Goal: Task Accomplishment & Management: Manage account settings

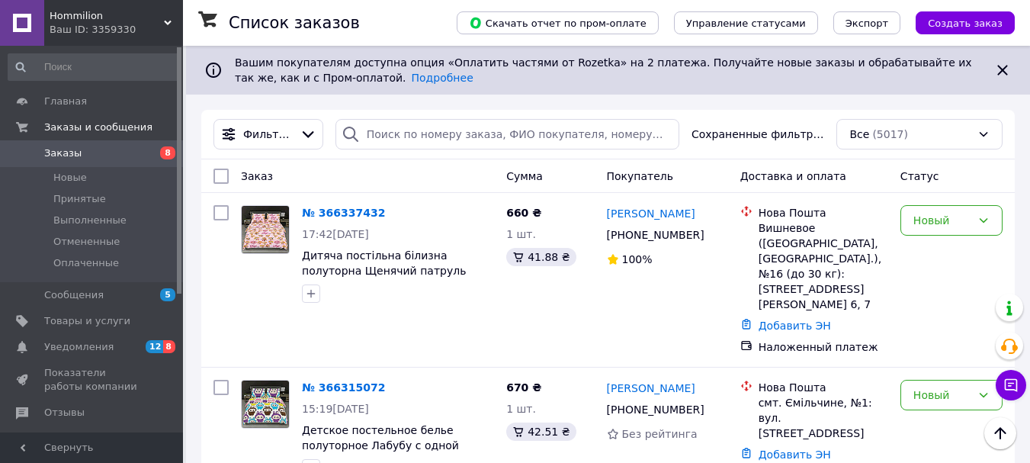
scroll to position [1525, 0]
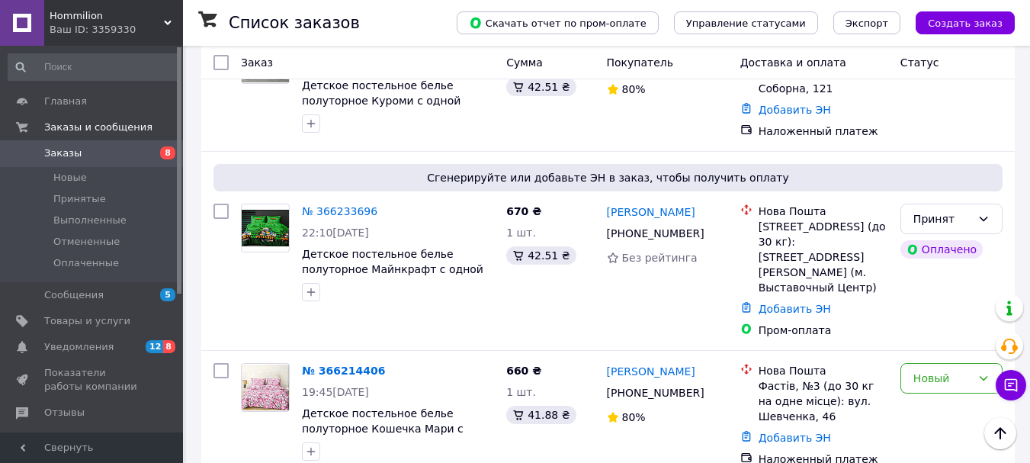
click at [63, 148] on span "Заказы" at bounding box center [62, 153] width 37 height 14
click at [59, 148] on span "Заказы" at bounding box center [62, 153] width 37 height 14
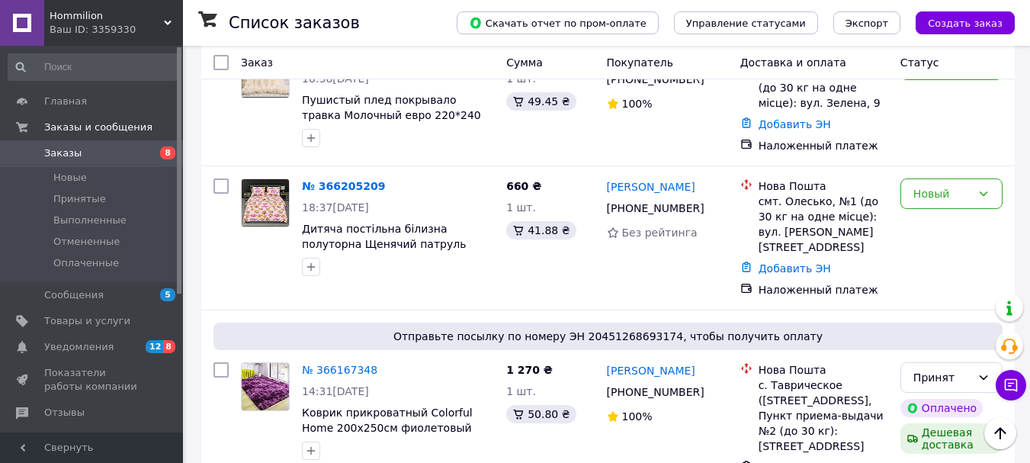
scroll to position [2026, 0]
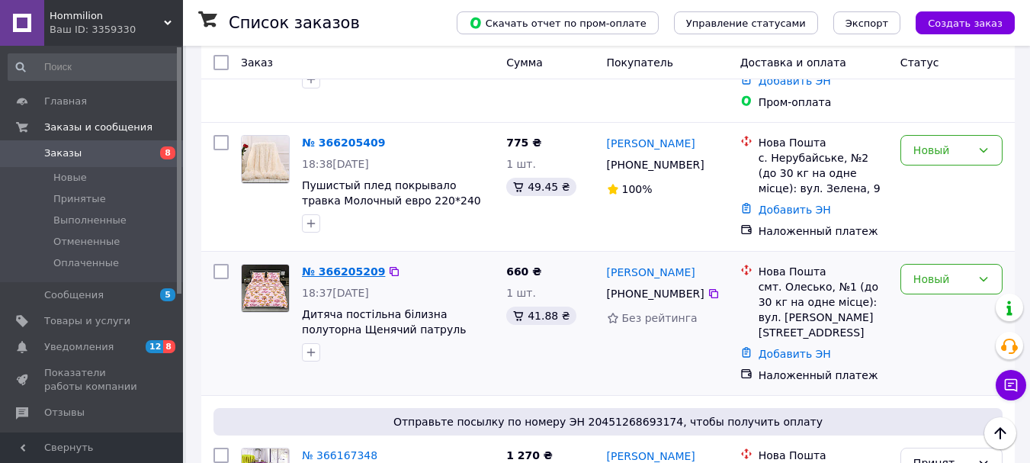
click at [349, 265] on link "№ 366205209" at bounding box center [343, 271] width 83 height 12
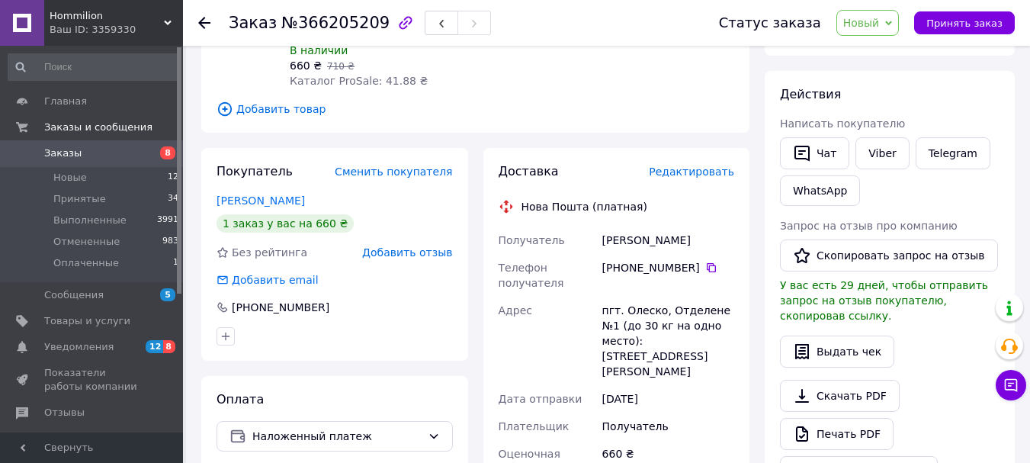
scroll to position [229, 0]
click at [705, 265] on icon at bounding box center [711, 267] width 12 height 12
drag, startPoint x: 674, startPoint y: 238, endPoint x: 595, endPoint y: 238, distance: 78.5
click at [595, 238] on div "Получатель Кошіль Олена Телефон получателя +380 97 970 52 19   Адрес пгт. Олеск…" at bounding box center [617, 448] width 242 height 445
copy div "Получатель Кошіль Олена"
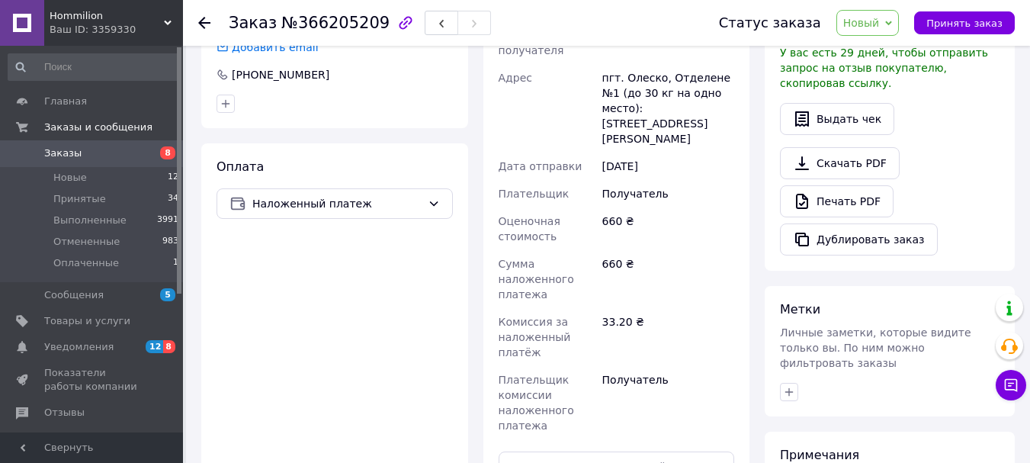
scroll to position [534, 0]
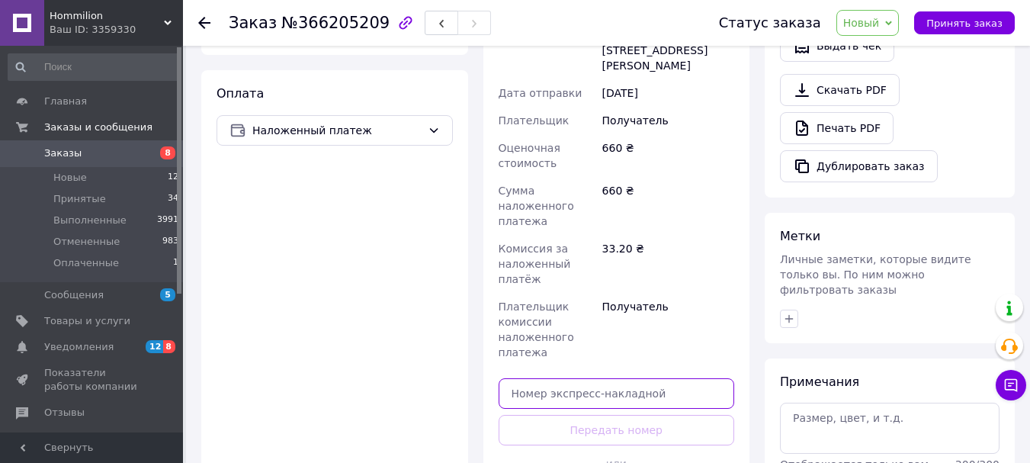
click at [591, 378] on input "text" at bounding box center [617, 393] width 236 height 30
paste input "20451269266683"
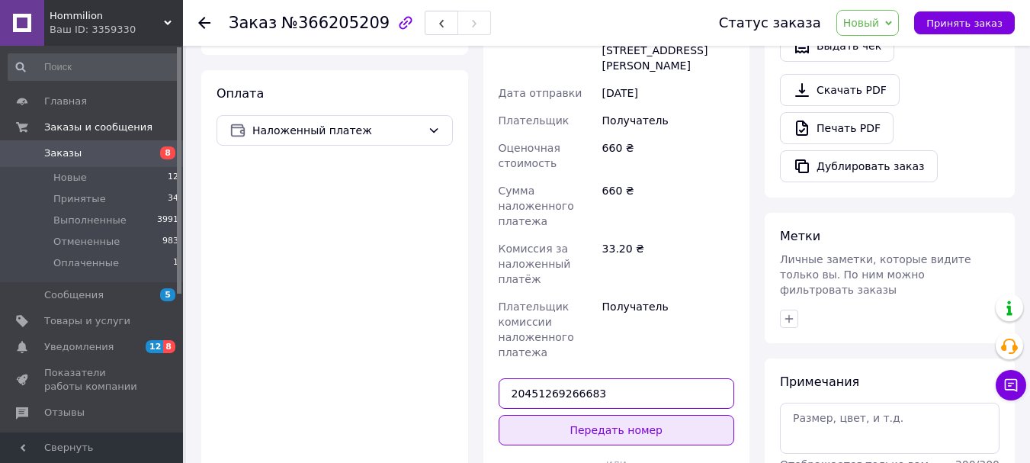
type input "20451269266683"
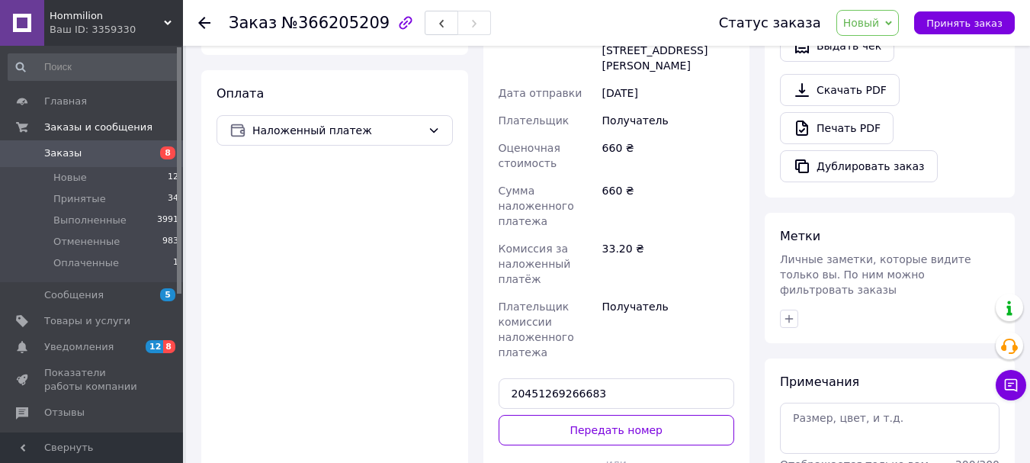
click at [594, 415] on button "Передать номер" at bounding box center [617, 430] width 236 height 30
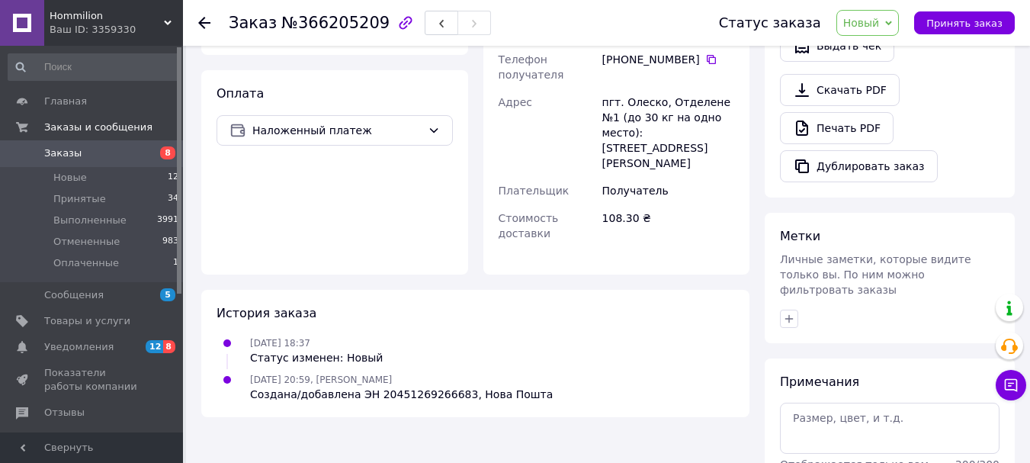
click at [53, 147] on span "Заказы" at bounding box center [62, 153] width 37 height 14
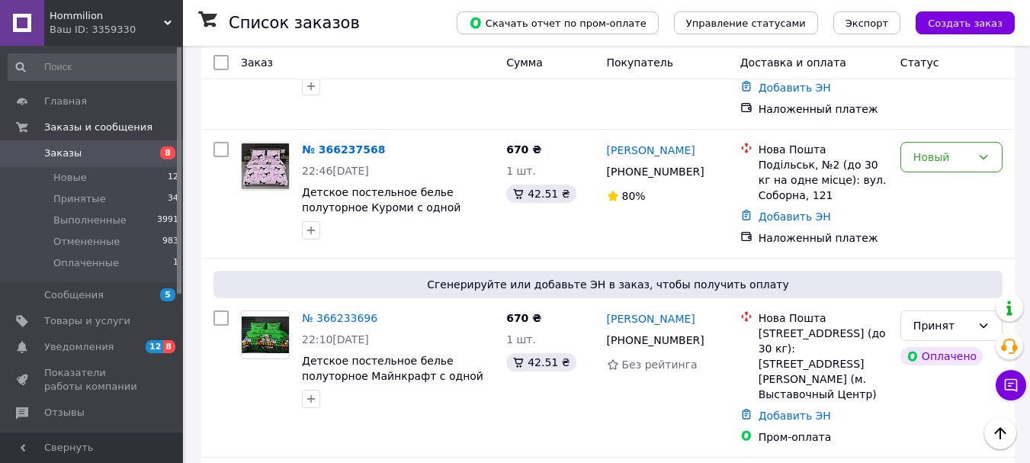
scroll to position [2179, 0]
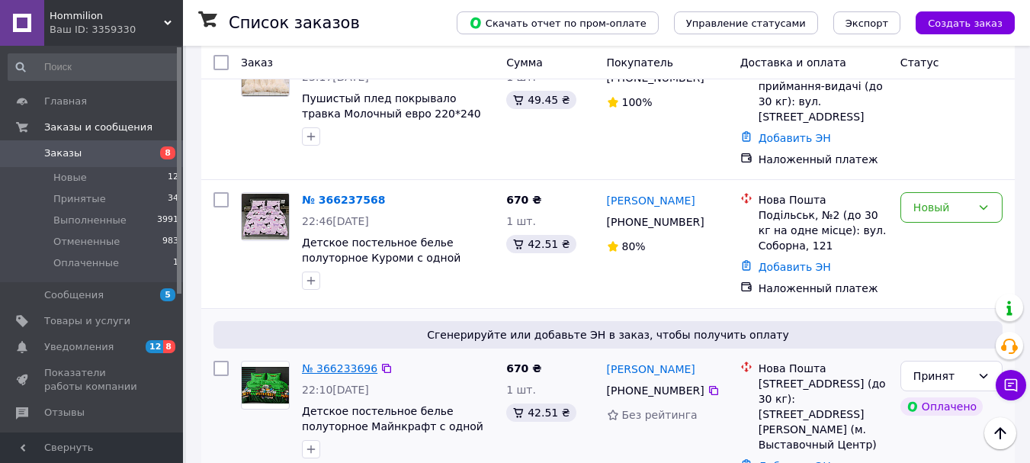
click at [355, 362] on link "№ 366233696" at bounding box center [339, 368] width 75 height 12
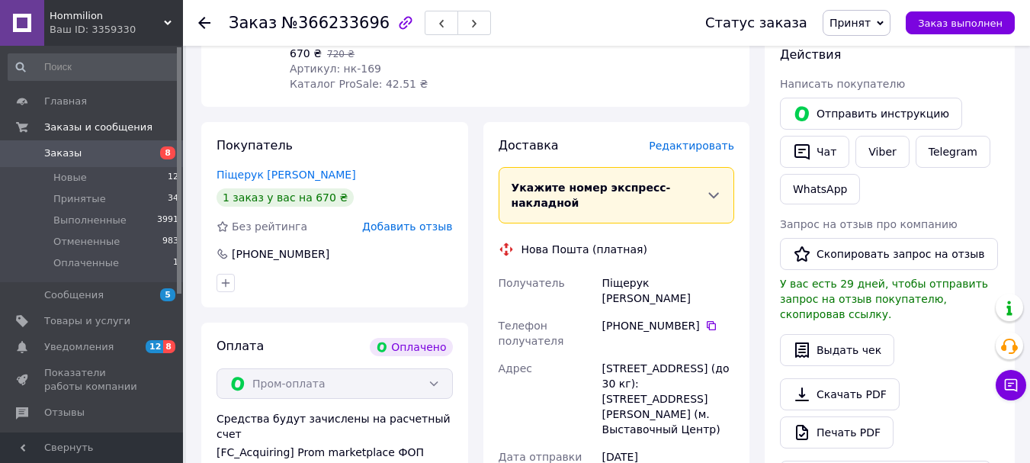
scroll to position [637, 0]
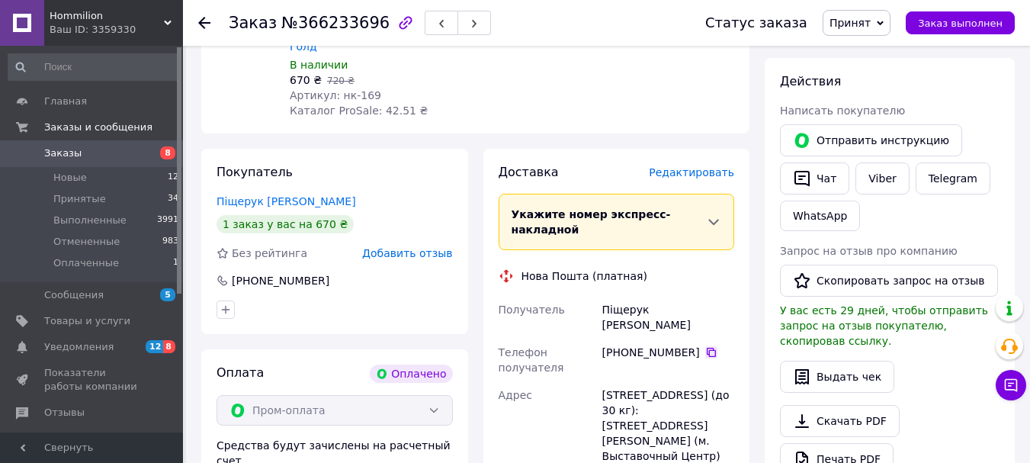
click at [705, 346] on icon at bounding box center [711, 352] width 12 height 12
drag, startPoint x: 602, startPoint y: 263, endPoint x: 705, endPoint y: 255, distance: 103.3
click at [705, 296] on div "Піщерук Олександра" at bounding box center [668, 317] width 138 height 43
copy div "Піщерук Олександра"
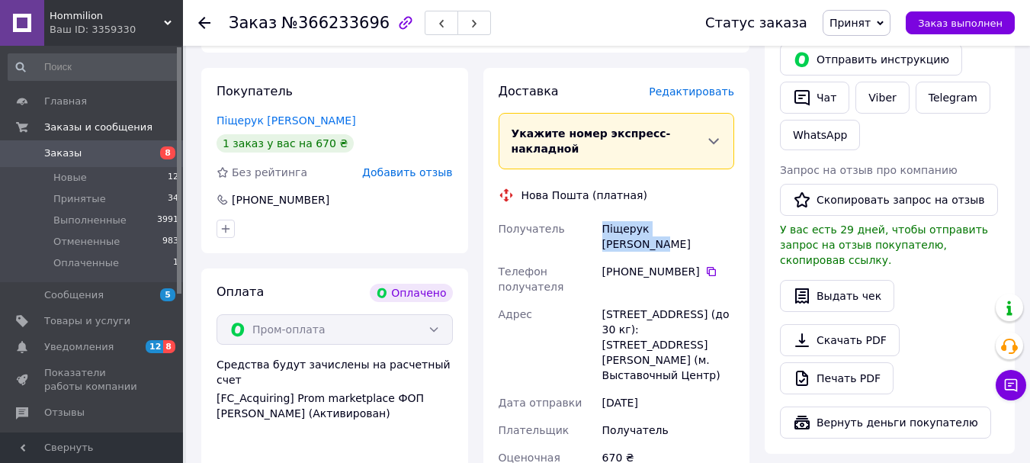
scroll to position [866, 0]
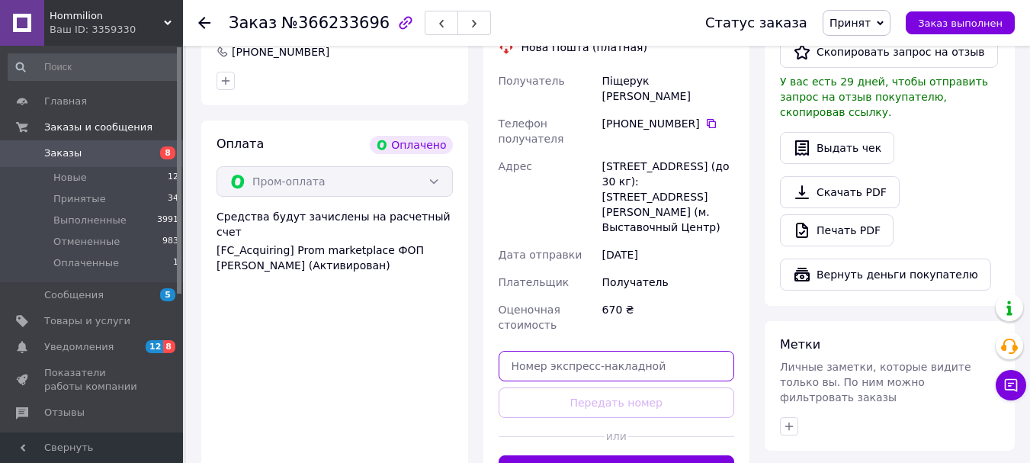
click at [625, 351] on input "text" at bounding box center [617, 366] width 236 height 30
paste input "20451269267178"
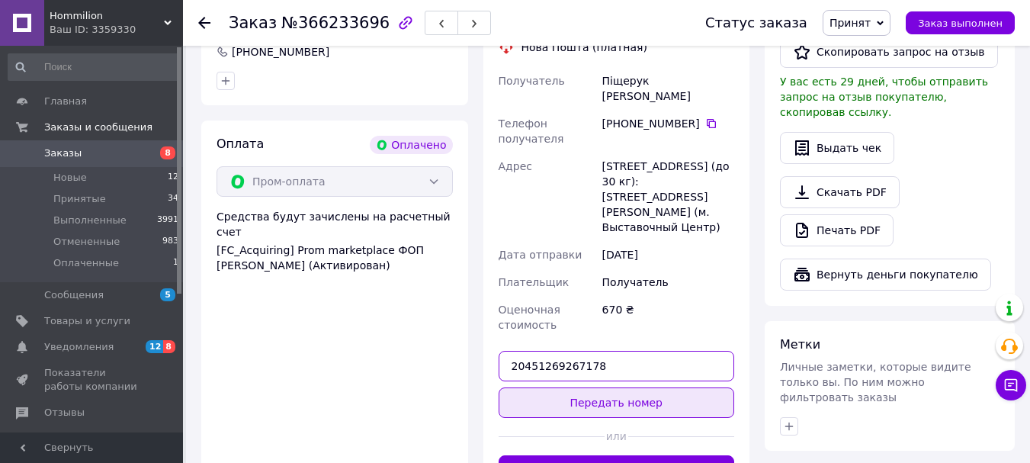
type input "20451269267178"
click at [634, 387] on button "Передать номер" at bounding box center [617, 402] width 236 height 30
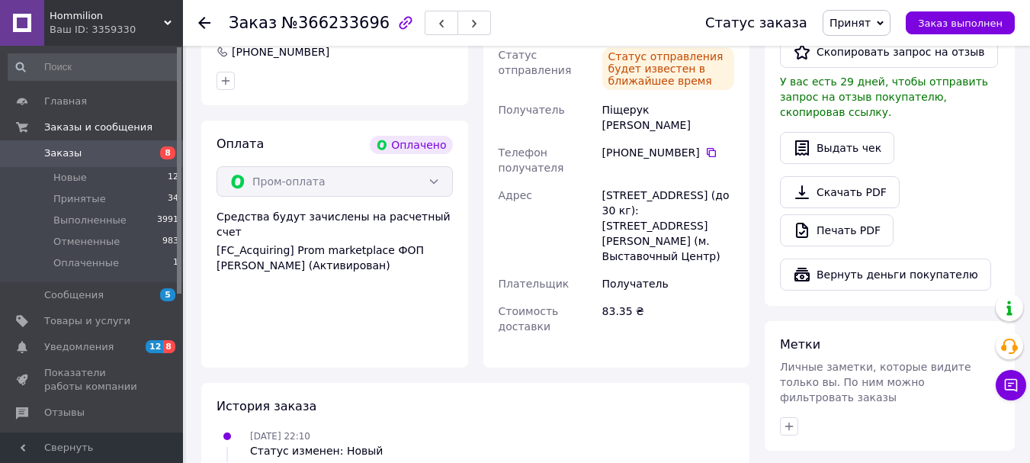
click at [62, 152] on span "Заказы" at bounding box center [62, 153] width 37 height 14
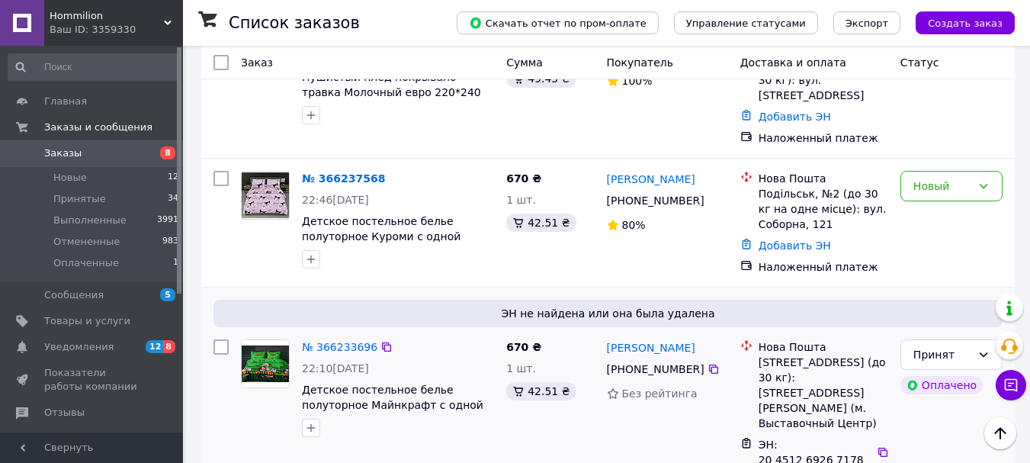
scroll to position [2048, 0]
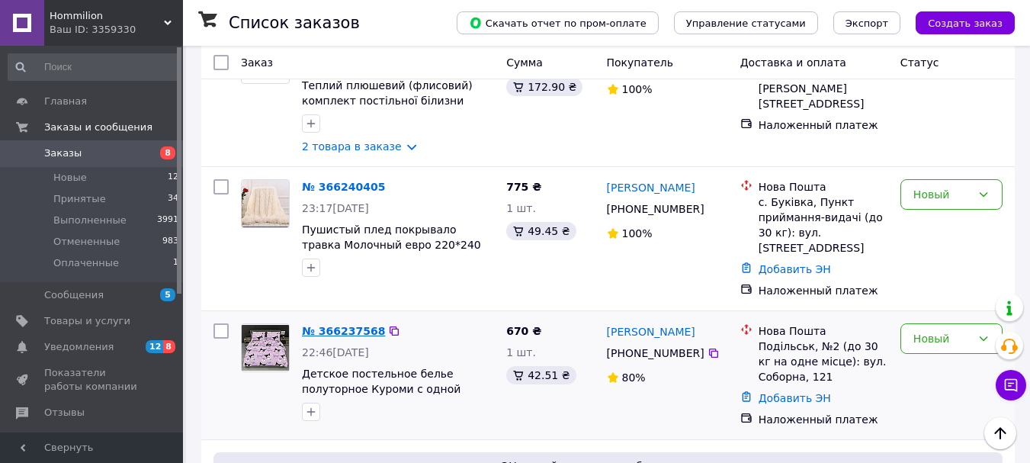
click at [352, 325] on link "№ 366237568" at bounding box center [343, 331] width 83 height 12
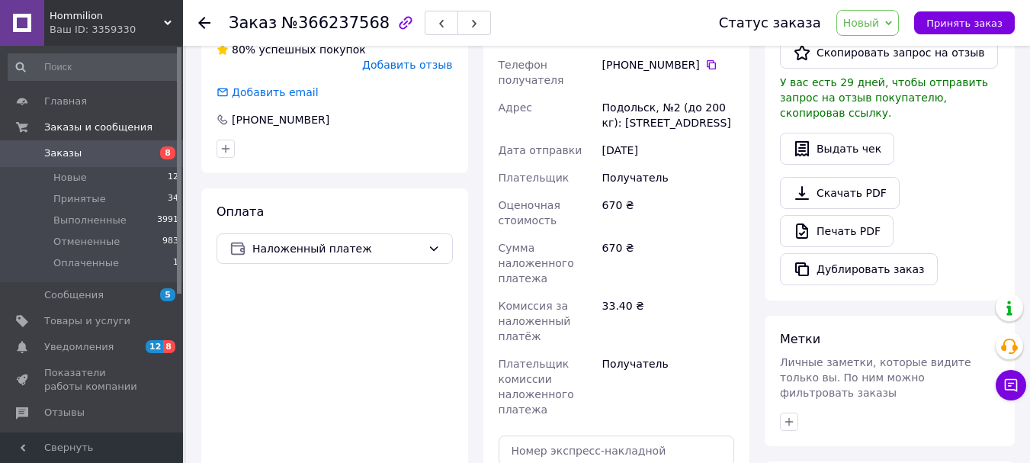
scroll to position [354, 0]
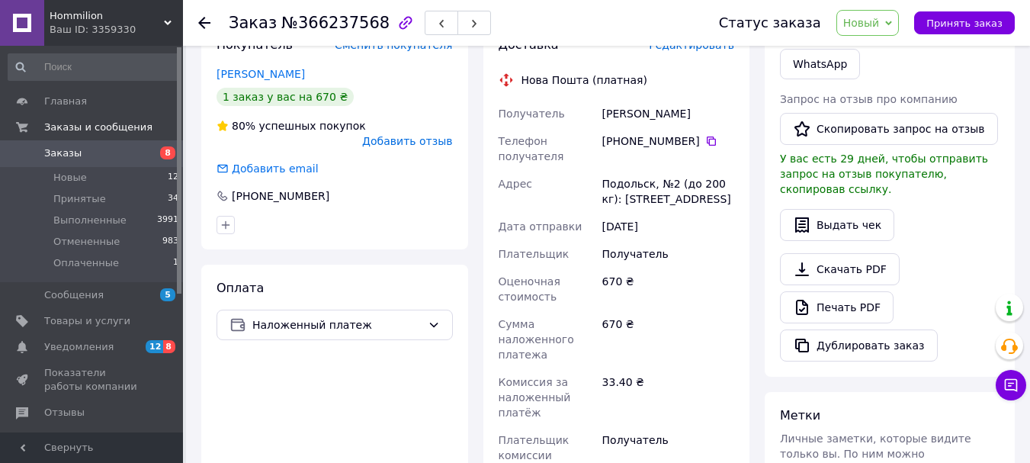
click at [695, 133] on div "[PHONE_NUMBER]" at bounding box center [668, 140] width 132 height 15
click at [705, 135] on icon at bounding box center [711, 141] width 12 height 12
drag, startPoint x: 603, startPoint y: 98, endPoint x: 703, endPoint y: 101, distance: 99.9
click at [703, 101] on div "Стародуб Лилия" at bounding box center [668, 113] width 138 height 27
copy div "Стародуб Лилия"
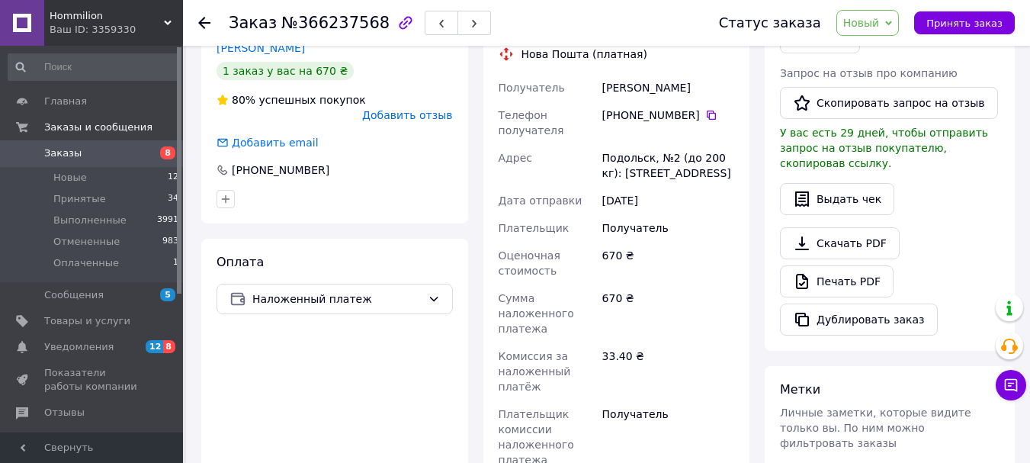
scroll to position [583, 0]
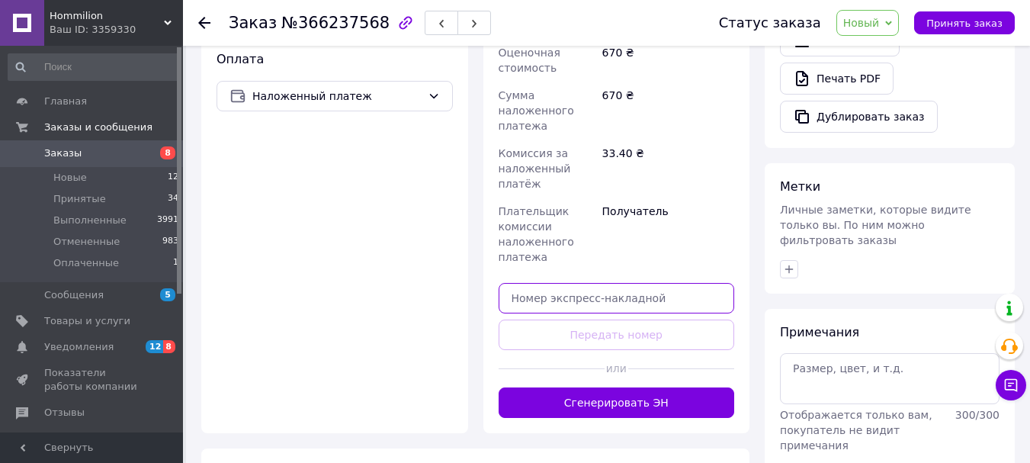
click at [688, 283] on input "text" at bounding box center [617, 298] width 236 height 30
paste input "20451269267655"
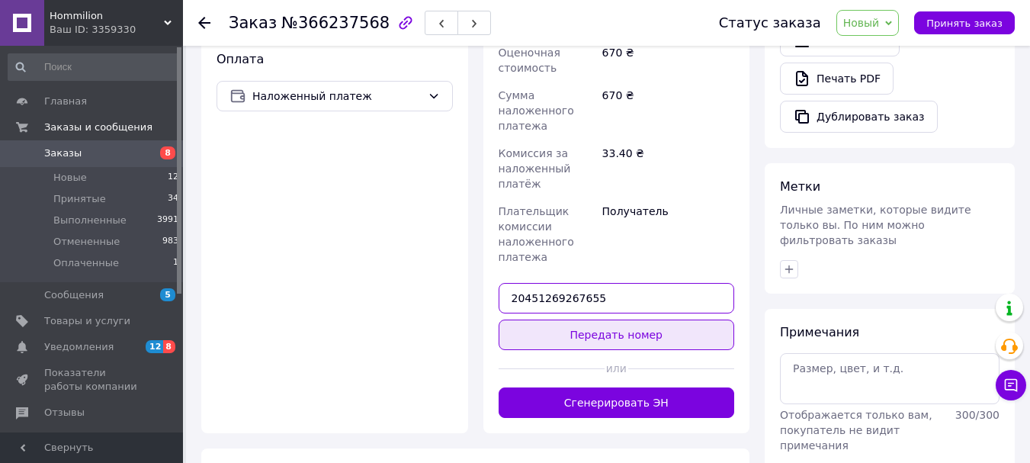
type input "20451269267655"
click at [693, 319] on button "Передать номер" at bounding box center [617, 334] width 236 height 30
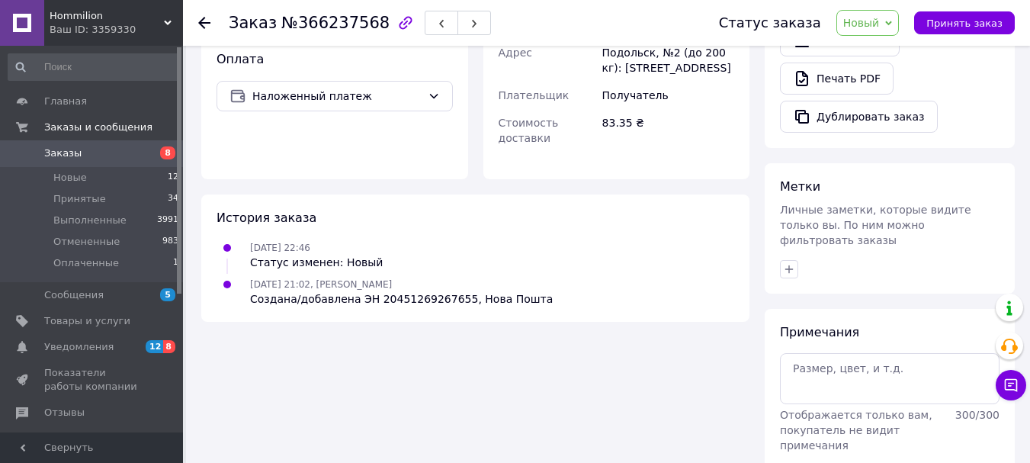
click at [50, 146] on link "Заказы 8" at bounding box center [94, 153] width 188 height 26
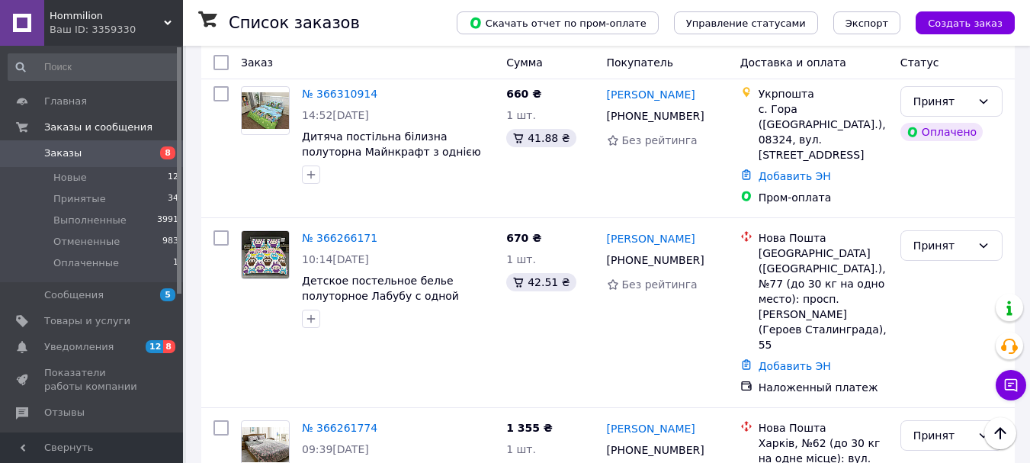
scroll to position [1139, 0]
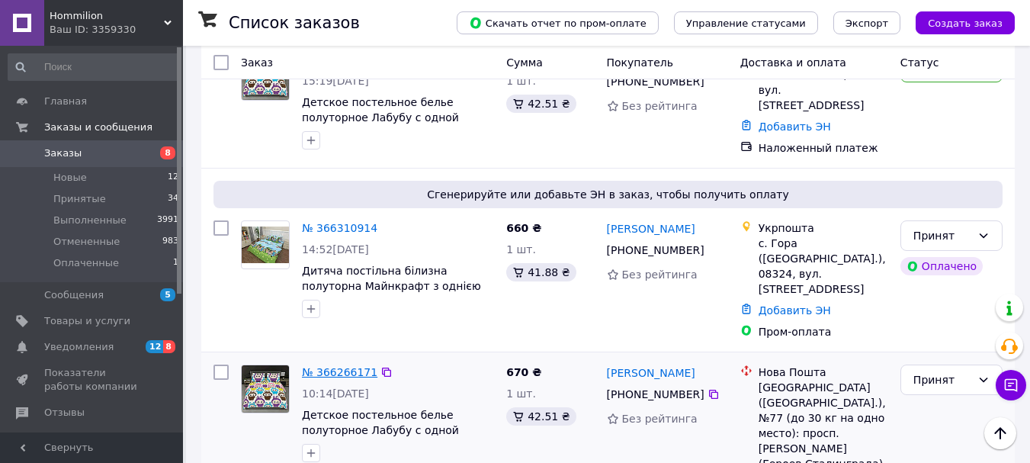
click at [357, 366] on link "№ 366266171" at bounding box center [339, 372] width 75 height 12
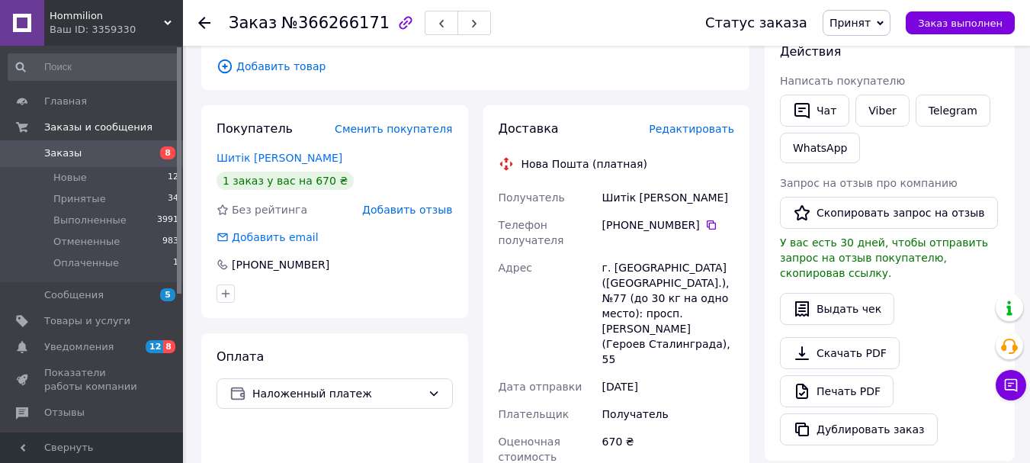
scroll to position [269, 0]
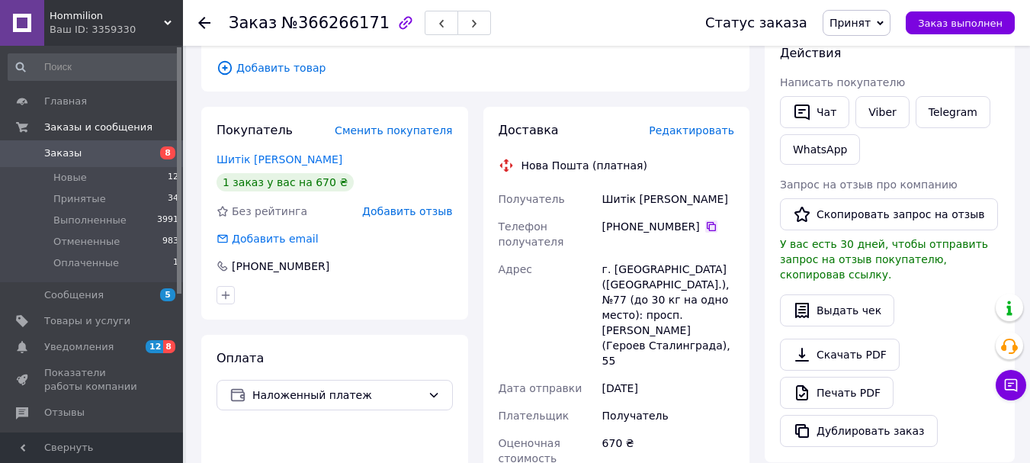
click at [705, 220] on icon at bounding box center [711, 226] width 12 height 12
drag, startPoint x: 606, startPoint y: 173, endPoint x: 676, endPoint y: 157, distance: 71.9
click at [676, 185] on div "Шитік Тетяна" at bounding box center [668, 198] width 138 height 27
copy div "Шитік Тетяна"
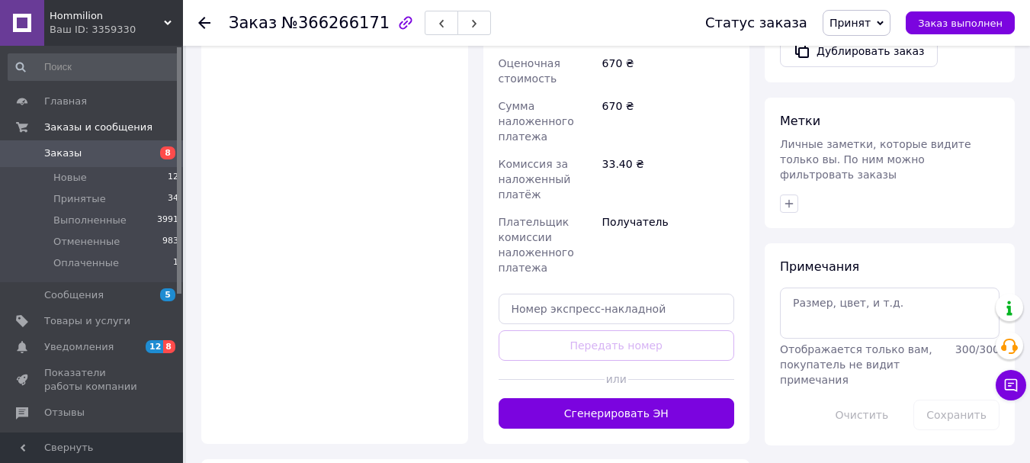
scroll to position [650, 0]
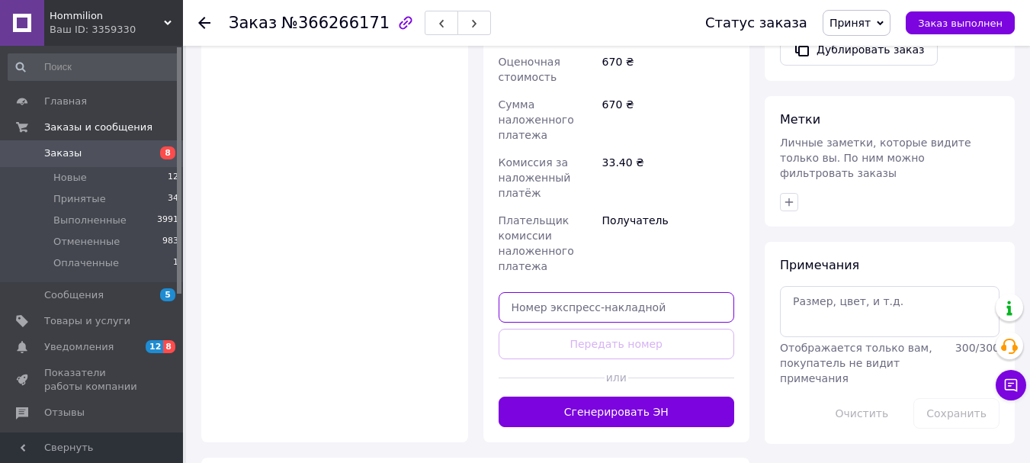
click at [632, 292] on input "text" at bounding box center [617, 307] width 236 height 30
paste input "20451269268196"
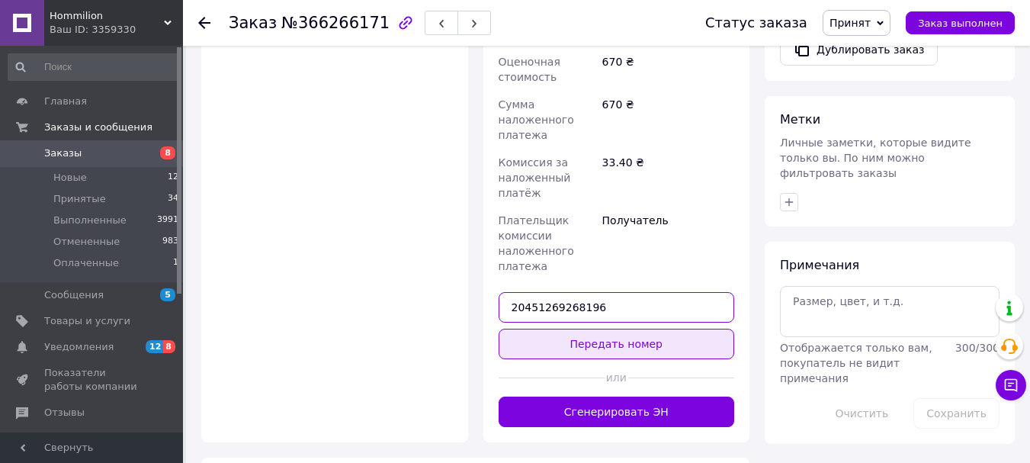
type input "20451269268196"
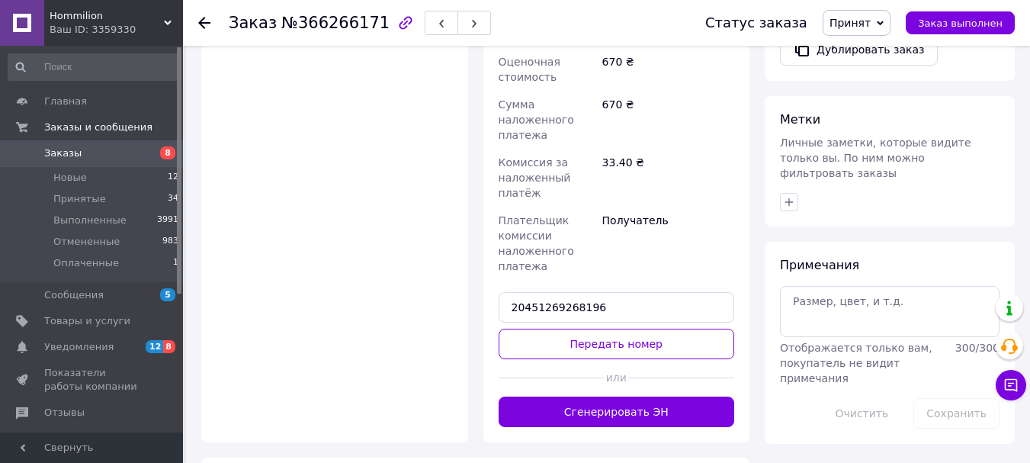
click at [650, 329] on button "Передать номер" at bounding box center [617, 344] width 236 height 30
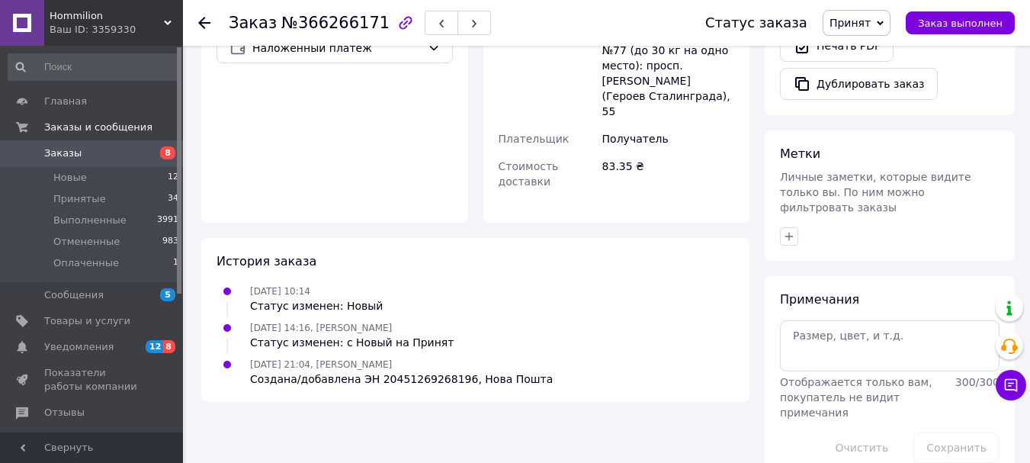
click at [67, 149] on span "Заказы" at bounding box center [62, 153] width 37 height 14
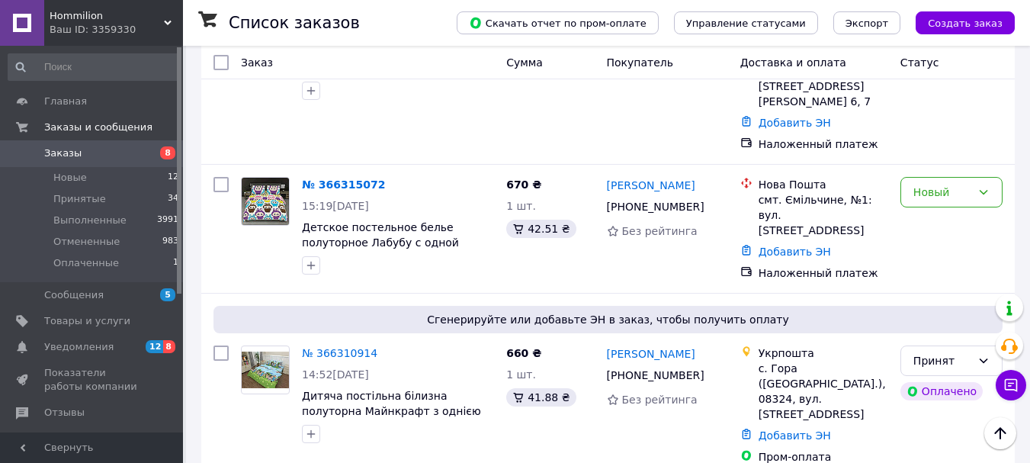
scroll to position [1067, 0]
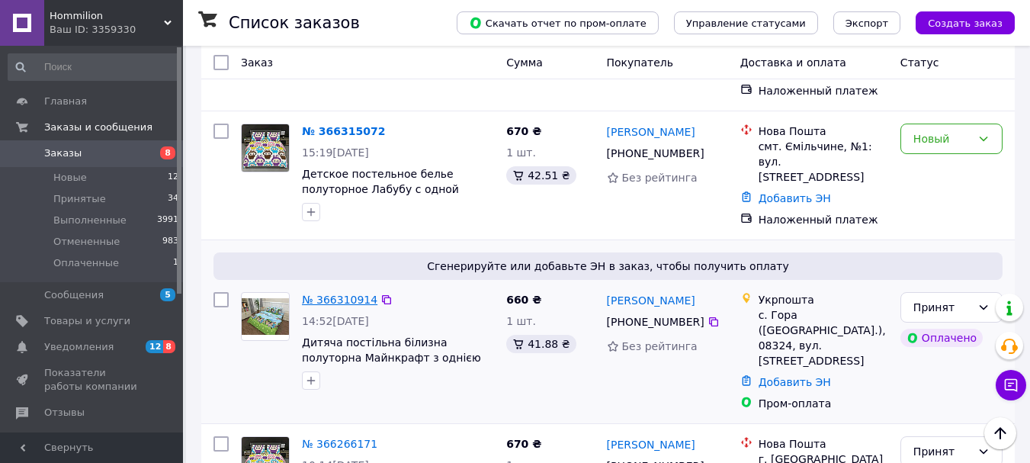
click at [355, 294] on link "№ 366310914" at bounding box center [339, 300] width 75 height 12
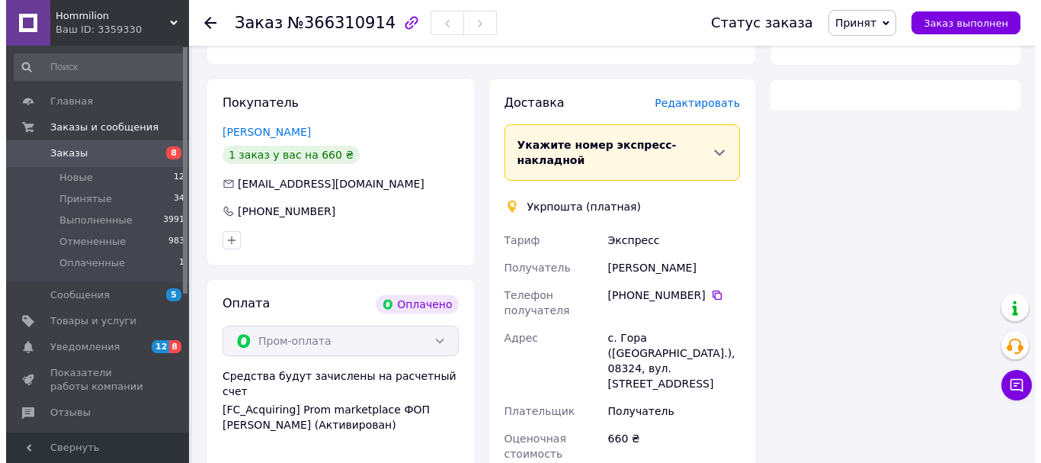
scroll to position [706, 0]
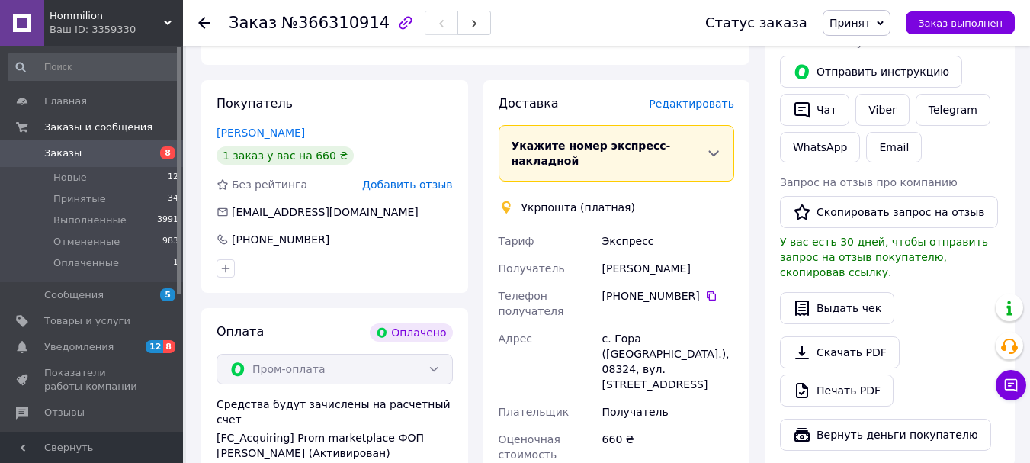
click at [722, 98] on span "Редактировать" at bounding box center [691, 104] width 85 height 12
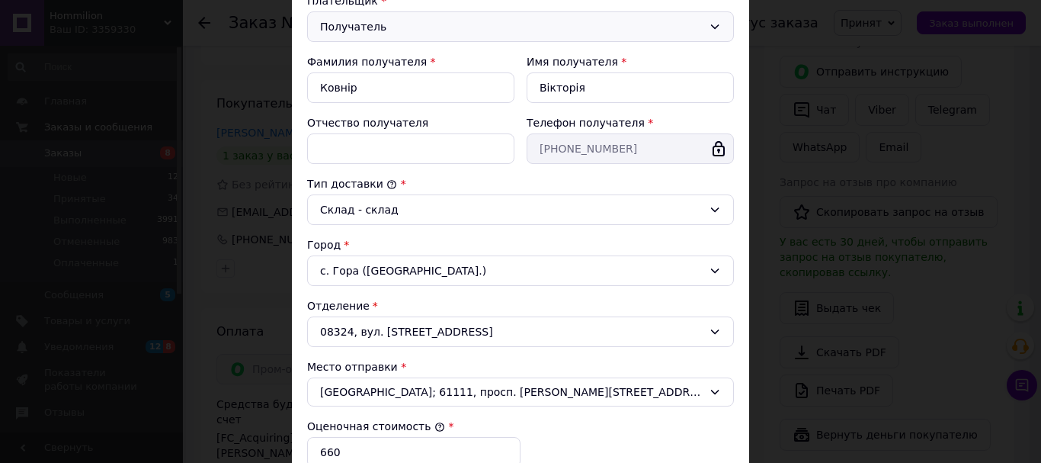
scroll to position [305, 0]
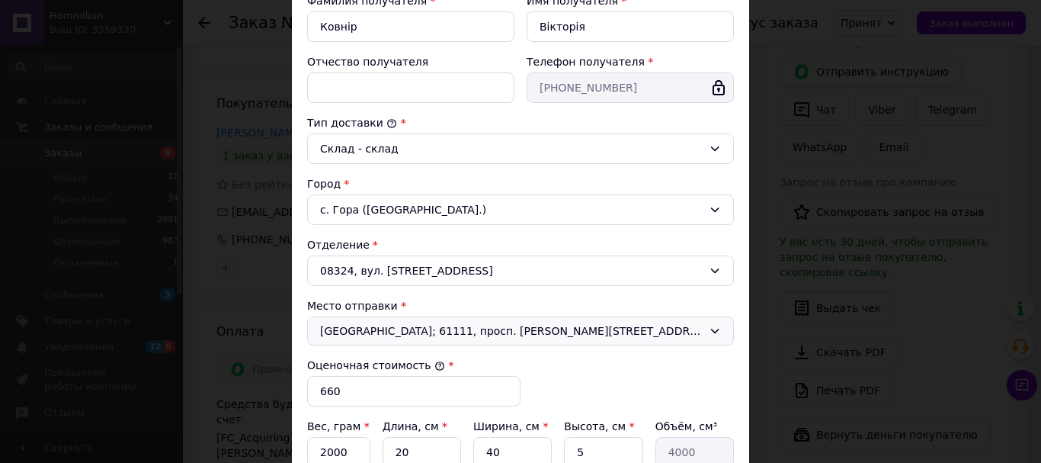
click at [589, 335] on span "Харьков; 61111, просп. Ювілейний, 69" at bounding box center [511, 330] width 383 height 15
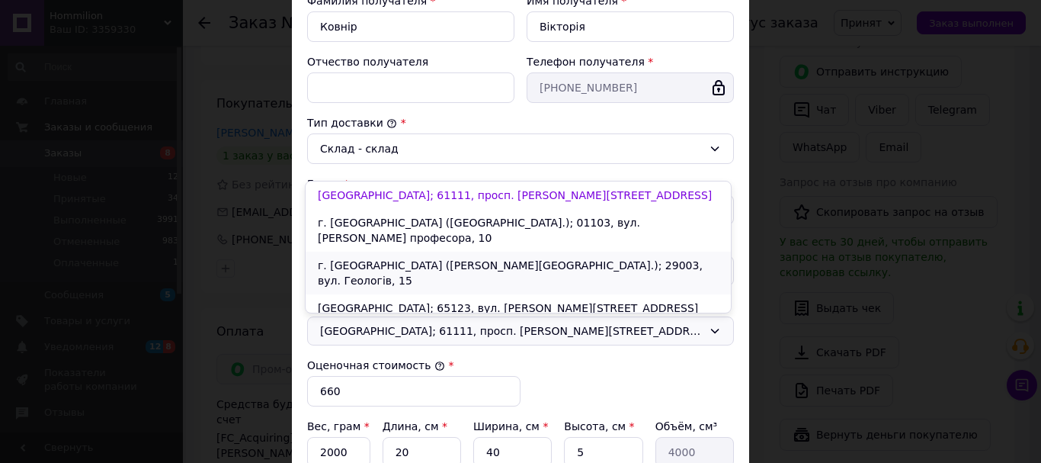
click at [489, 252] on li "г. Хмельницкий (Хмельницкая обл.); 29003, вул. Геологів, 15" at bounding box center [518, 273] width 425 height 43
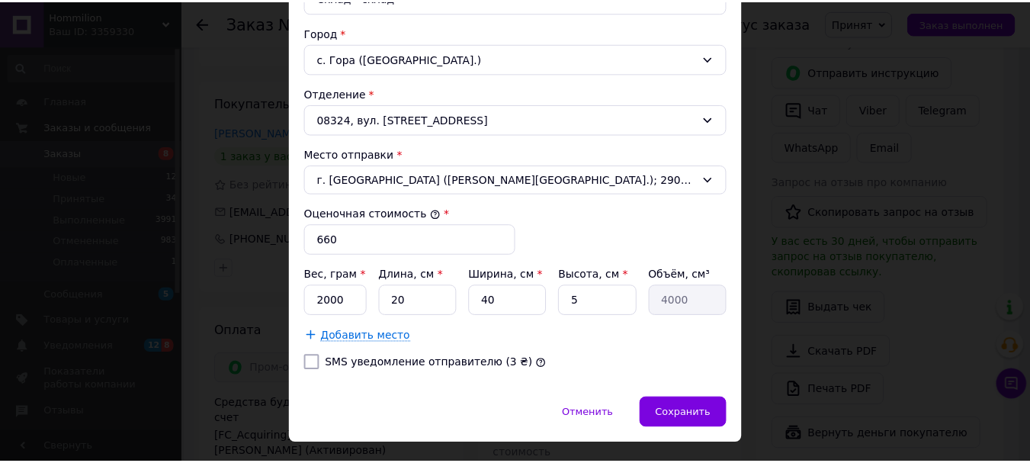
scroll to position [457, 0]
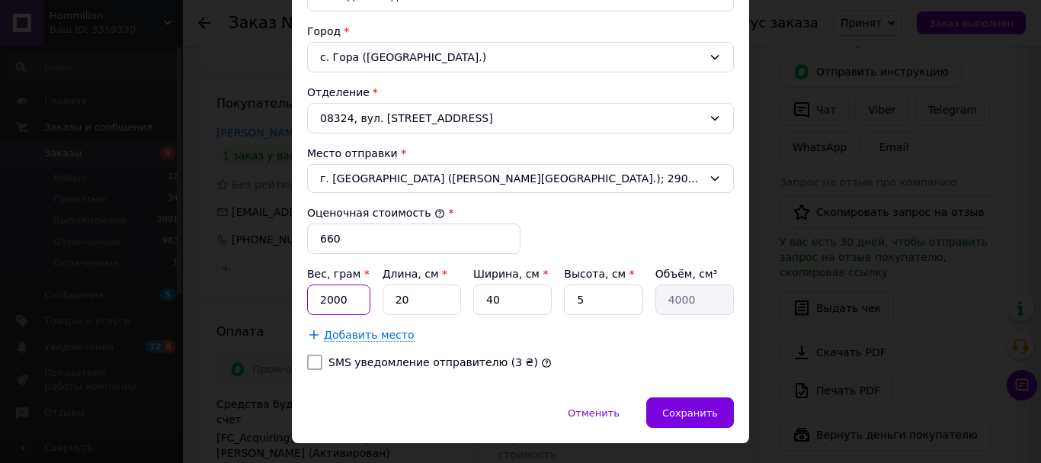
click at [335, 296] on input "2000" at bounding box center [338, 299] width 63 height 30
type input "1200"
click at [518, 329] on div "Добавить место" at bounding box center [520, 334] width 427 height 15
click at [667, 403] on div "Сохранить" at bounding box center [690, 412] width 88 height 30
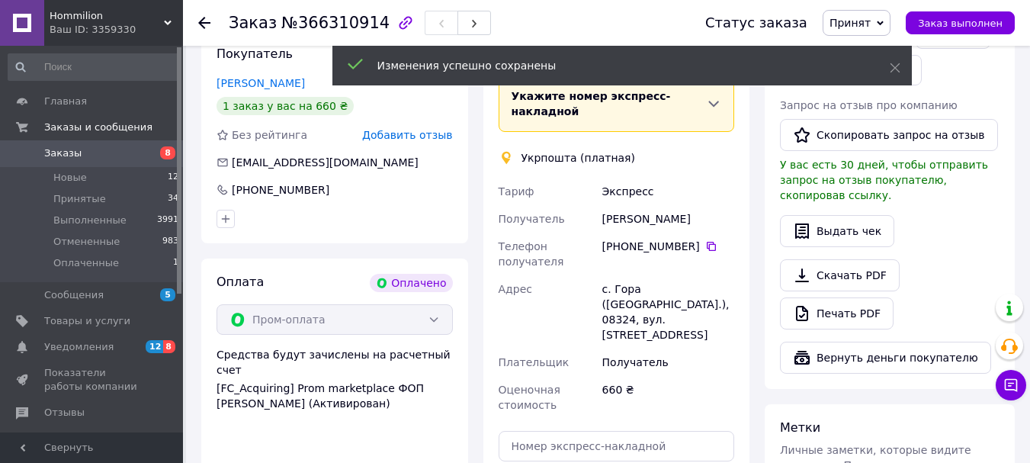
scroll to position [782, 0]
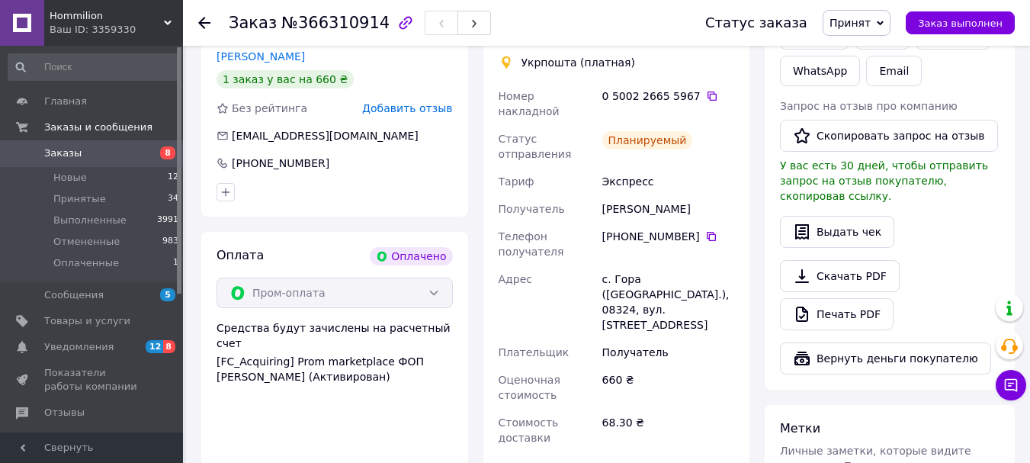
click at [46, 143] on link "Заказы 8" at bounding box center [94, 153] width 188 height 26
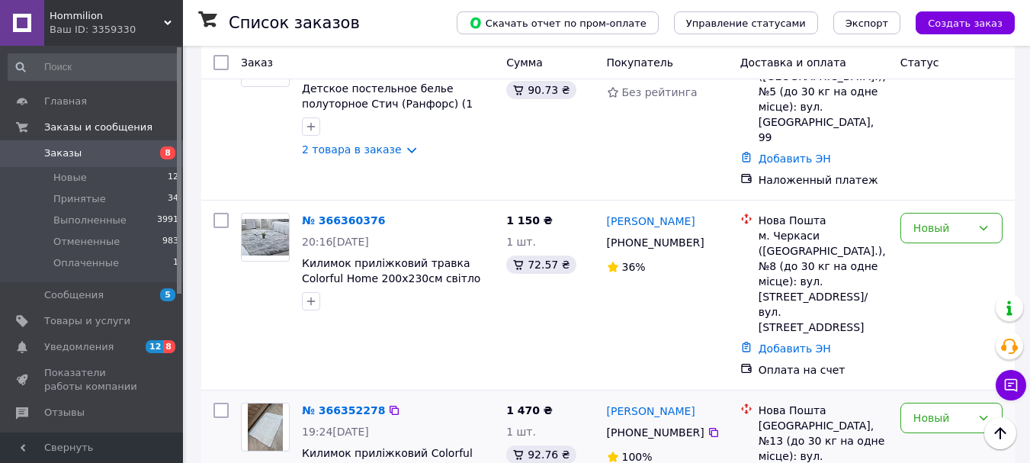
scroll to position [229, 0]
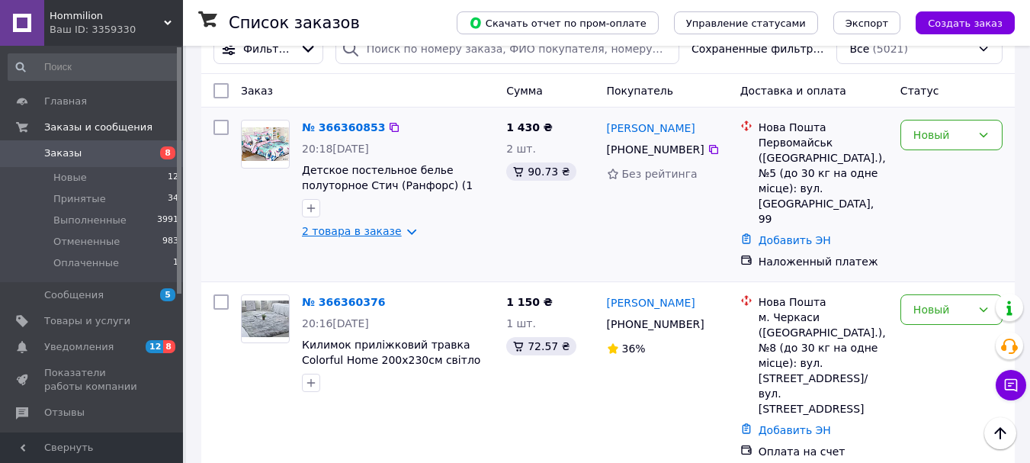
click at [379, 233] on link "2 товара в заказе" at bounding box center [352, 231] width 100 height 12
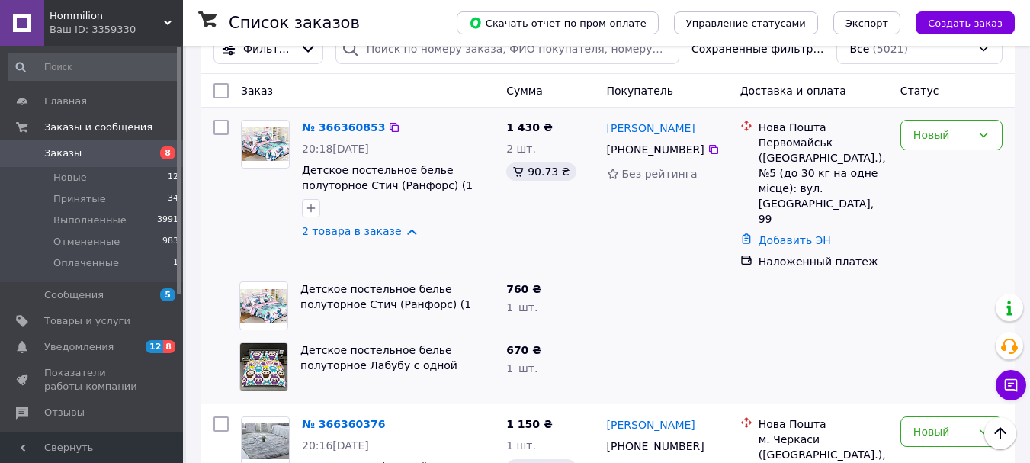
click at [379, 233] on link "2 товара в заказе" at bounding box center [352, 231] width 100 height 12
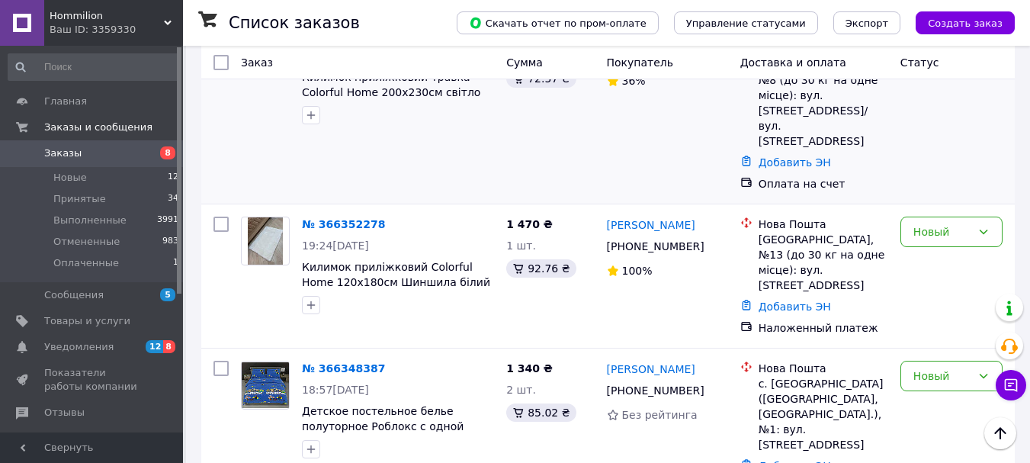
scroll to position [534, 0]
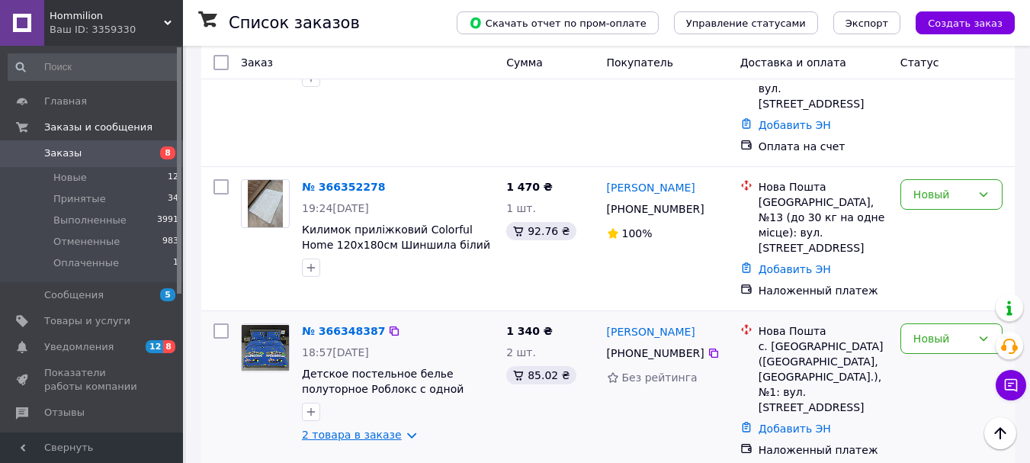
click at [371, 428] on link "2 товара в заказе" at bounding box center [352, 434] width 100 height 12
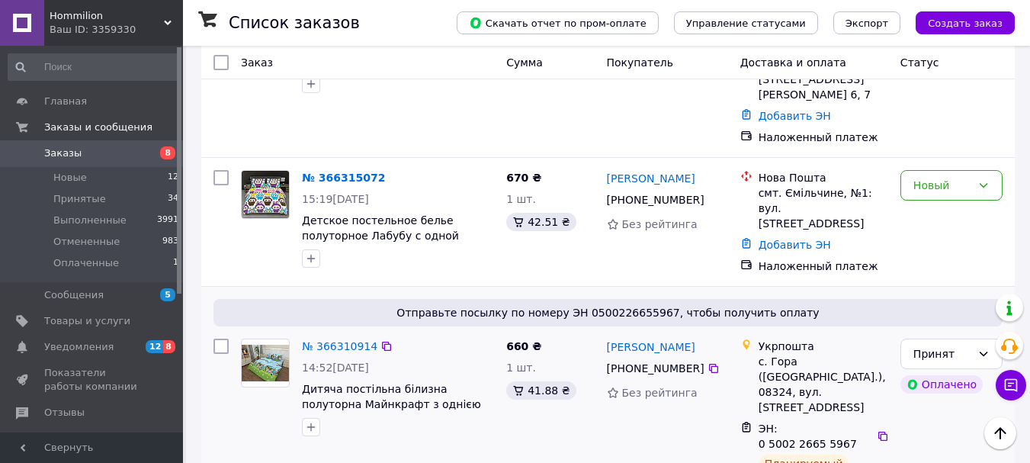
scroll to position [1144, 0]
click at [877, 429] on icon at bounding box center [883, 435] width 12 height 12
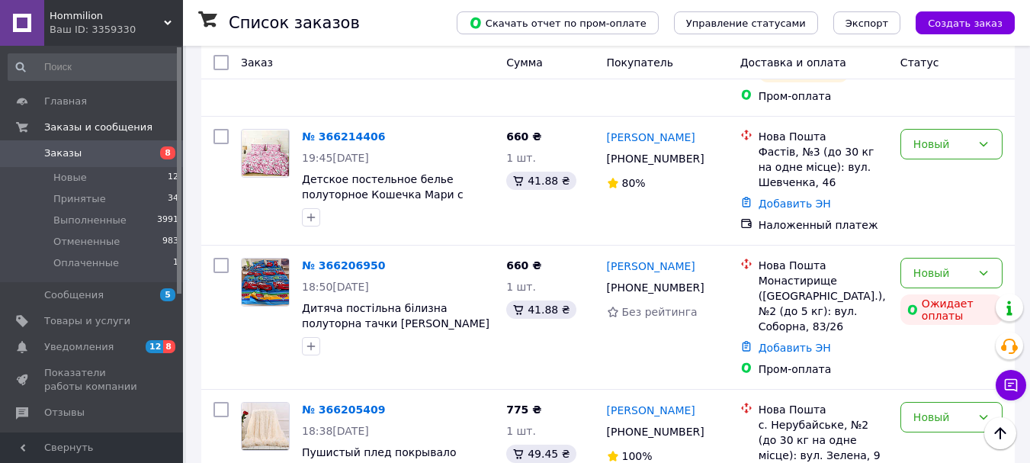
scroll to position [2821, 0]
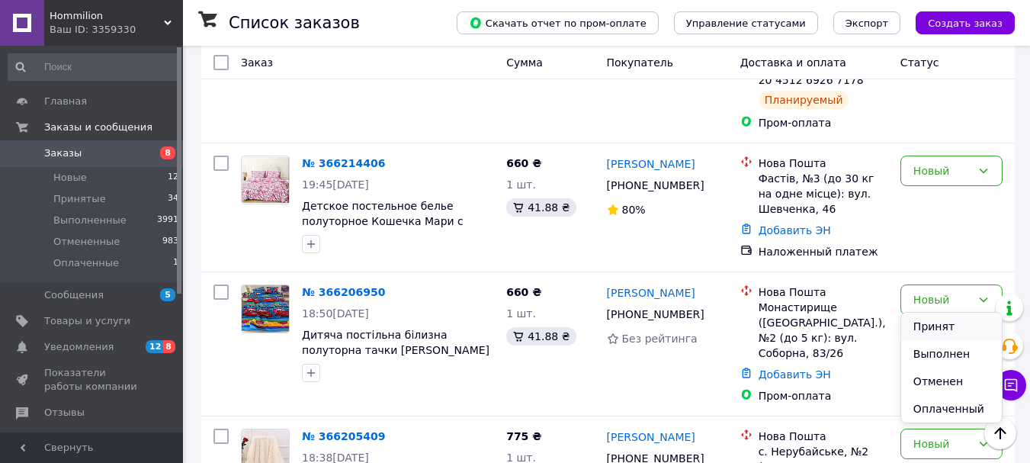
click at [958, 318] on li "Принят" at bounding box center [951, 326] width 101 height 27
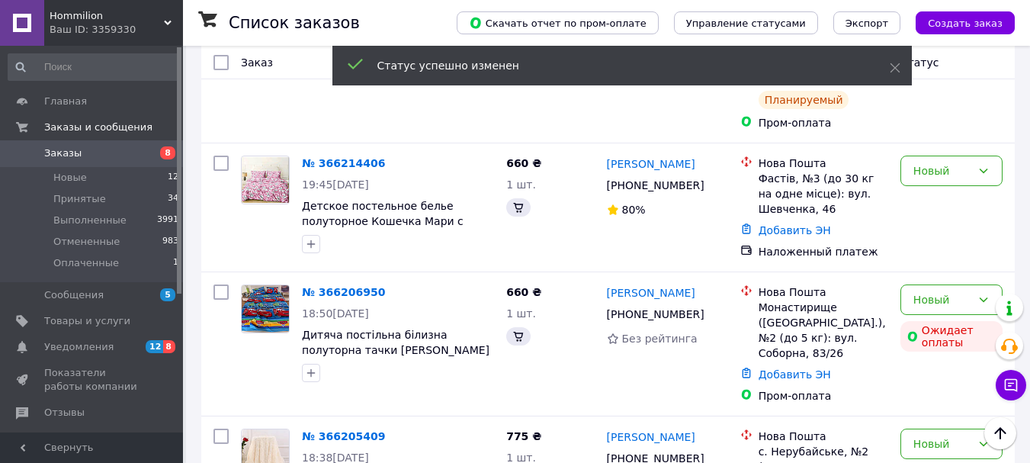
scroll to position [2796, 0]
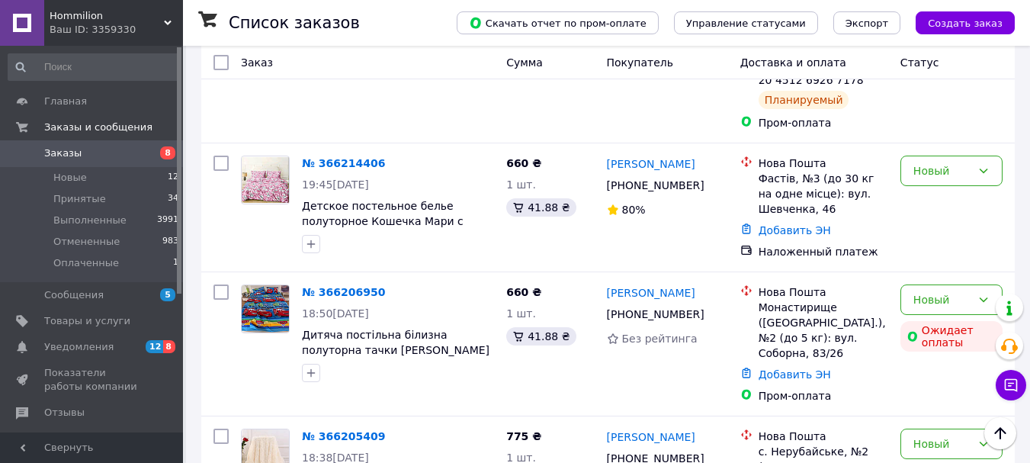
click at [68, 149] on span "Заказы" at bounding box center [62, 153] width 37 height 14
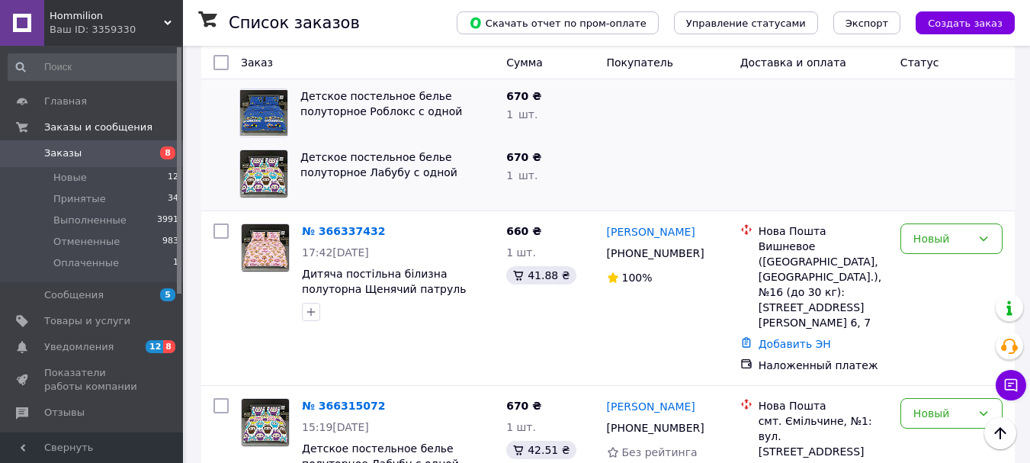
scroll to position [1067, 0]
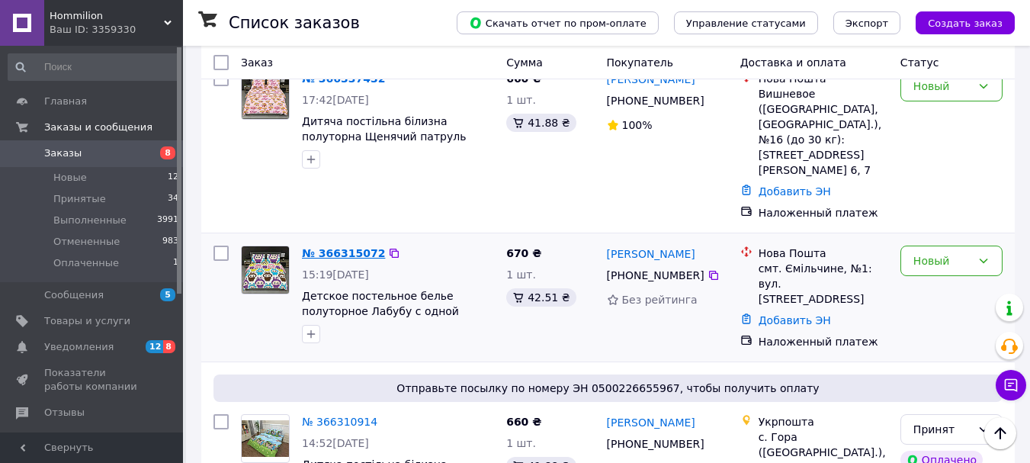
click at [364, 247] on link "№ 366315072" at bounding box center [343, 253] width 83 height 12
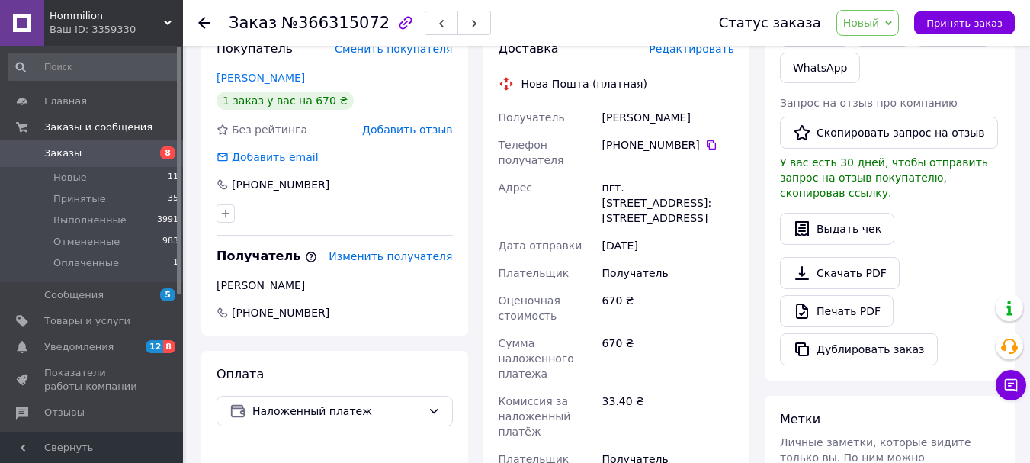
scroll to position [339, 0]
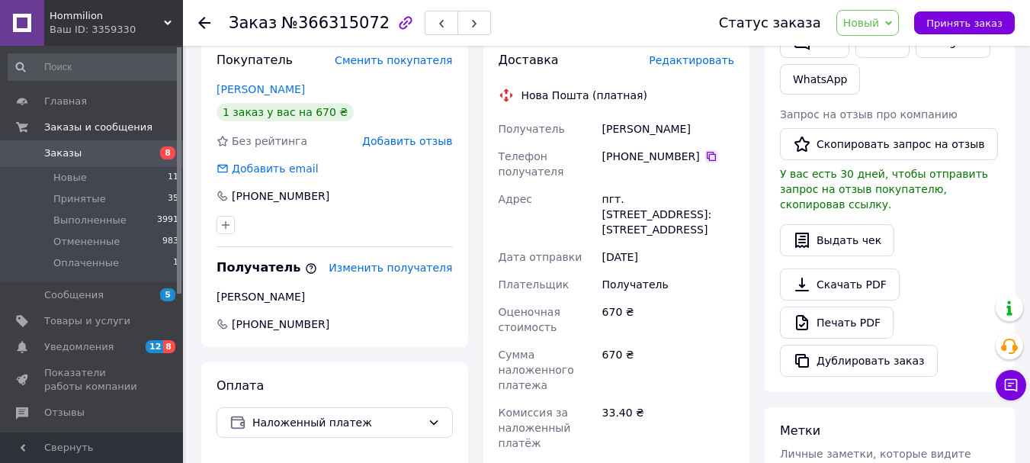
click at [705, 150] on icon at bounding box center [711, 156] width 12 height 12
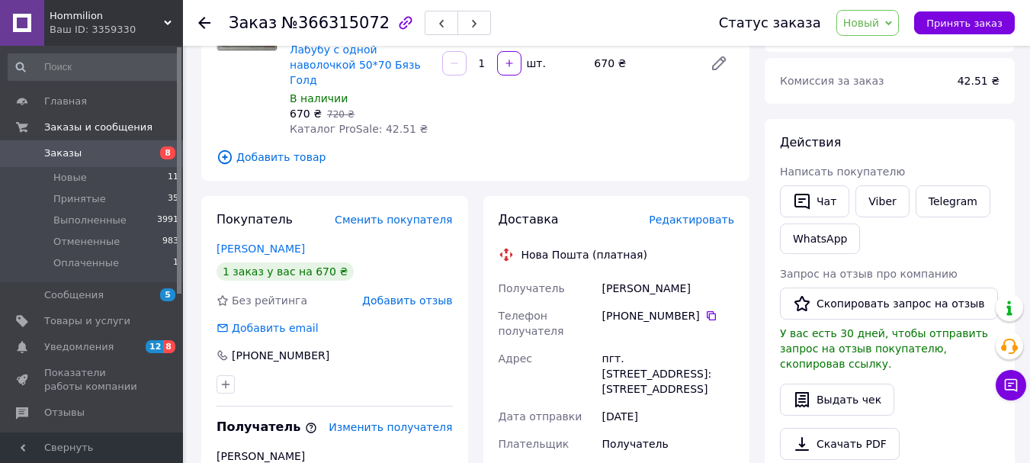
scroll to position [263, 0]
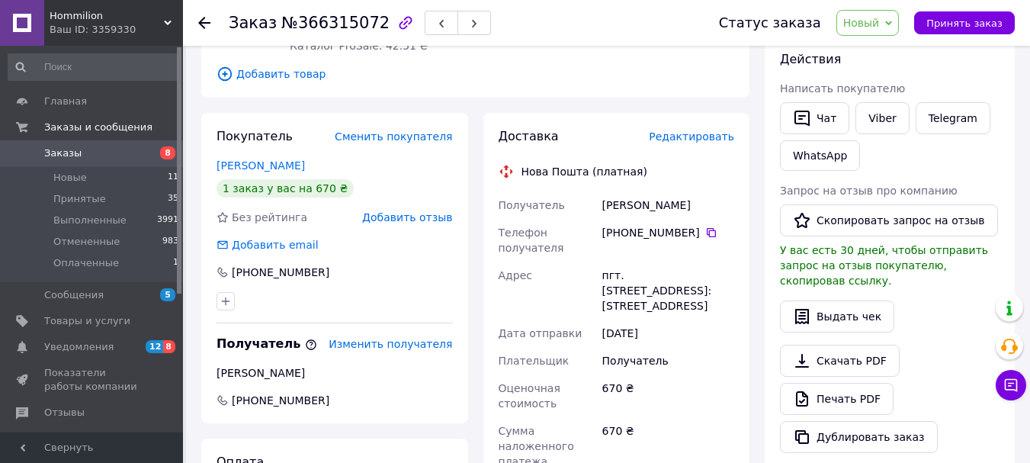
drag, startPoint x: 694, startPoint y: 172, endPoint x: 606, endPoint y: 178, distance: 87.9
click at [606, 191] on div "Шеховцова Галина" at bounding box center [668, 204] width 138 height 27
copy div "Шеховцова Галина"
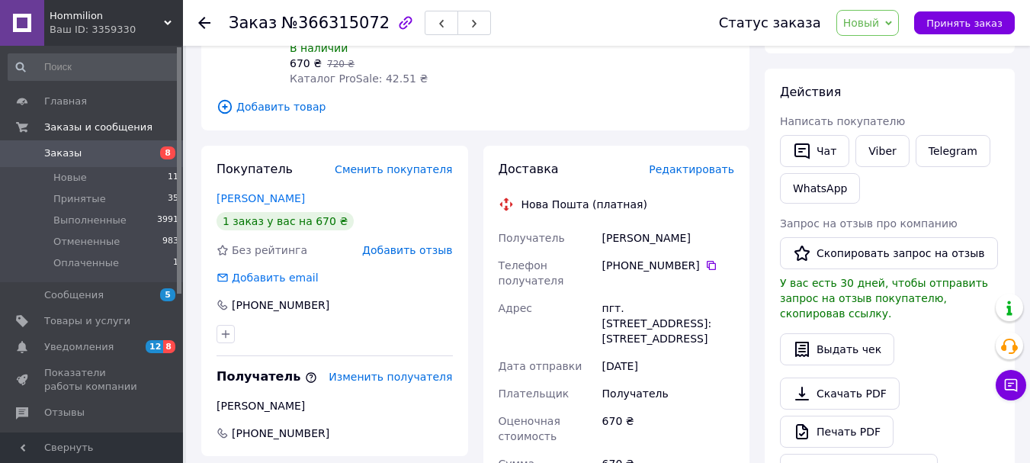
scroll to position [229, 0]
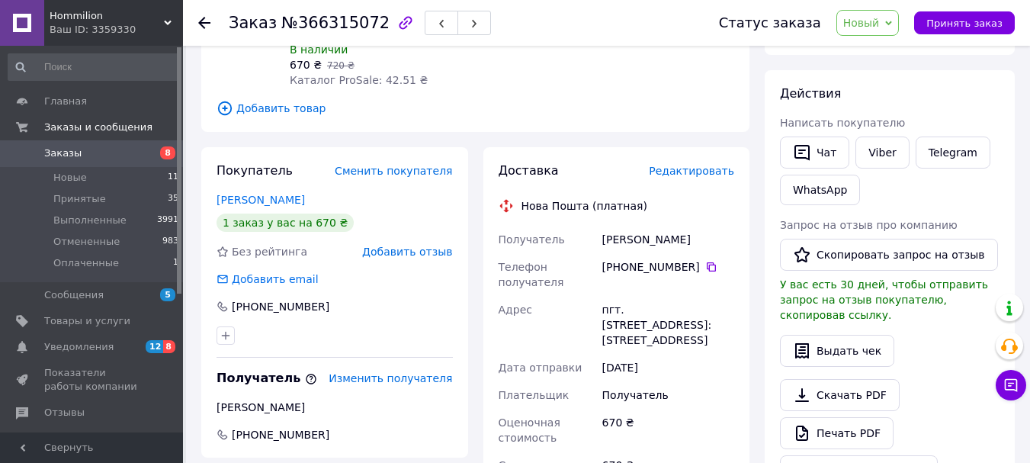
click at [676, 226] on div "Шеховцова Галина" at bounding box center [668, 239] width 138 height 27
drag, startPoint x: 663, startPoint y: 204, endPoint x: 697, endPoint y: 209, distance: 34.0
click at [697, 226] on div "Шеховцова Галина" at bounding box center [668, 239] width 138 height 27
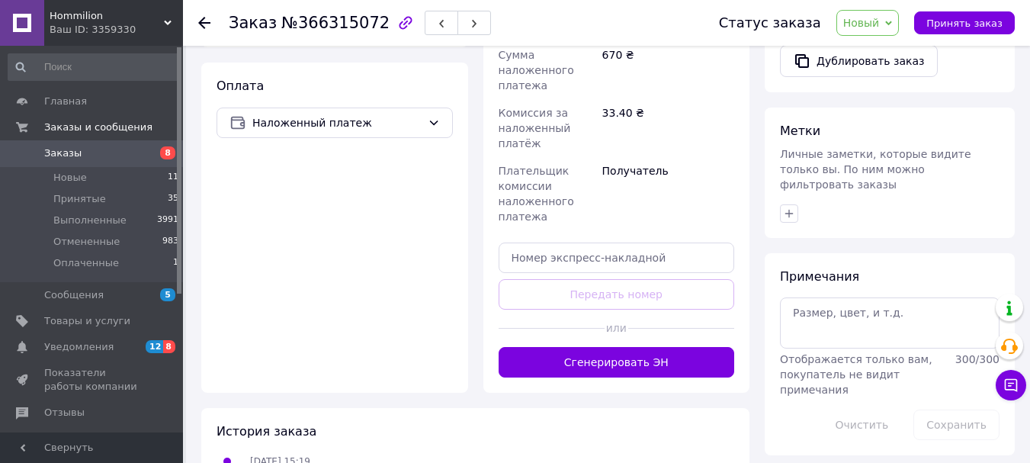
scroll to position [644, 0]
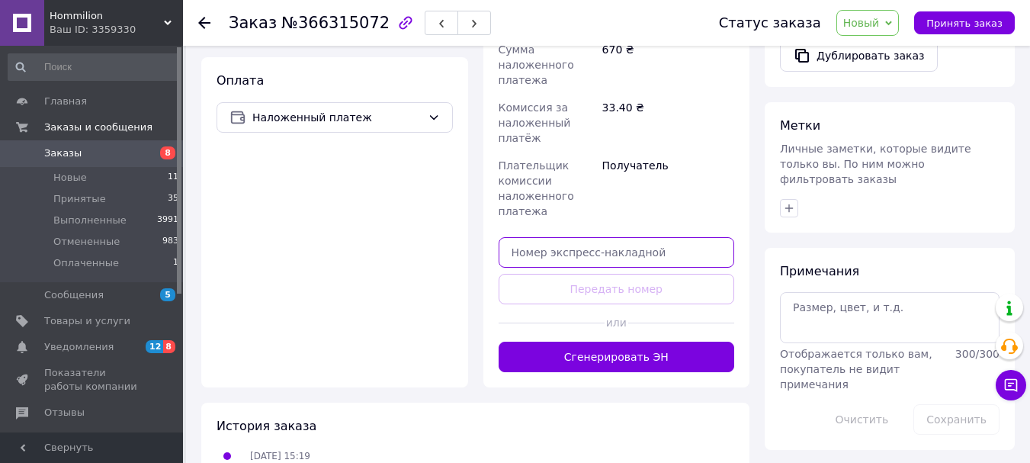
click at [625, 237] on input "text" at bounding box center [617, 252] width 236 height 30
paste input "20451269272472"
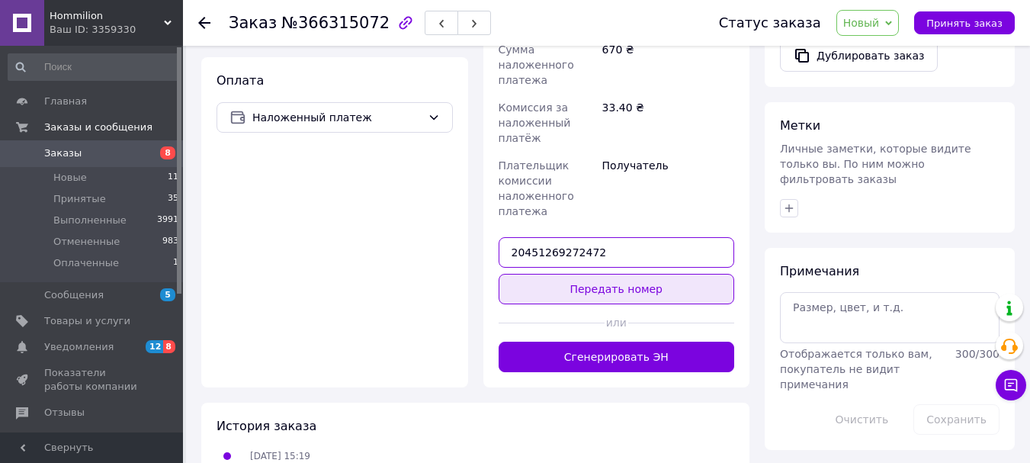
type input "20451269272472"
click at [625, 274] on button "Передать номер" at bounding box center [617, 289] width 236 height 30
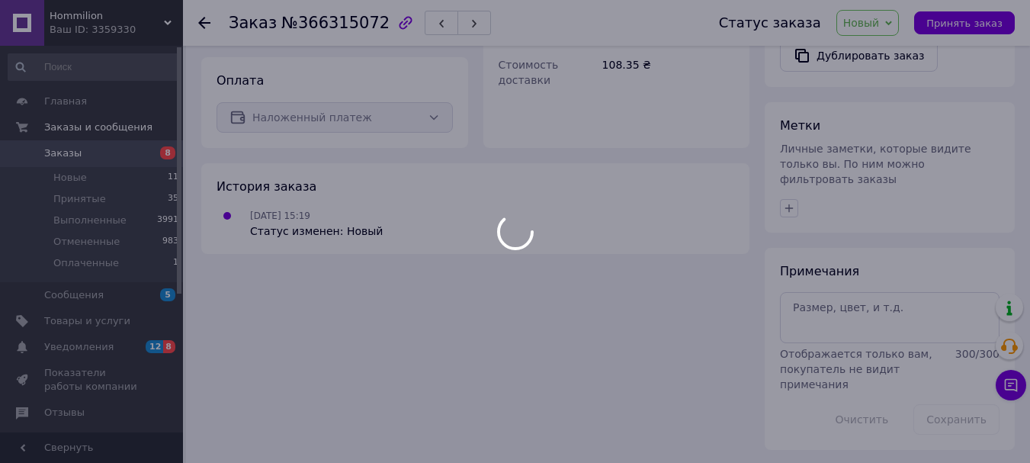
scroll to position [616, 0]
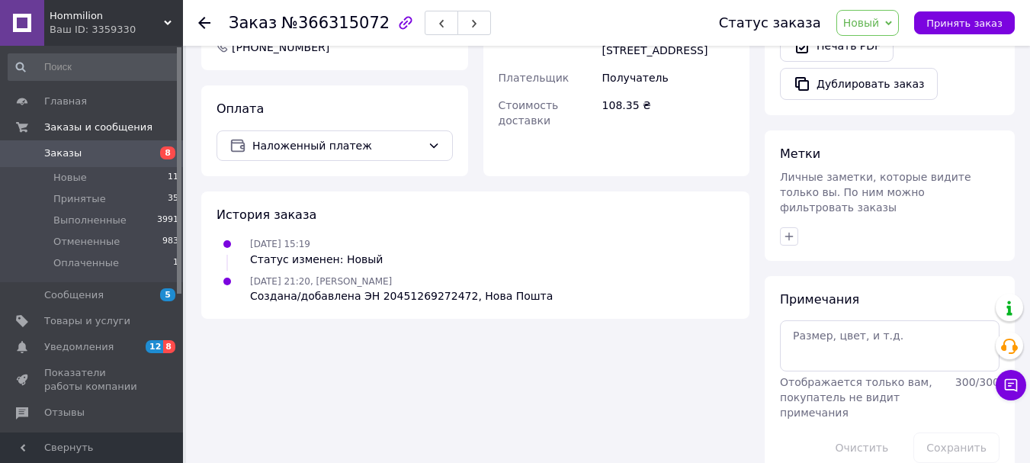
click at [68, 151] on span "Заказы" at bounding box center [62, 153] width 37 height 14
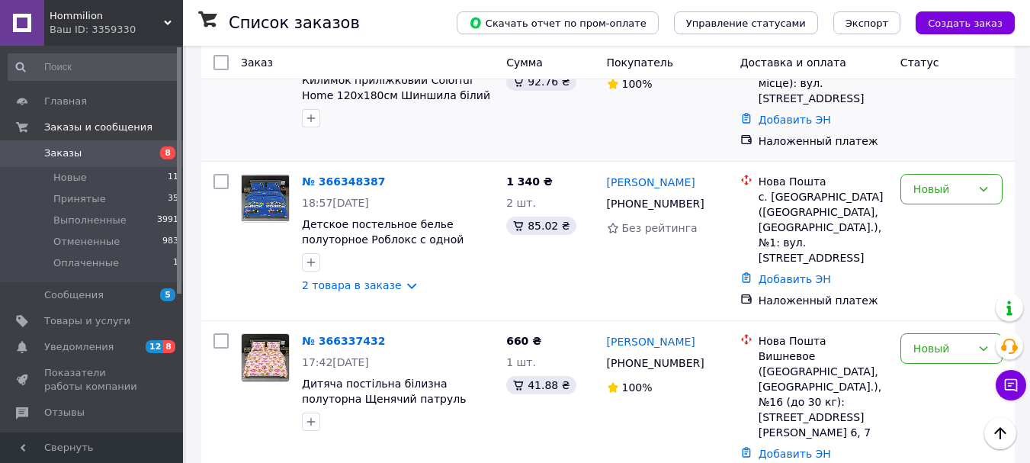
scroll to position [686, 0]
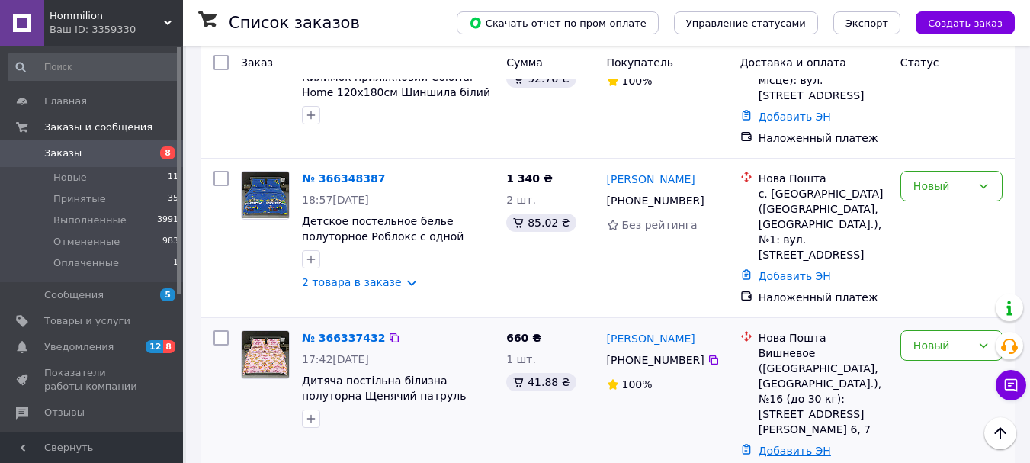
click at [812, 444] on link "Добавить ЭН" at bounding box center [795, 450] width 72 height 12
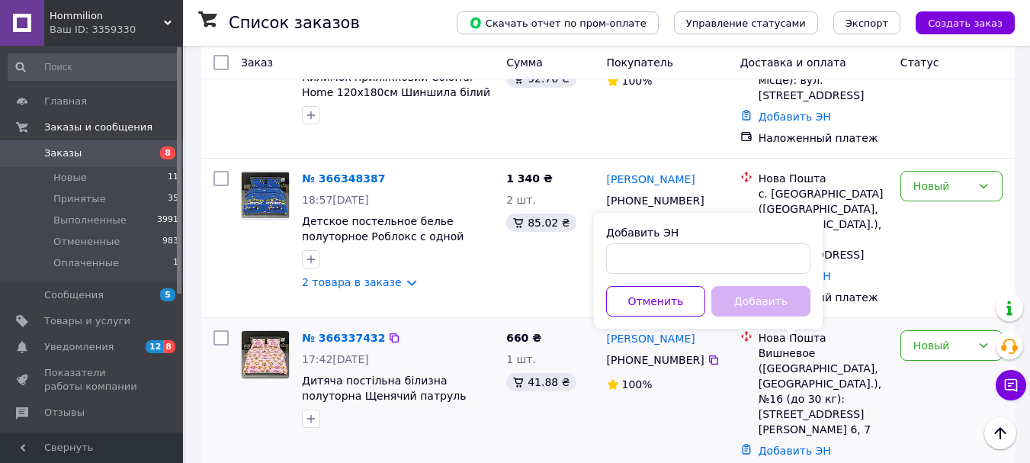
click at [545, 324] on div "660 ₴ 1 шт. 41.88 ₴" at bounding box center [550, 405] width 100 height 162
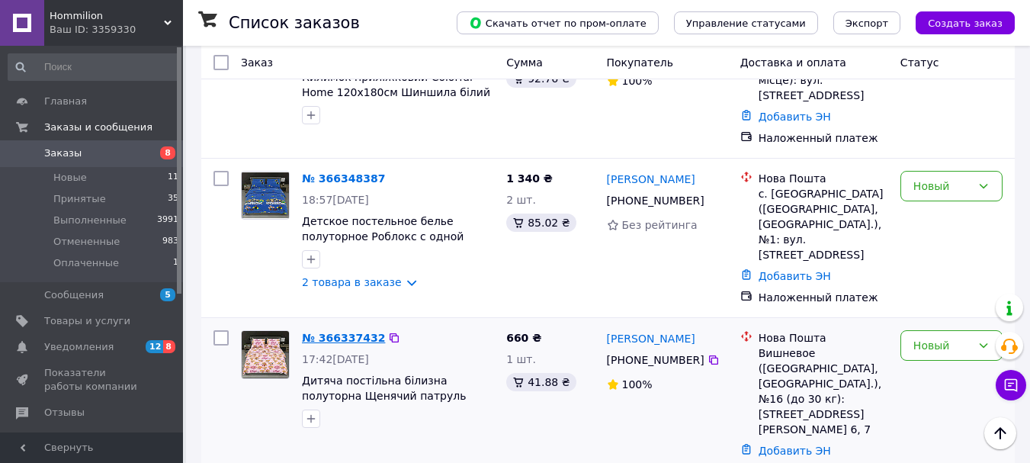
click at [353, 332] on link "№ 366337432" at bounding box center [343, 338] width 83 height 12
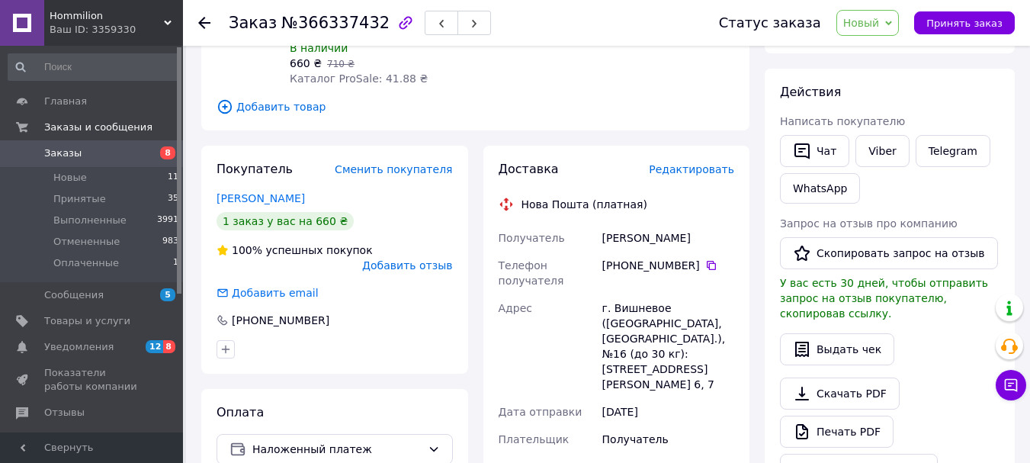
scroll to position [229, 0]
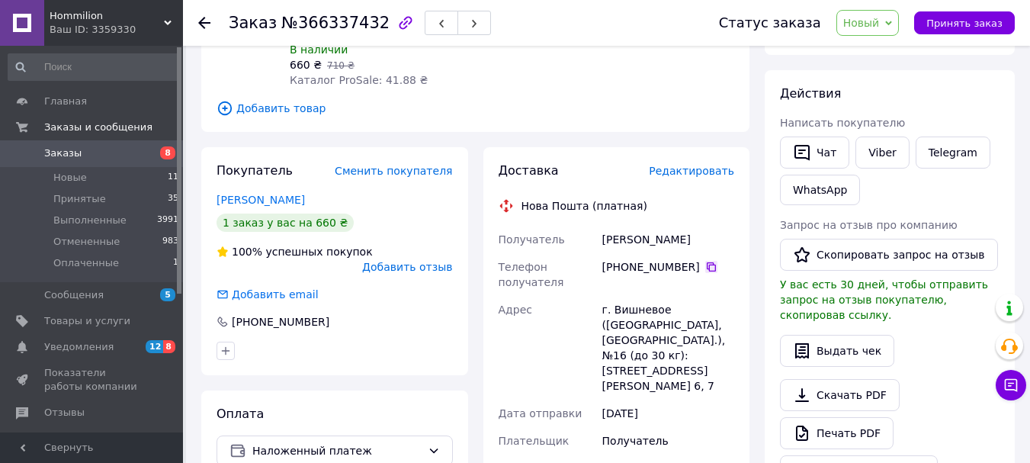
click at [705, 270] on icon at bounding box center [711, 267] width 12 height 12
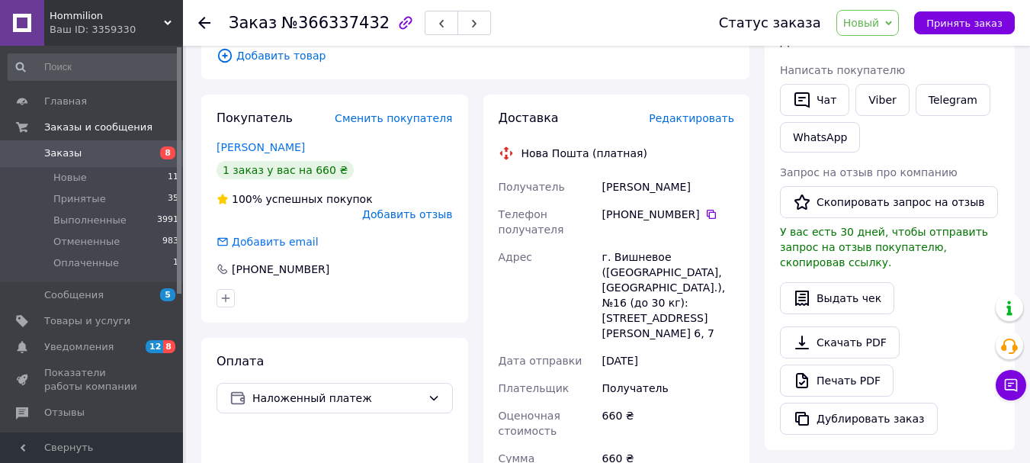
scroll to position [381, 0]
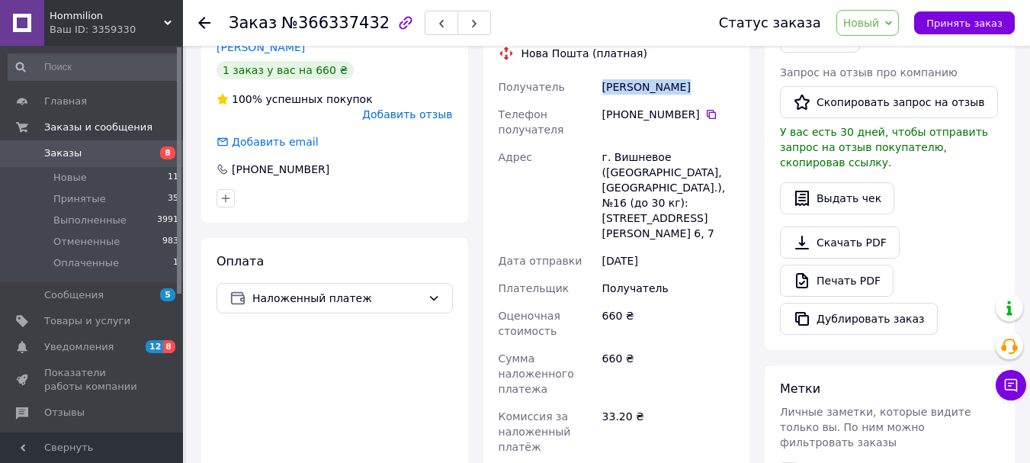
drag, startPoint x: 604, startPoint y: 82, endPoint x: 679, endPoint y: 91, distance: 75.9
click at [679, 91] on div "Булкина Елена" at bounding box center [668, 86] width 138 height 27
copy div "Булкина Елена"
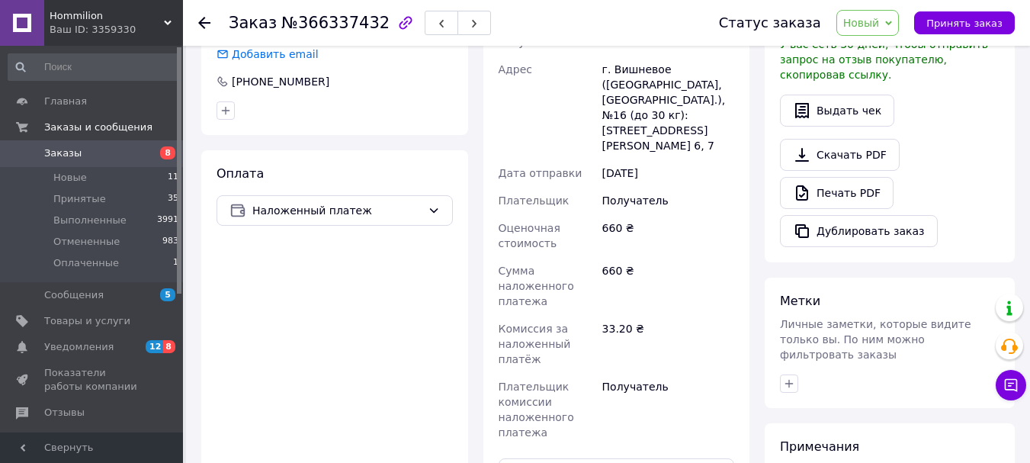
scroll to position [610, 0]
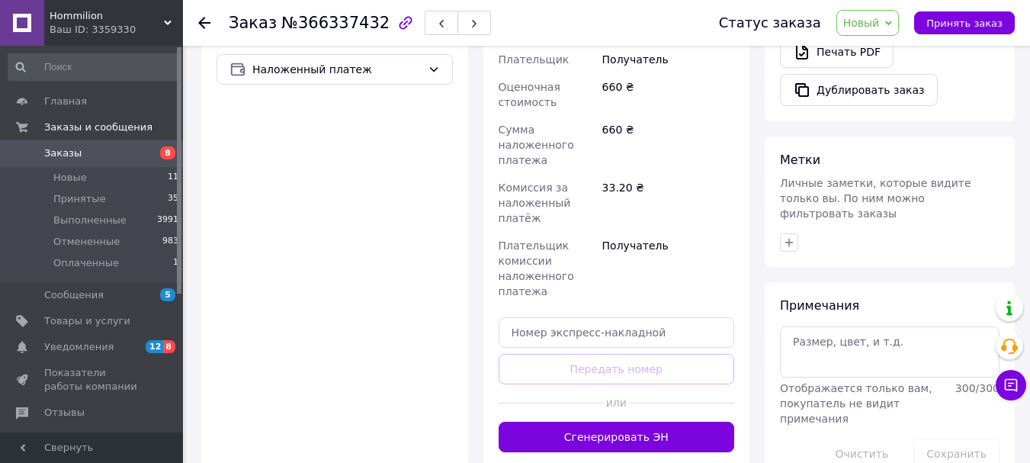
click at [659, 300] on div "Доставка Редактировать Нова Пошта (платная) Получатель Булкина Елена Телефон по…" at bounding box center [617, 116] width 236 height 671
click at [659, 319] on input "text" at bounding box center [617, 332] width 236 height 30
paste input "20451269272983"
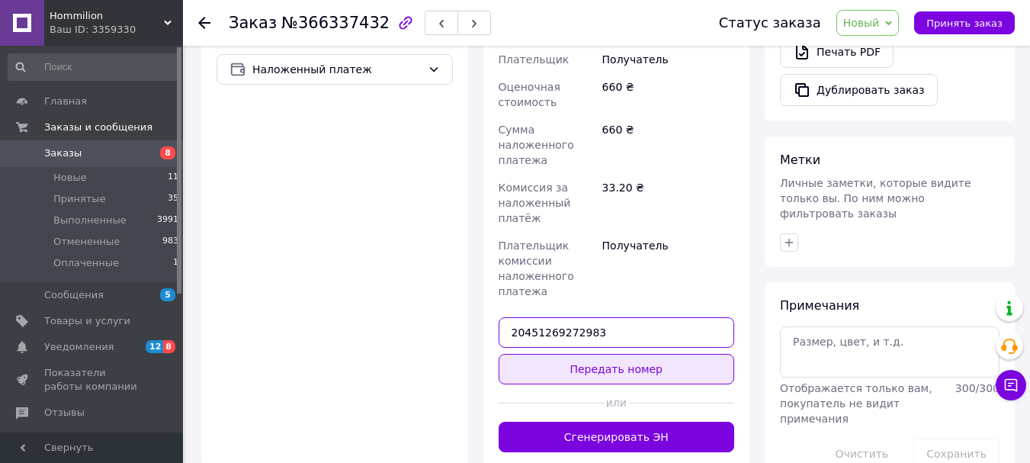
type input "20451269272983"
click at [667, 354] on button "Передать номер" at bounding box center [617, 369] width 236 height 30
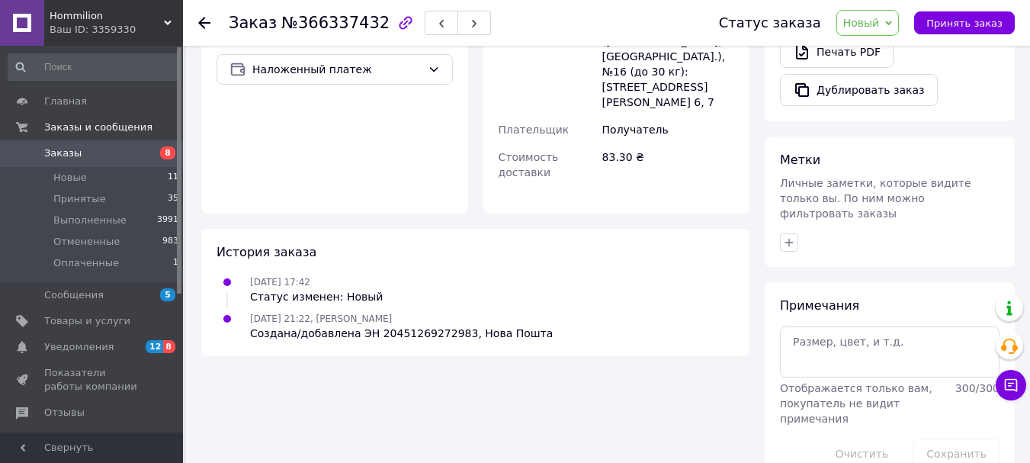
click at [63, 154] on span "Заказы" at bounding box center [62, 153] width 37 height 14
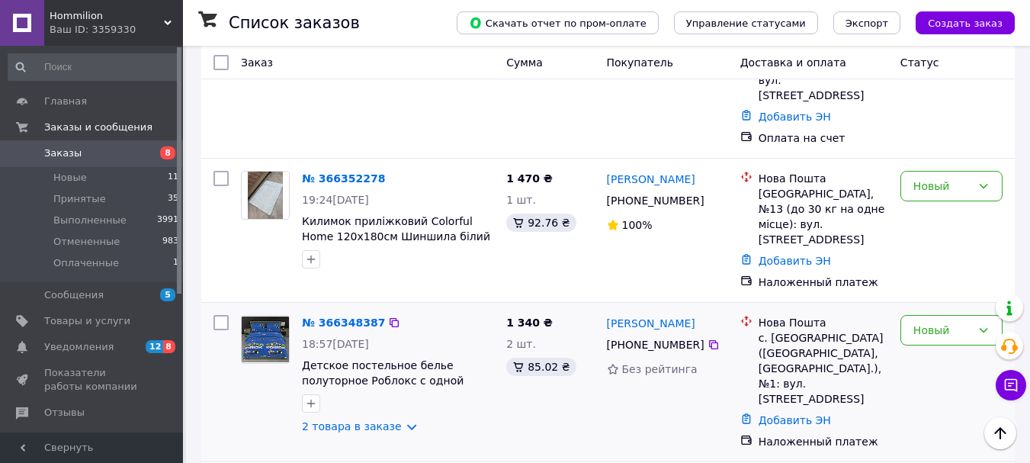
scroll to position [534, 0]
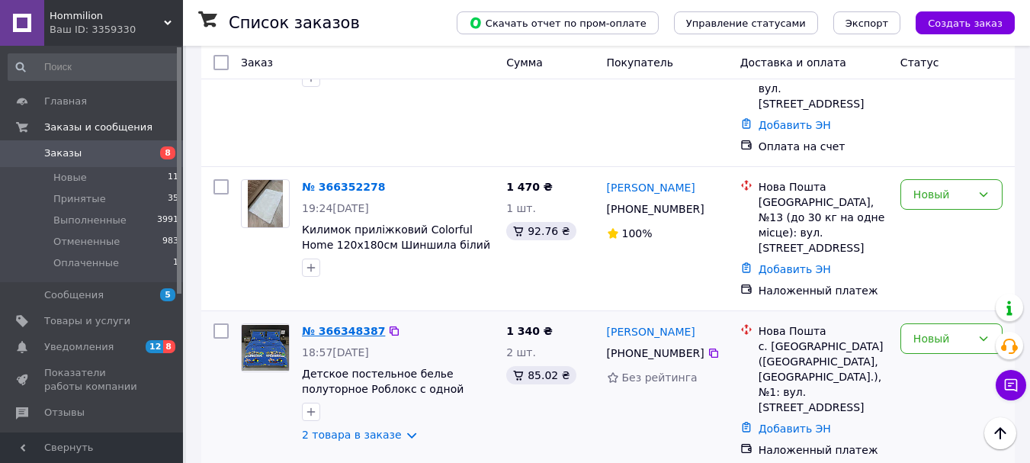
click at [347, 325] on link "№ 366348387" at bounding box center [343, 331] width 83 height 12
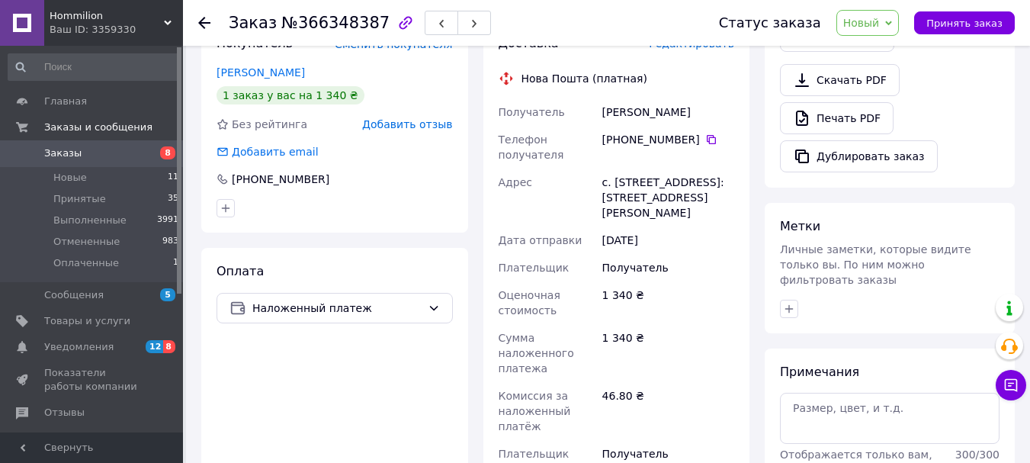
scroll to position [381, 0]
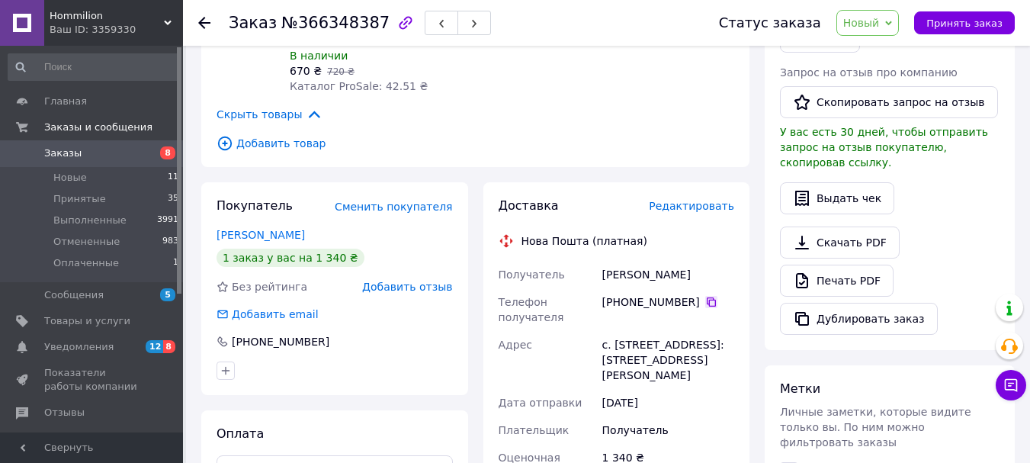
click at [705, 296] on icon at bounding box center [711, 302] width 12 height 12
drag, startPoint x: 602, startPoint y: 224, endPoint x: 688, endPoint y: 230, distance: 85.6
click at [688, 261] on div "Попович Алла" at bounding box center [668, 274] width 138 height 27
copy div "Попович Алла"
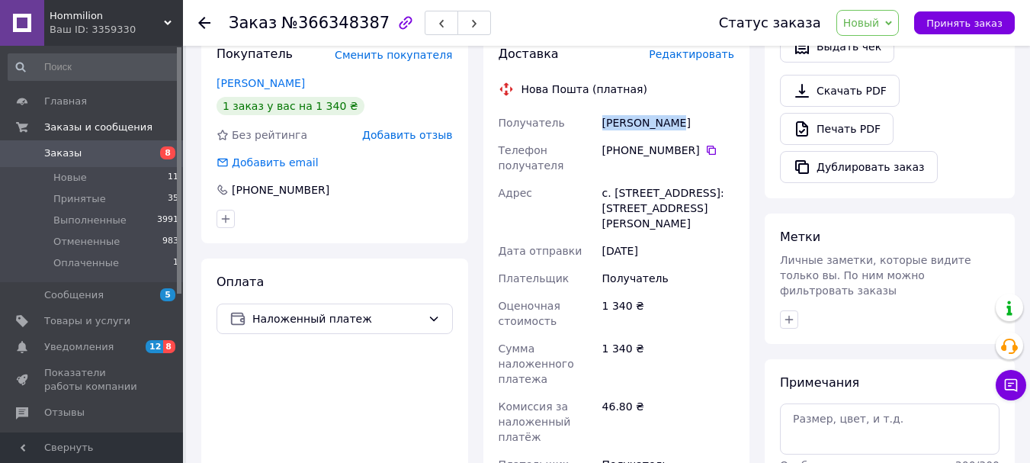
scroll to position [762, 0]
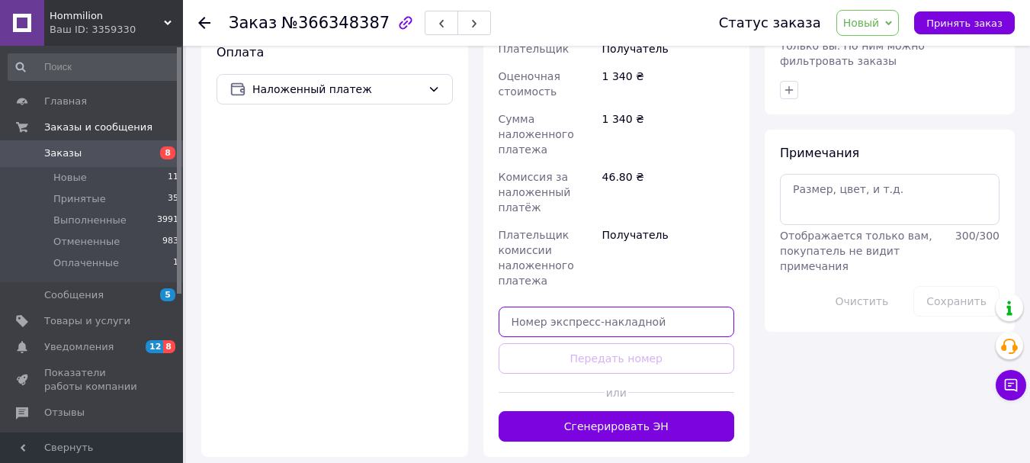
click at [582, 306] on input "text" at bounding box center [617, 321] width 236 height 30
paste input "20451269273657"
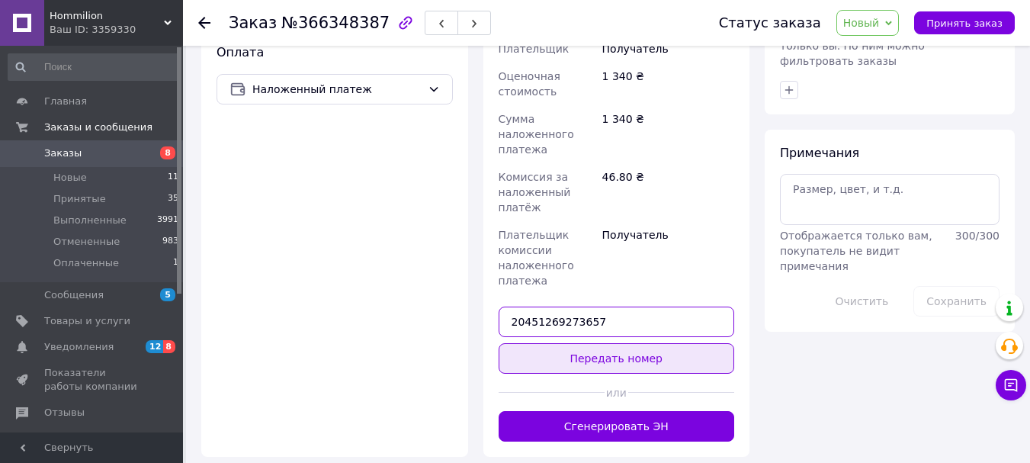
type input "20451269273657"
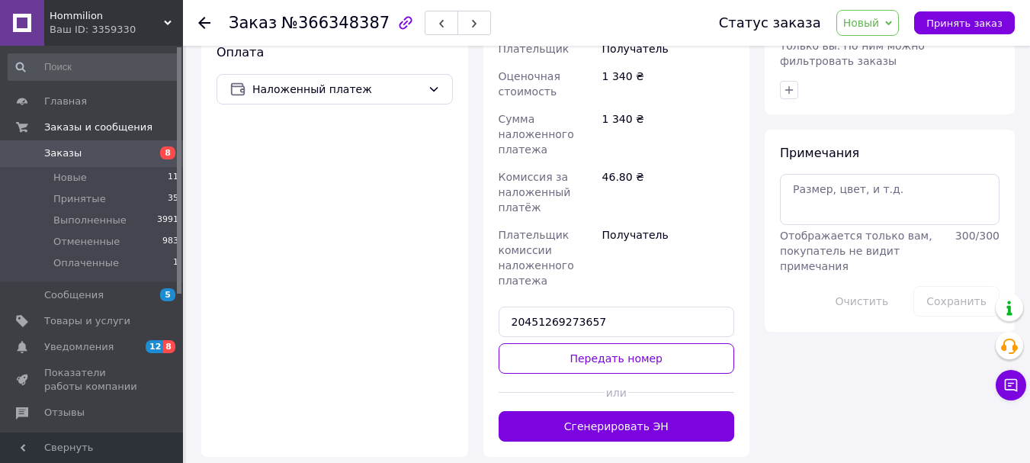
click at [679, 343] on button "Передать номер" at bounding box center [617, 358] width 236 height 30
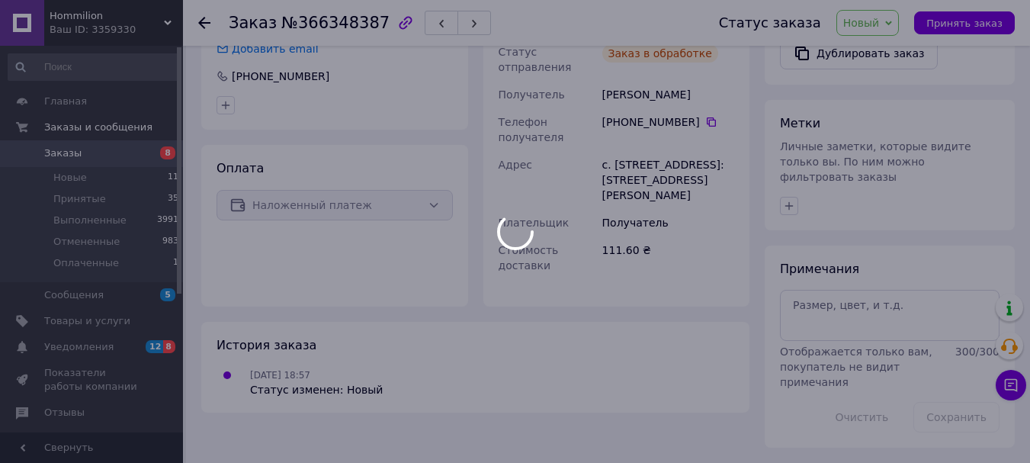
scroll to position [616, 0]
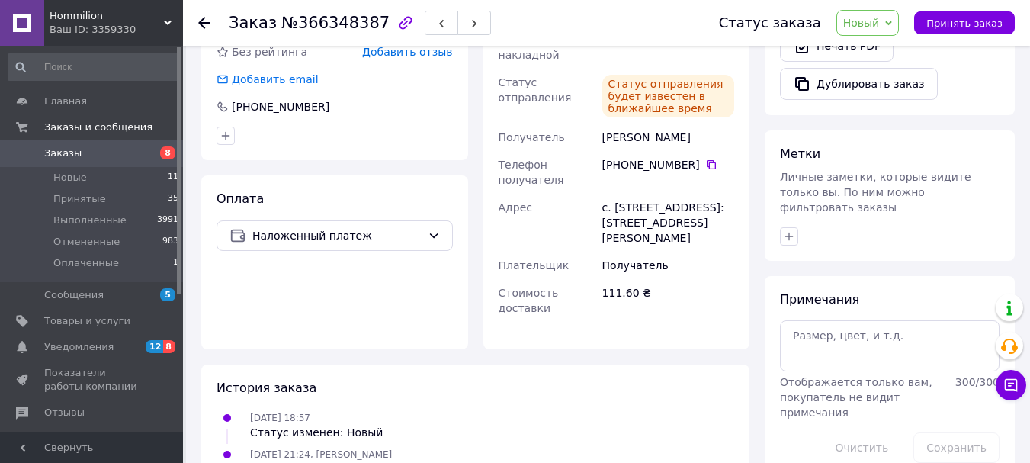
click at [66, 154] on span "Заказы" at bounding box center [62, 153] width 37 height 14
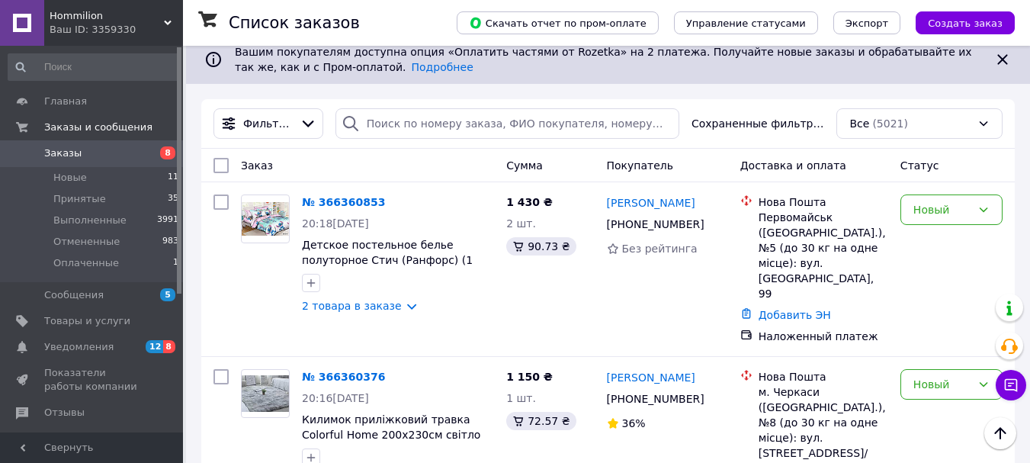
scroll to position [152, 0]
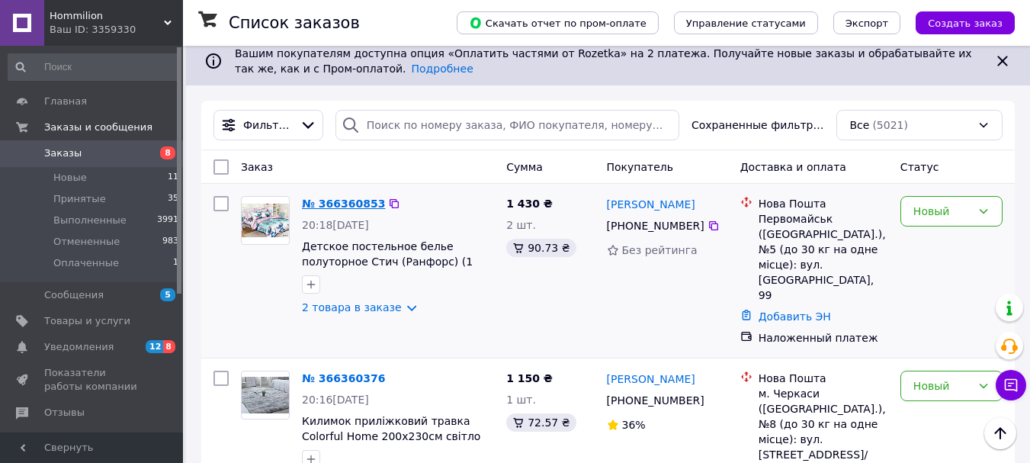
click at [329, 204] on link "№ 366360853" at bounding box center [343, 203] width 83 height 12
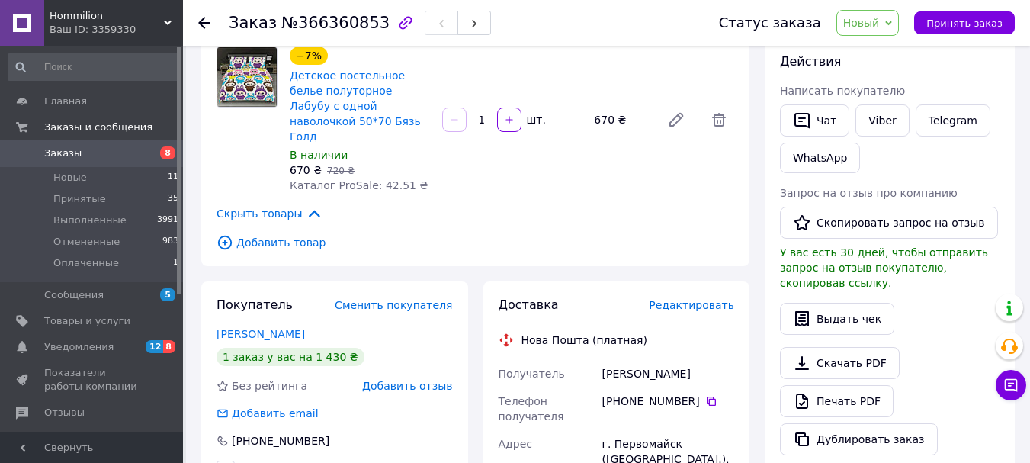
scroll to position [305, 0]
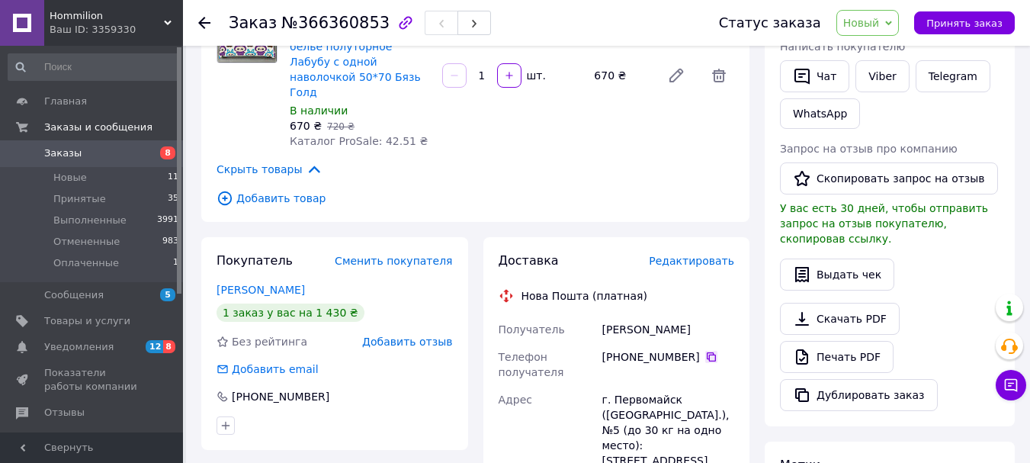
click at [707, 352] on icon at bounding box center [711, 356] width 9 height 9
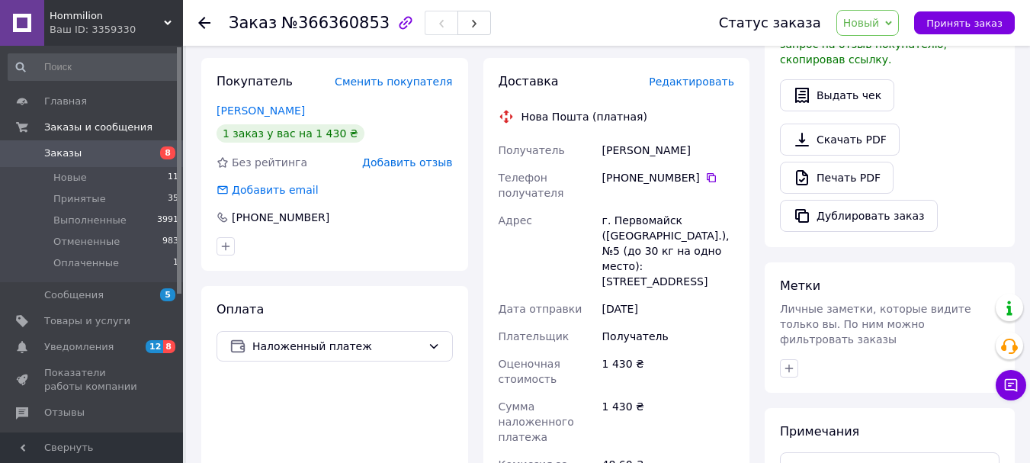
scroll to position [457, 0]
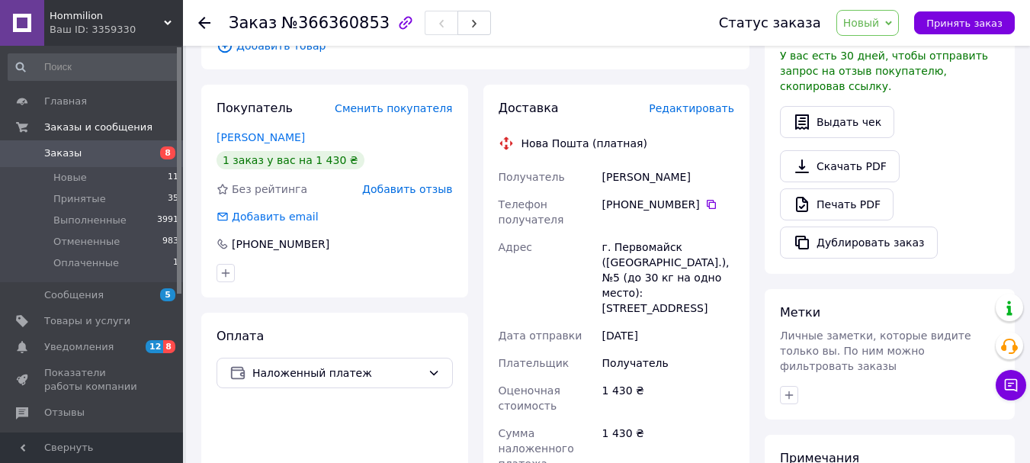
click at [640, 163] on div "Кочетова Інеса" at bounding box center [668, 176] width 138 height 27
copy div "Кочетова Інеса"
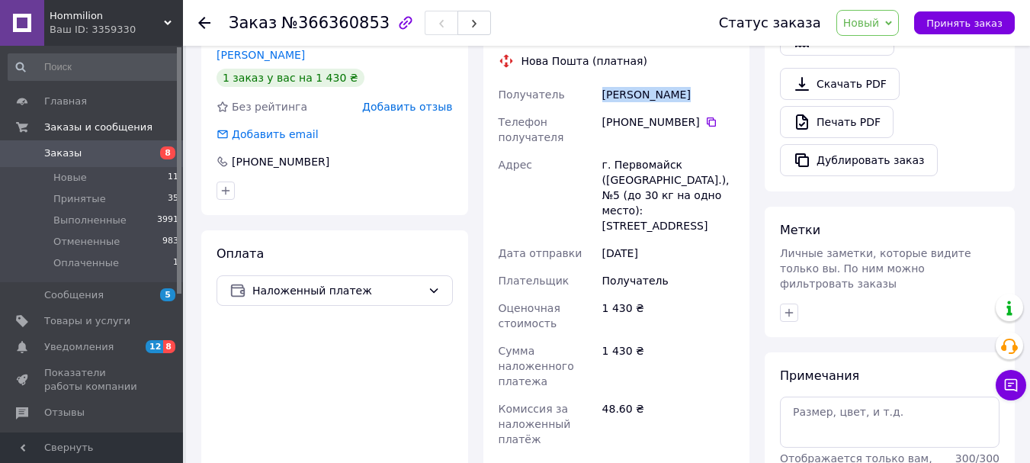
scroll to position [686, 0]
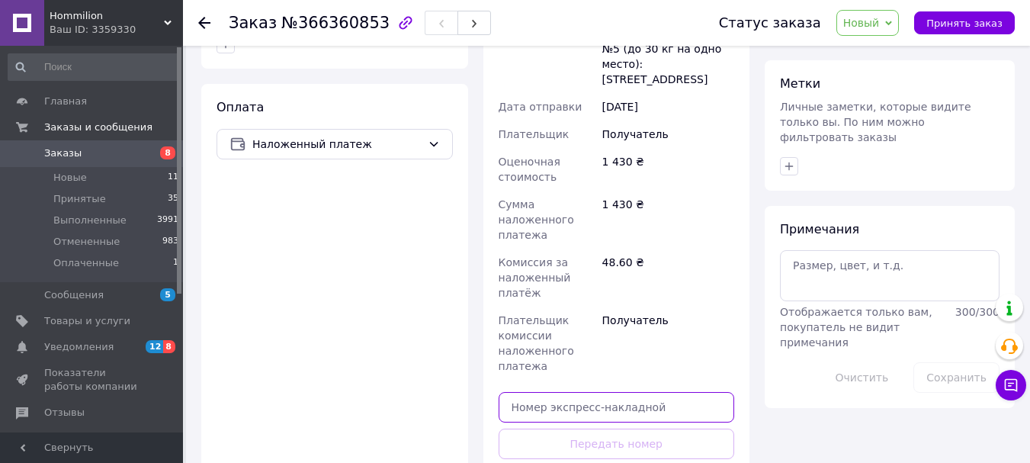
click at [647, 392] on input "text" at bounding box center [617, 407] width 236 height 30
paste input "20451269274447"
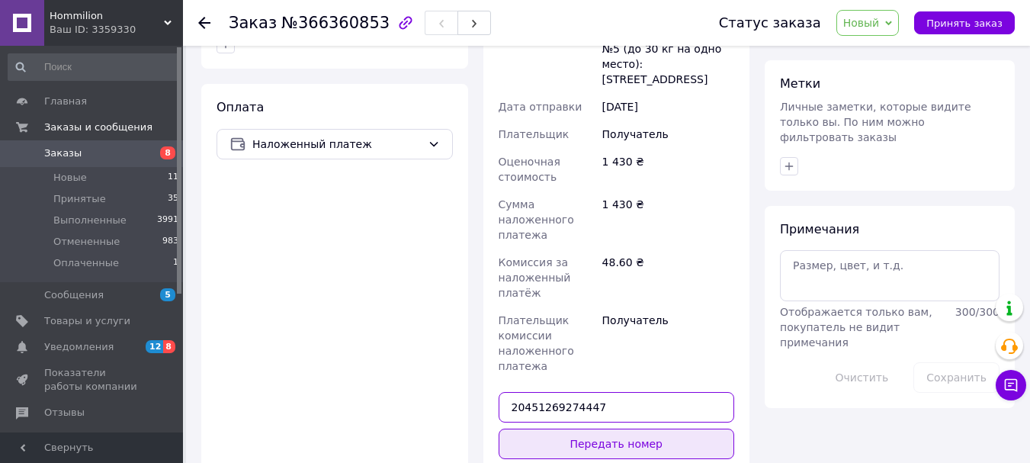
type input "20451269274447"
click at [637, 428] on button "Передать номер" at bounding box center [617, 443] width 236 height 30
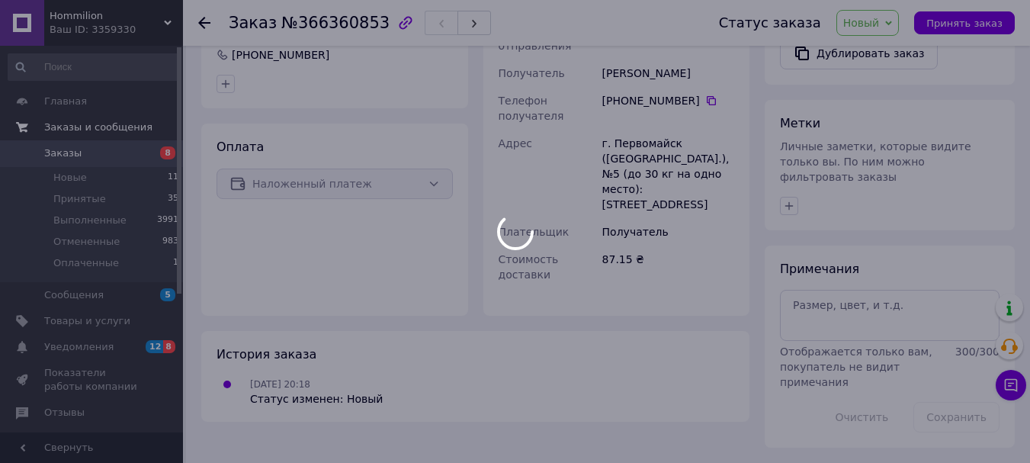
scroll to position [616, 0]
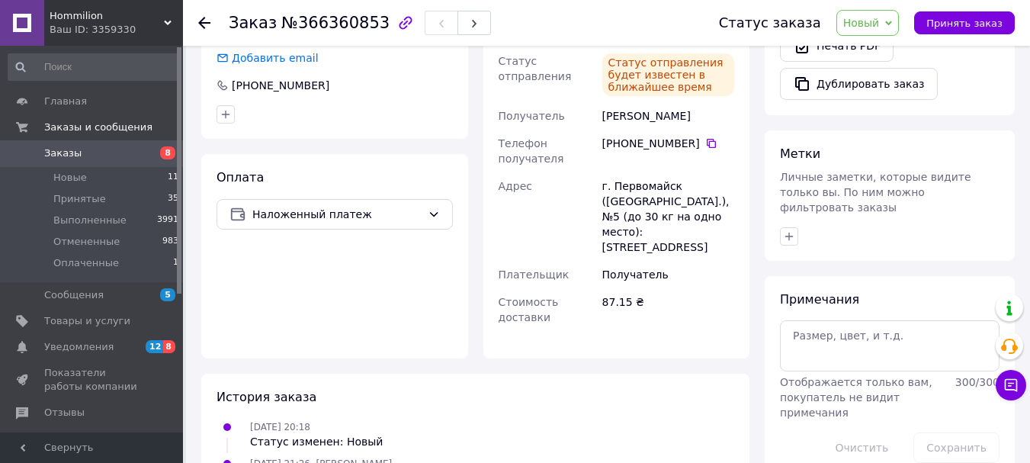
click at [58, 153] on span "Заказы" at bounding box center [62, 153] width 37 height 14
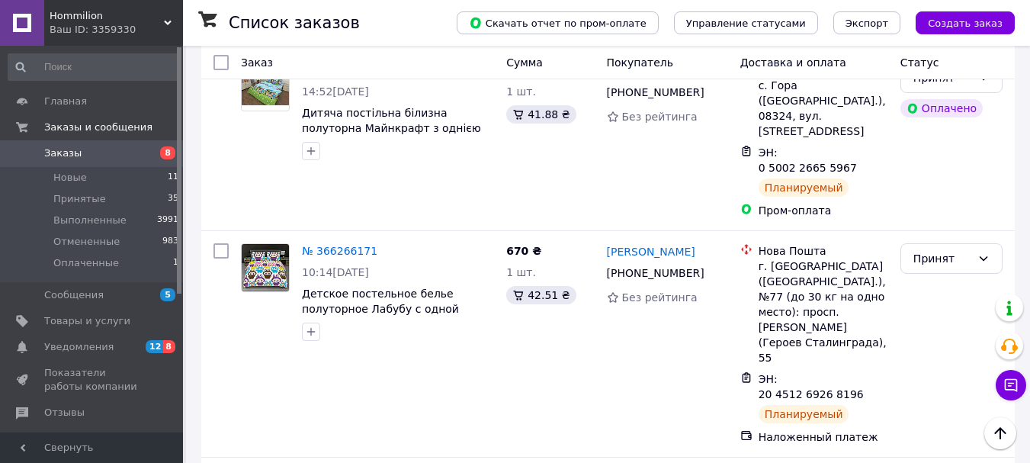
scroll to position [1448, 0]
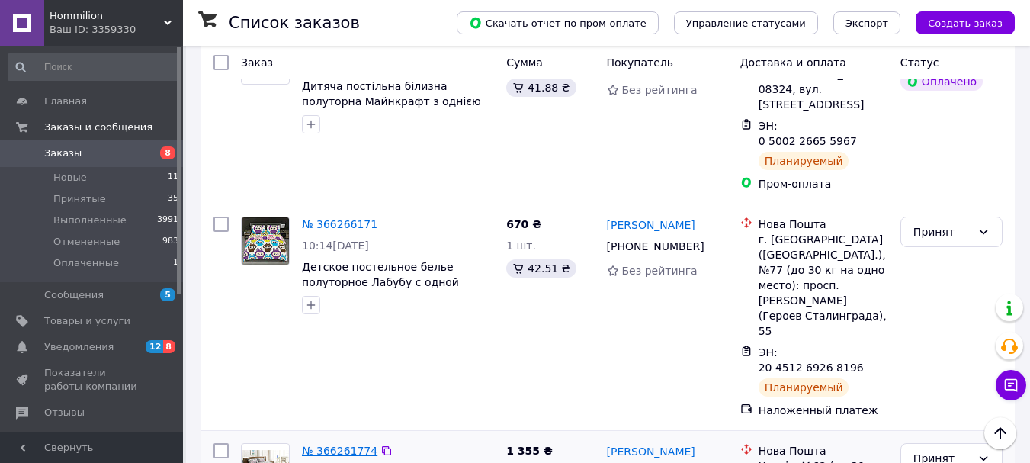
click at [321, 444] on link "№ 366261774" at bounding box center [339, 450] width 75 height 12
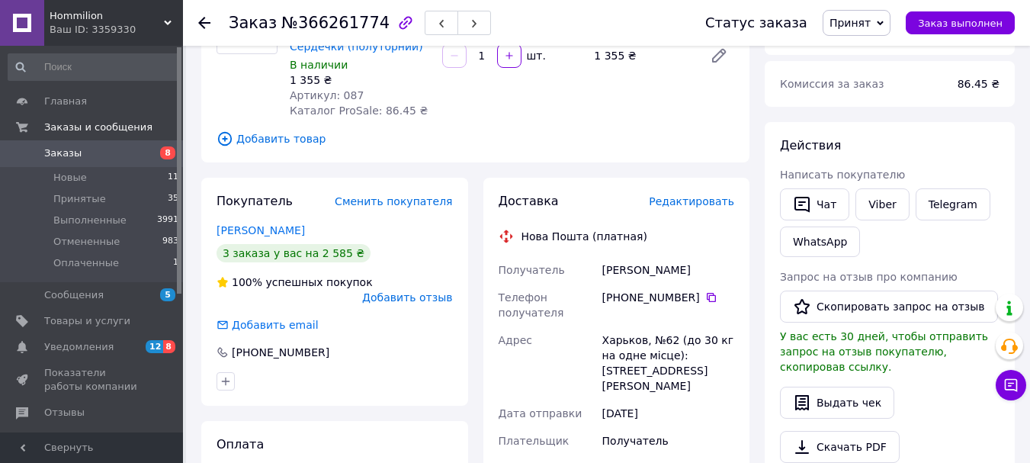
scroll to position [95, 0]
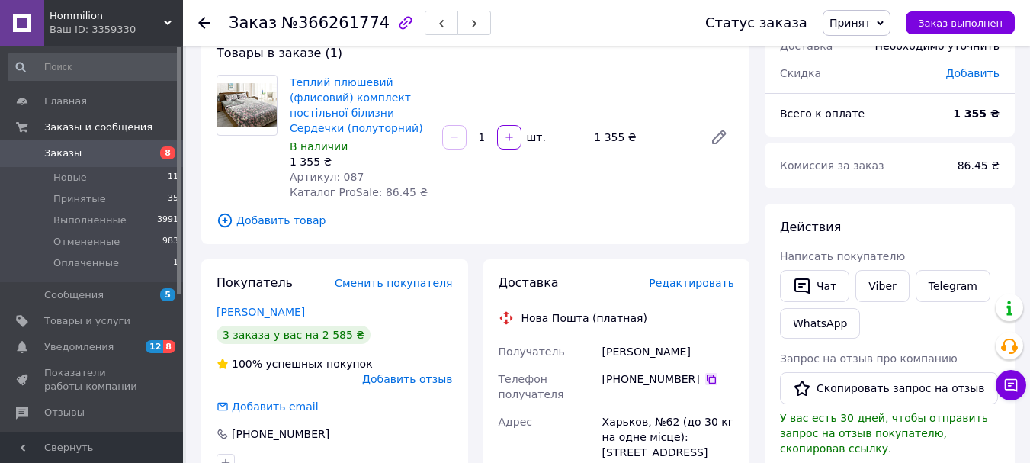
click at [707, 380] on icon at bounding box center [711, 378] width 9 height 9
click at [68, 150] on span "Заказы" at bounding box center [62, 153] width 37 height 14
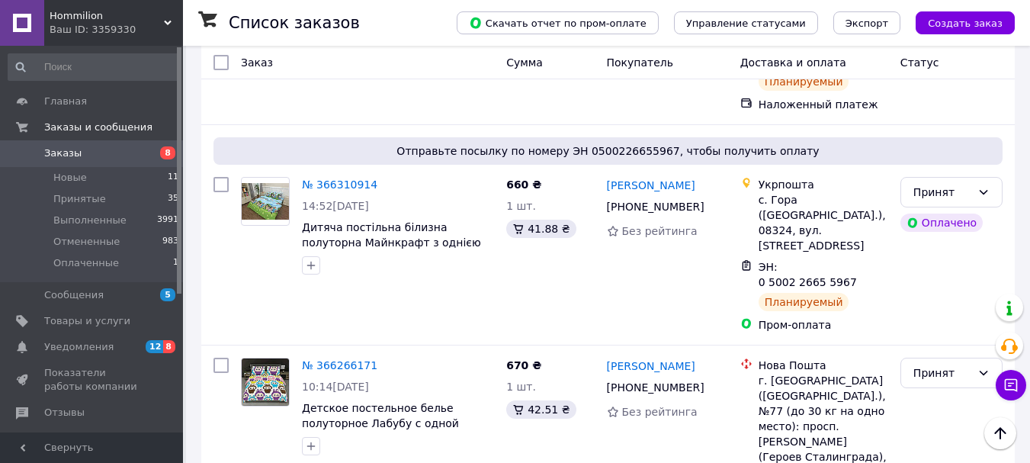
scroll to position [1372, 0]
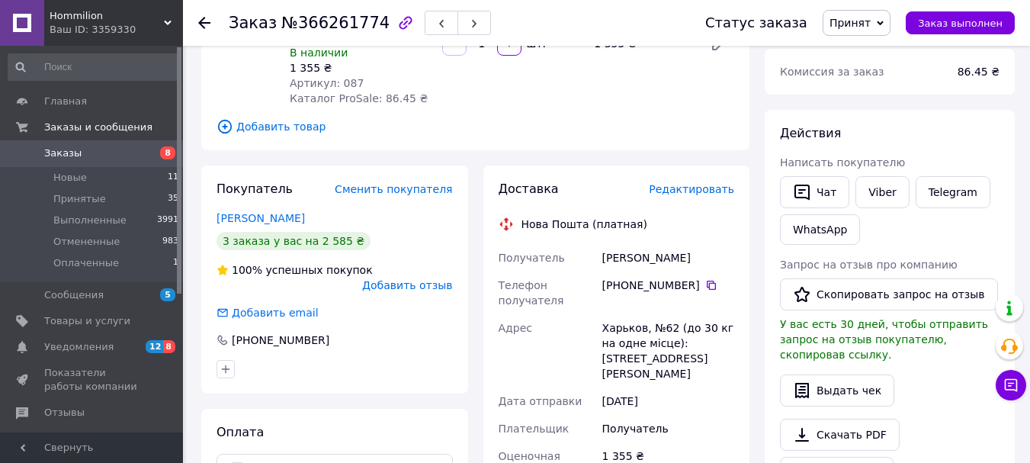
scroll to position [172, 0]
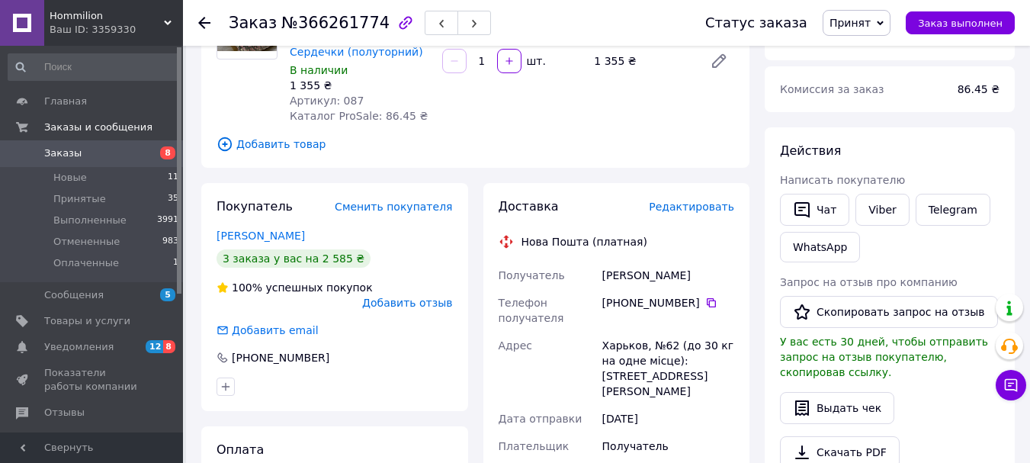
drag, startPoint x: 697, startPoint y: 275, endPoint x: 605, endPoint y: 279, distance: 91.6
click at [605, 279] on div "Шарипова Елена" at bounding box center [668, 274] width 138 height 27
copy div "Шарипова Елена"
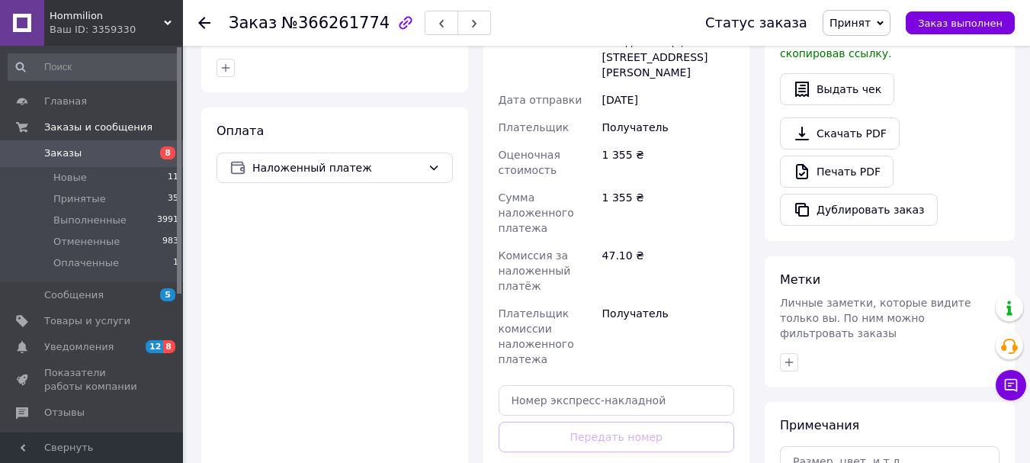
scroll to position [629, 0]
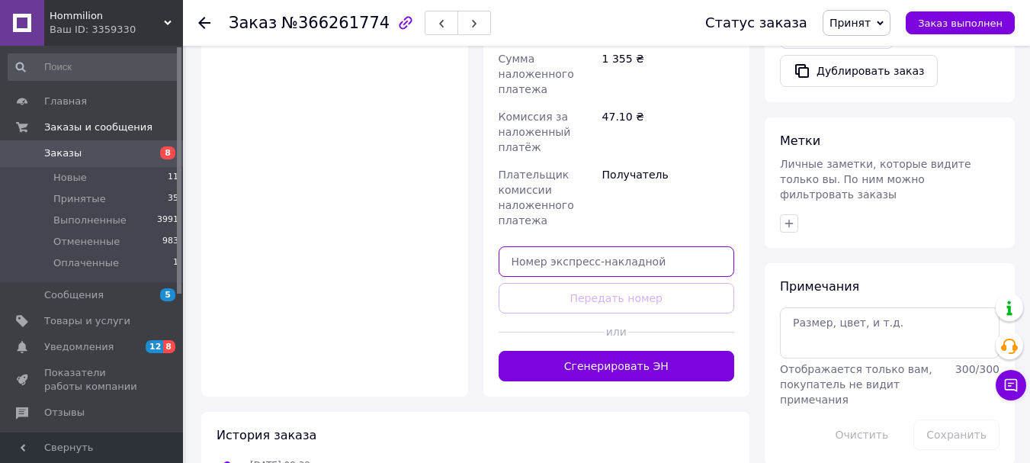
click at [657, 246] on input "text" at bounding box center [617, 261] width 236 height 30
paste input "20451269275005"
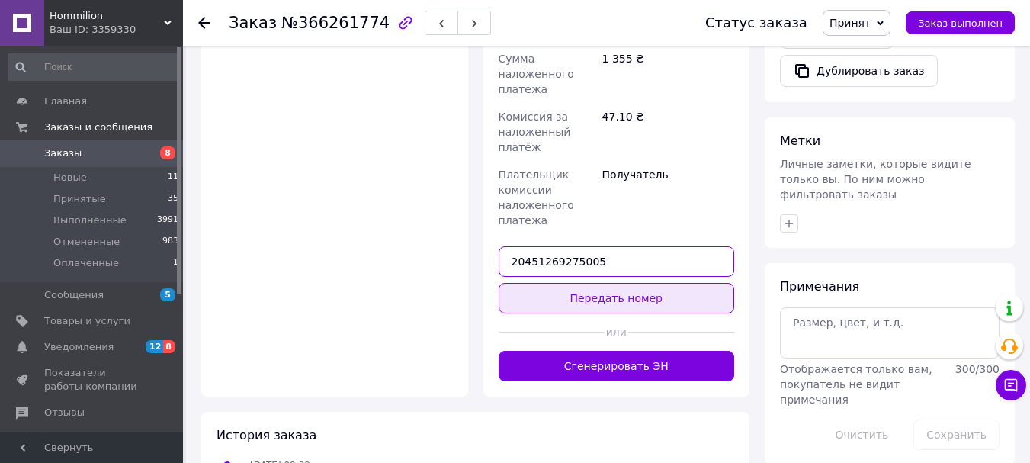
type input "20451269275005"
click at [662, 283] on button "Передать номер" at bounding box center [617, 298] width 236 height 30
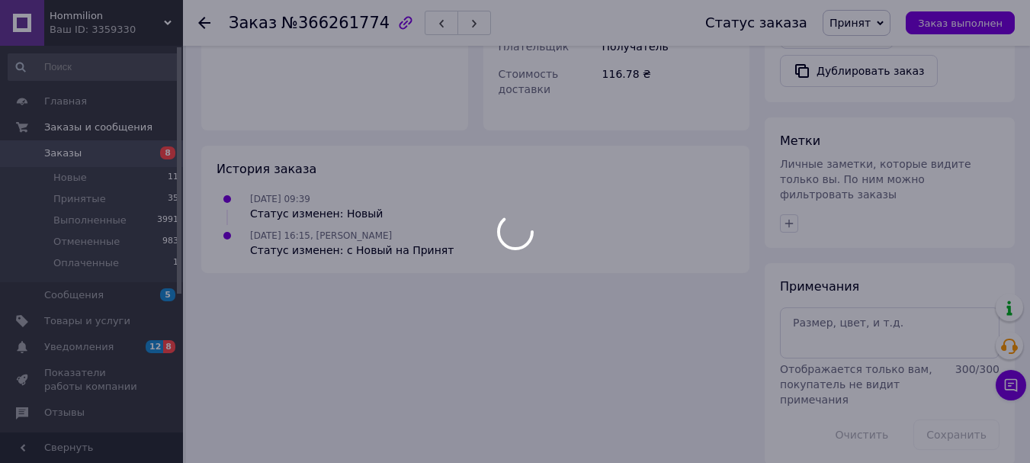
scroll to position [616, 0]
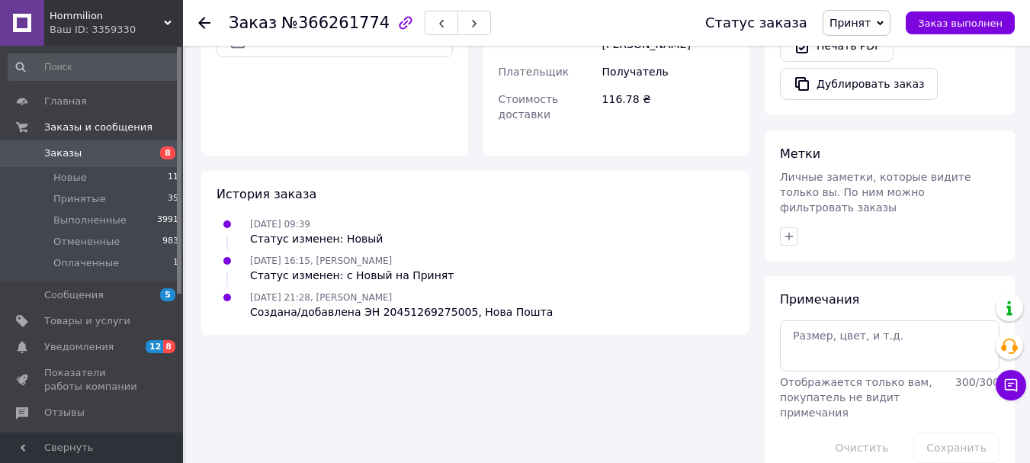
click at [61, 149] on span "Заказы" at bounding box center [62, 153] width 37 height 14
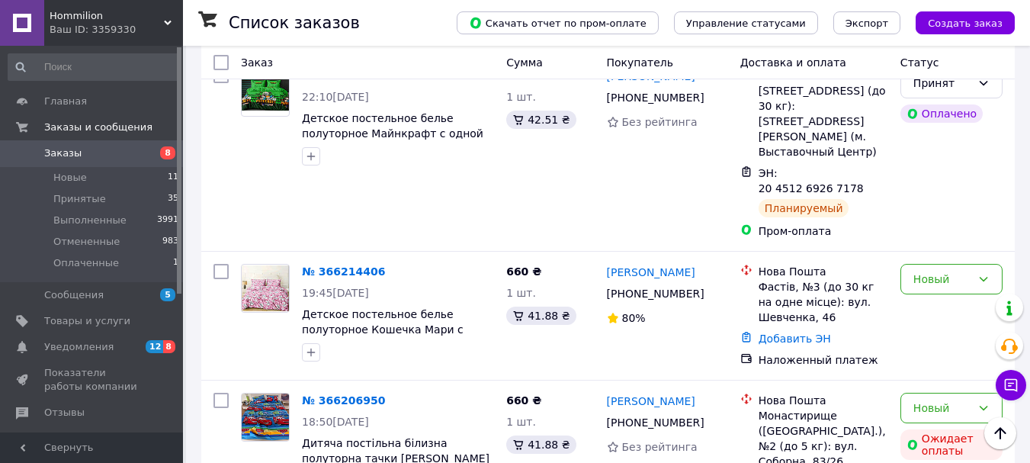
scroll to position [2751, 0]
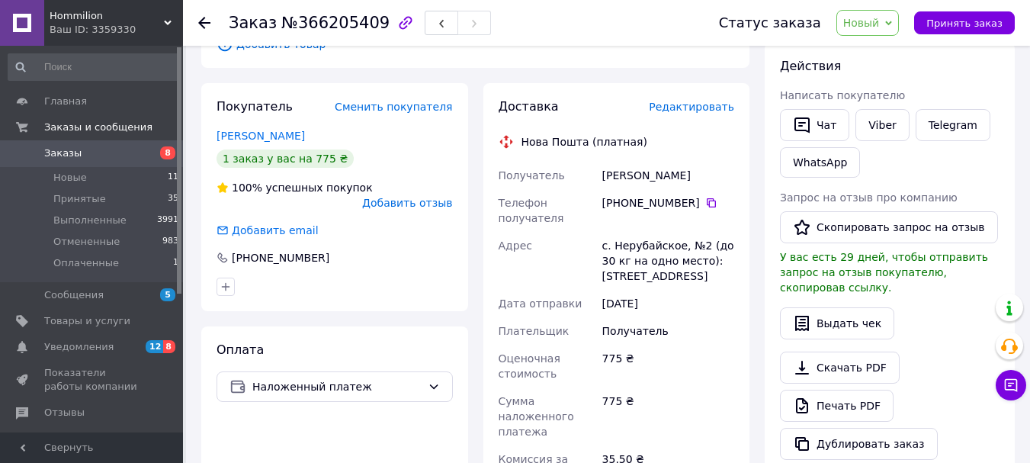
scroll to position [305, 0]
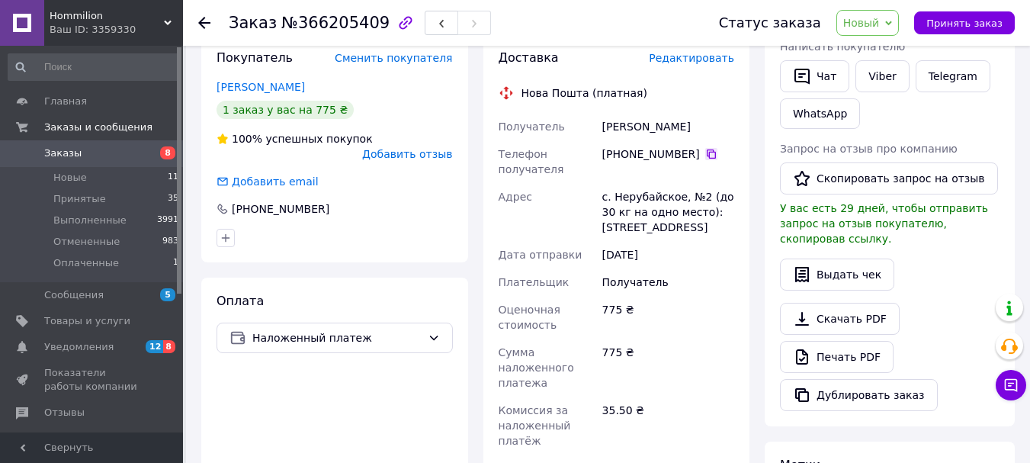
click at [705, 153] on icon at bounding box center [711, 154] width 12 height 12
drag, startPoint x: 603, startPoint y: 127, endPoint x: 694, endPoint y: 119, distance: 91.1
click at [694, 119] on div "Грубник Людмила" at bounding box center [668, 126] width 138 height 27
copy div "Грубник Людмила"
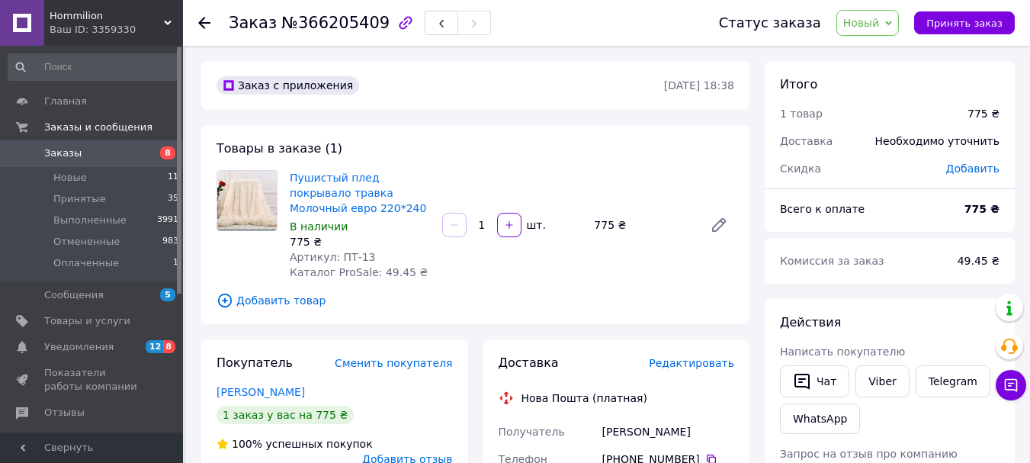
scroll to position [229, 0]
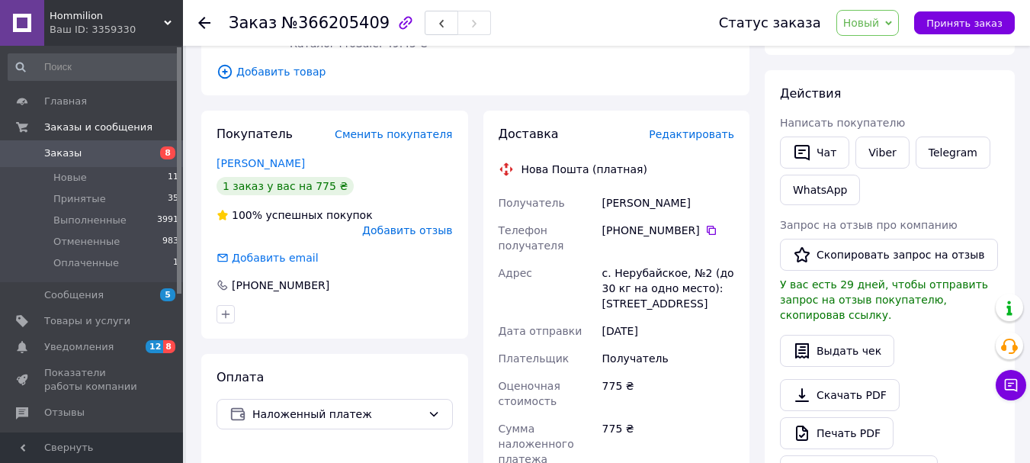
click at [55, 147] on span "Заказы" at bounding box center [62, 153] width 37 height 14
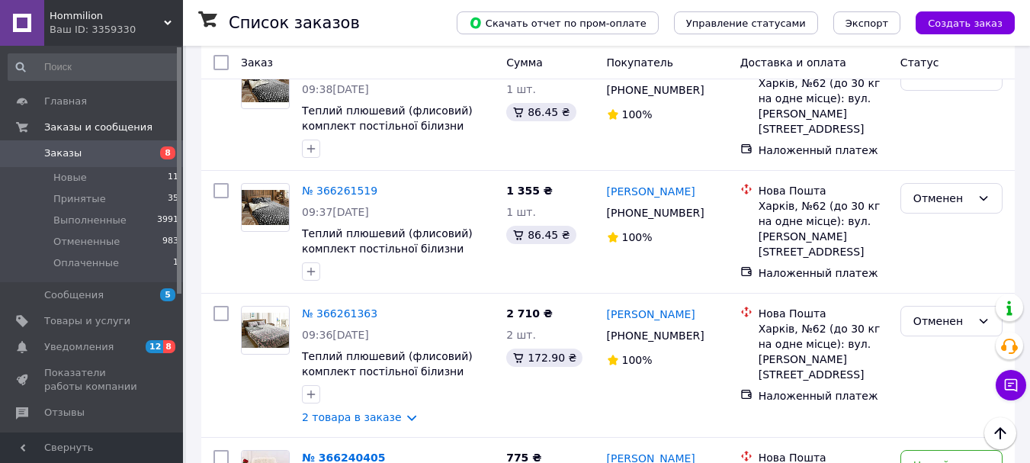
scroll to position [2135, 0]
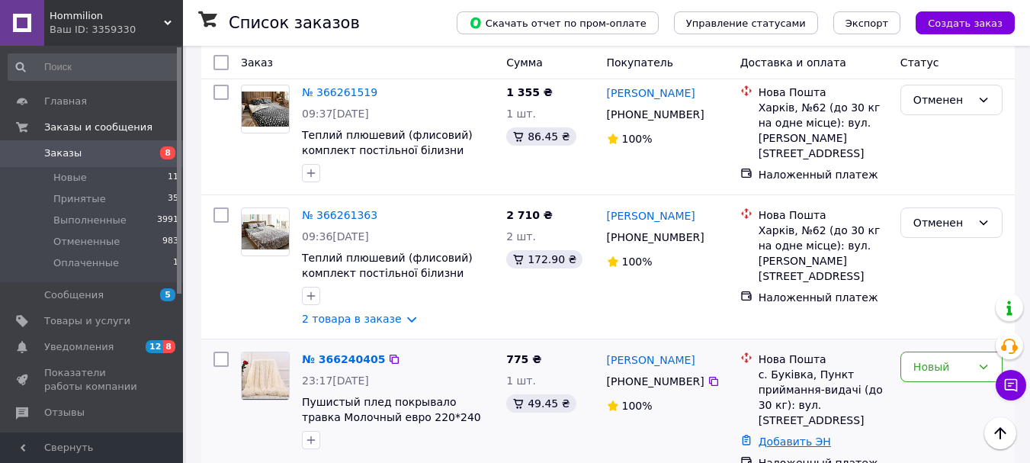
click at [775, 435] on link "Добавить ЭН" at bounding box center [795, 441] width 72 height 12
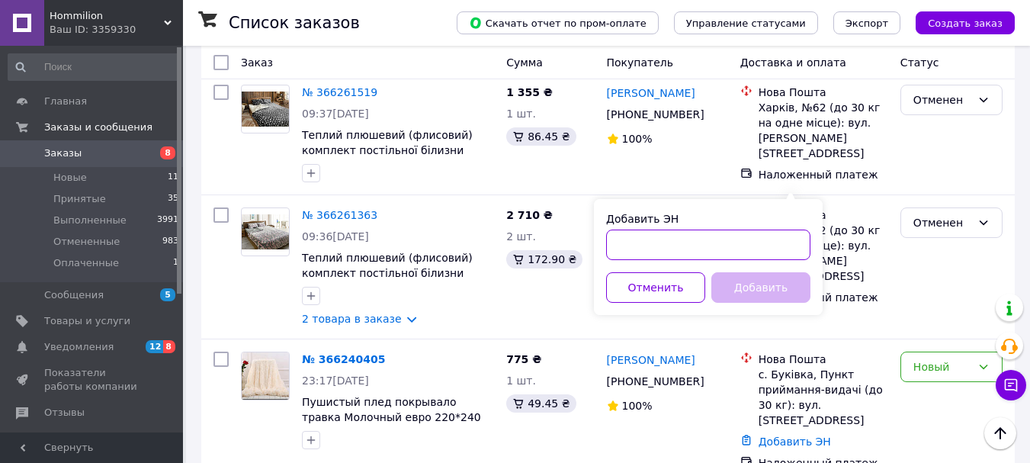
click at [615, 229] on input "Добавить ЭН" at bounding box center [708, 244] width 204 height 30
paste input "Грубник Людмила"
type input "Грубник Людмила"
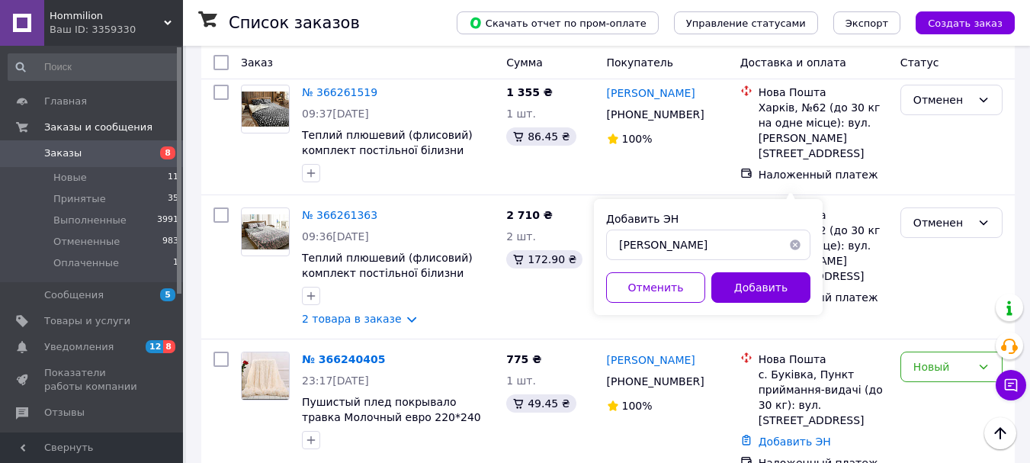
click at [795, 247] on button "button" at bounding box center [795, 244] width 30 height 30
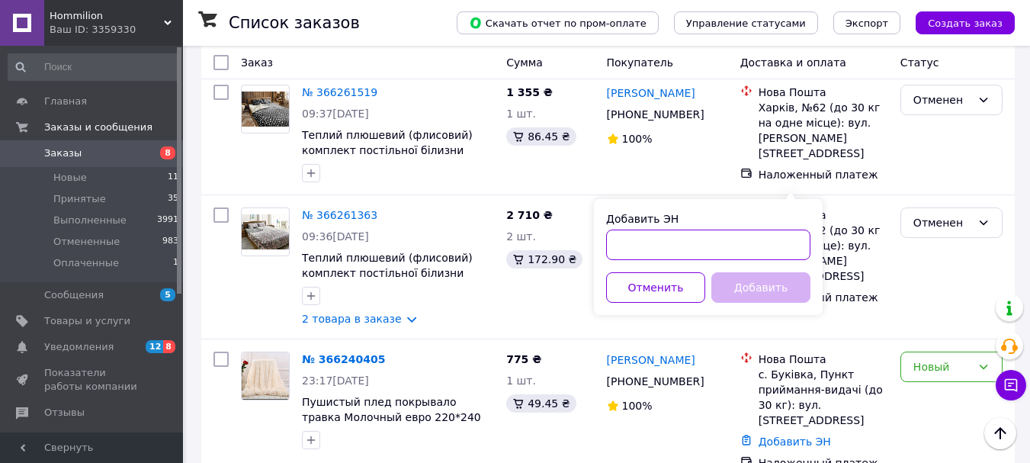
paste input "20451269275734"
type input "20451269275734"
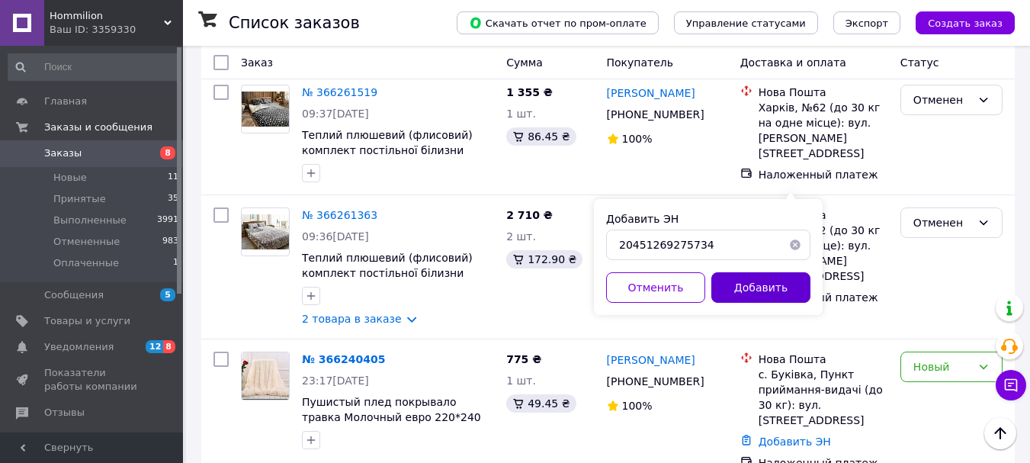
drag, startPoint x: 667, startPoint y: 323, endPoint x: 717, endPoint y: 293, distance: 58.8
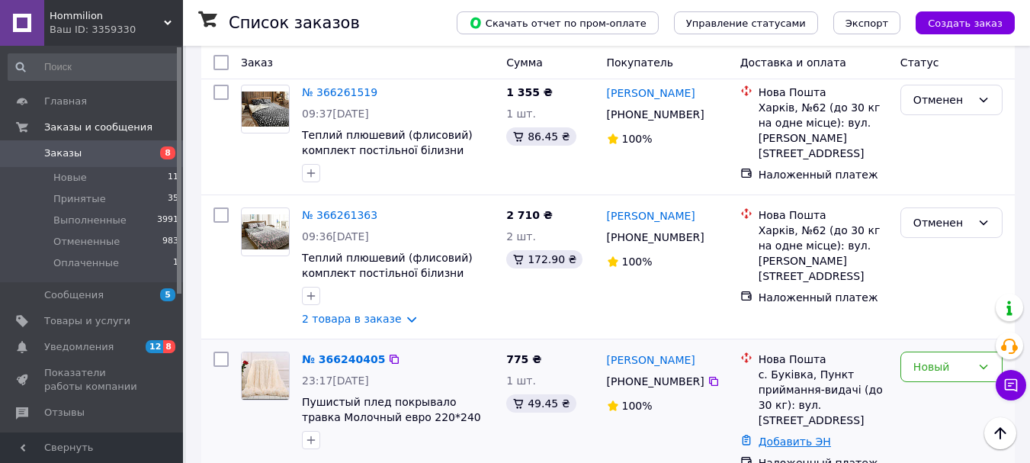
click at [779, 435] on link "Добавить ЭН" at bounding box center [795, 441] width 72 height 12
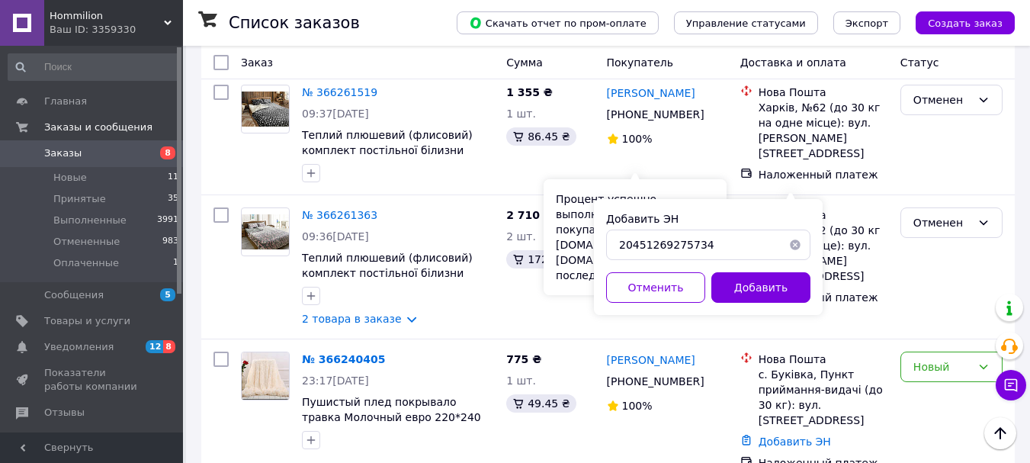
click at [561, 196] on div "Процент успешно выполненных заказов этого покупателя на Prom.ua и Bigl.ua за по…" at bounding box center [635, 237] width 183 height 116
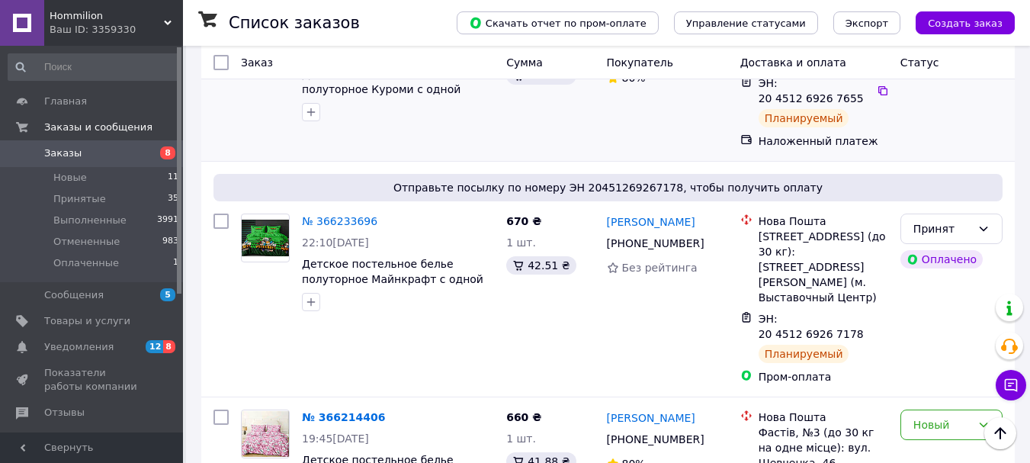
scroll to position [2668, 0]
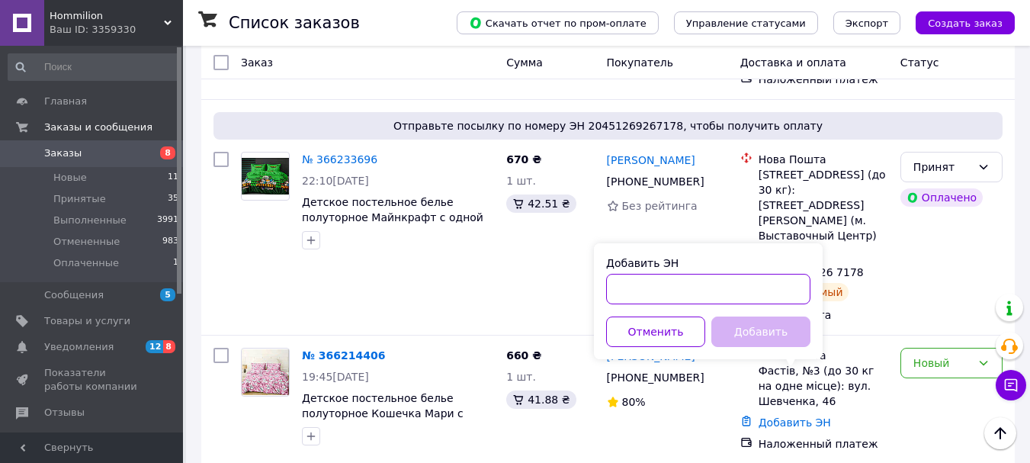
click at [660, 287] on input "Добавить ЭН" at bounding box center [708, 289] width 204 height 30
paste input "20451269275734"
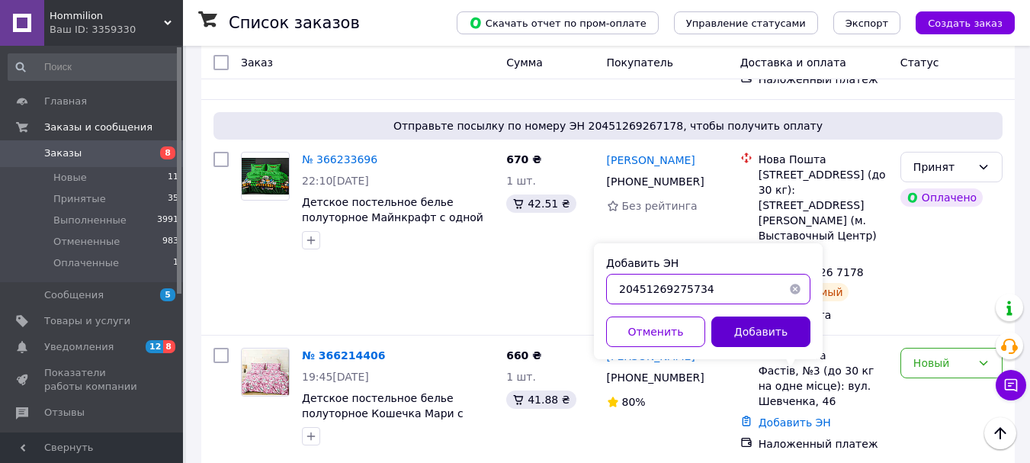
type input "20451269275734"
click at [736, 322] on button "Добавить" at bounding box center [760, 331] width 99 height 30
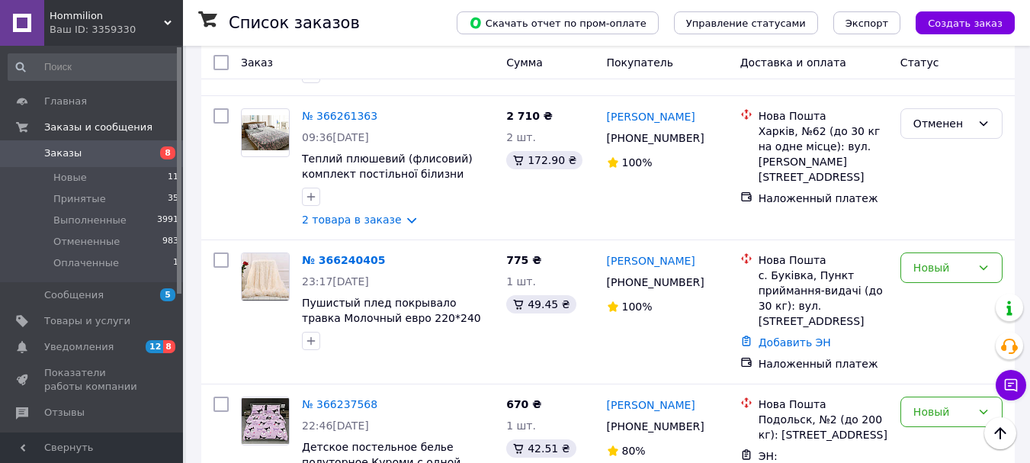
scroll to position [2135, 0]
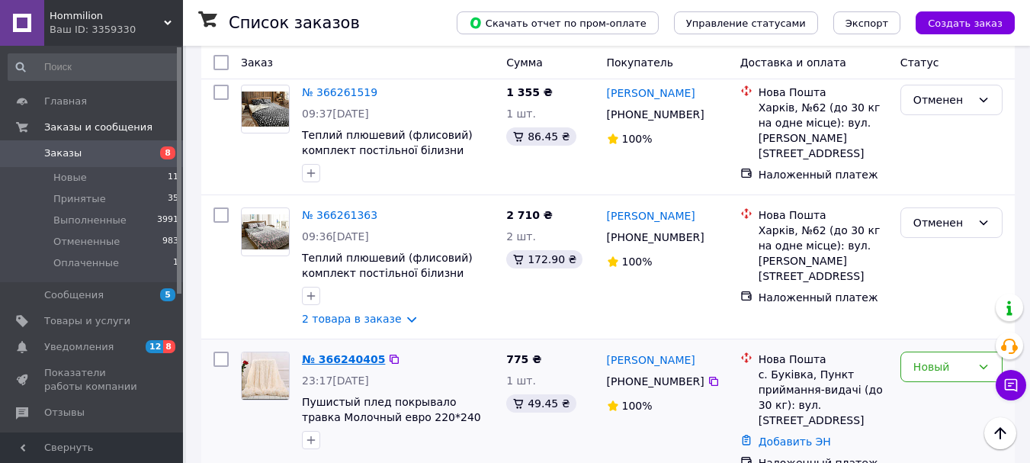
click at [361, 353] on link "№ 366240405" at bounding box center [343, 359] width 83 height 12
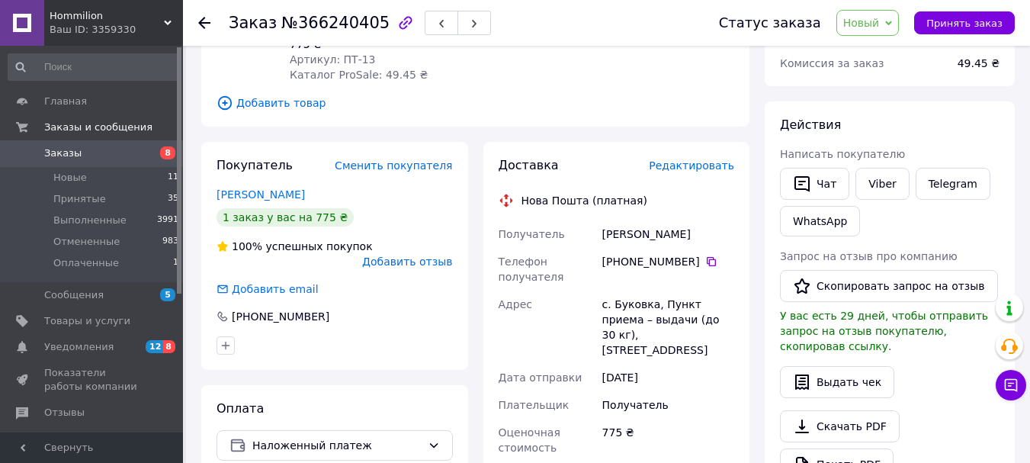
scroll to position [196, 0]
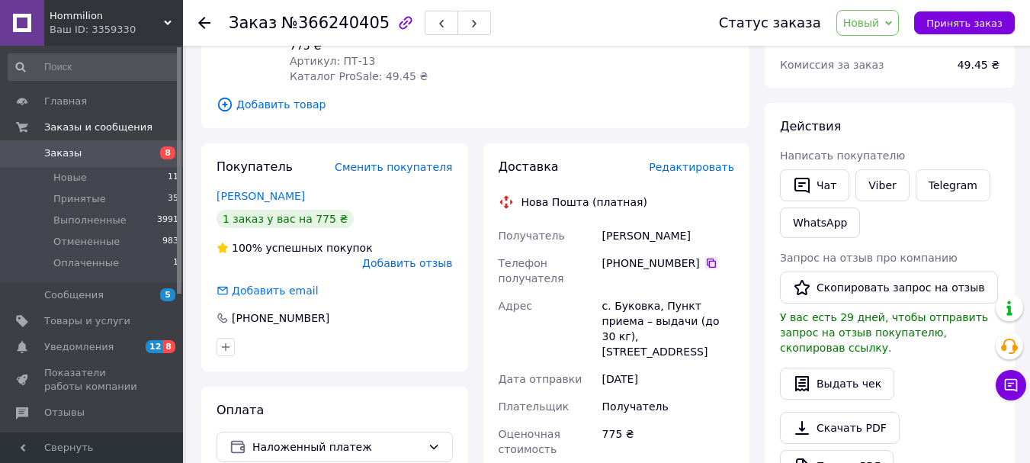
click at [707, 267] on icon at bounding box center [711, 262] width 9 height 9
drag, startPoint x: 602, startPoint y: 233, endPoint x: 665, endPoint y: 218, distance: 64.2
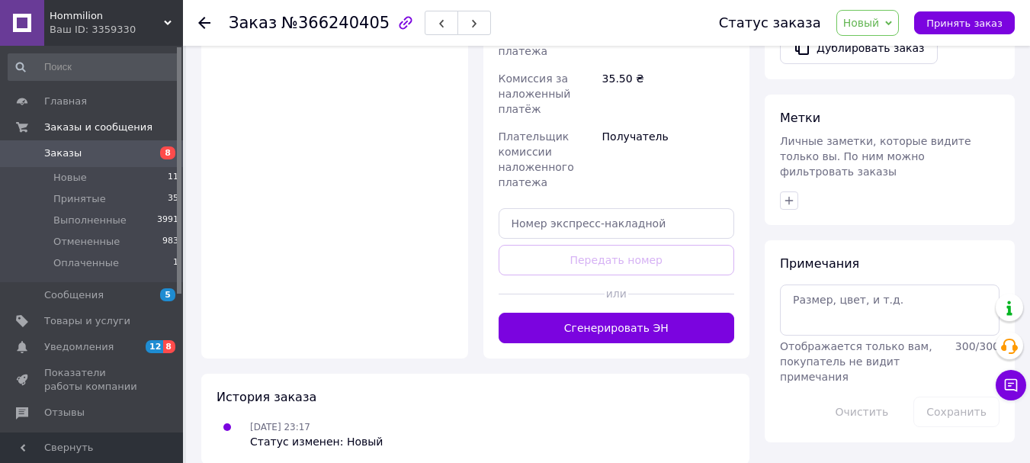
scroll to position [653, 0]
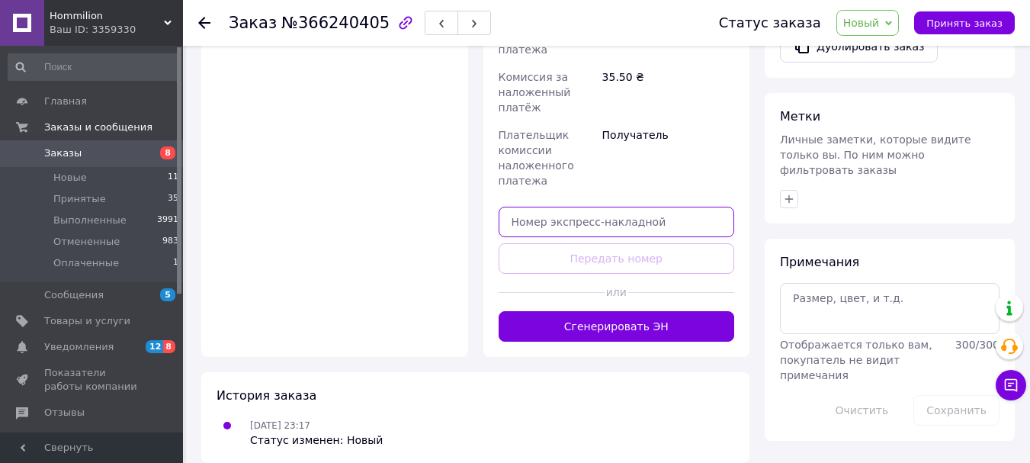
click at [630, 207] on input "text" at bounding box center [617, 222] width 236 height 30
paste input "20451269276253"
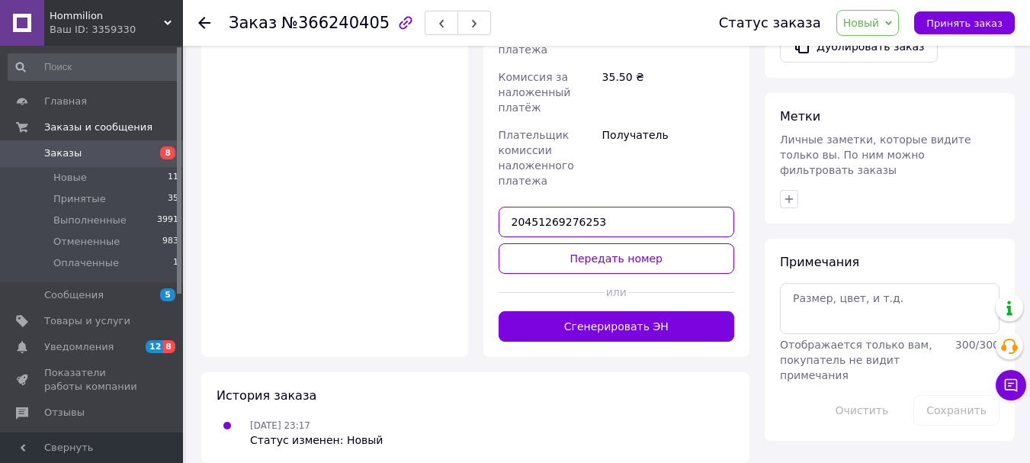
click at [649, 226] on div "Доставка Редактировать Нова Пошта (платная) Получатель Пую Юлія Телефон получат…" at bounding box center [617, 21] width 236 height 640
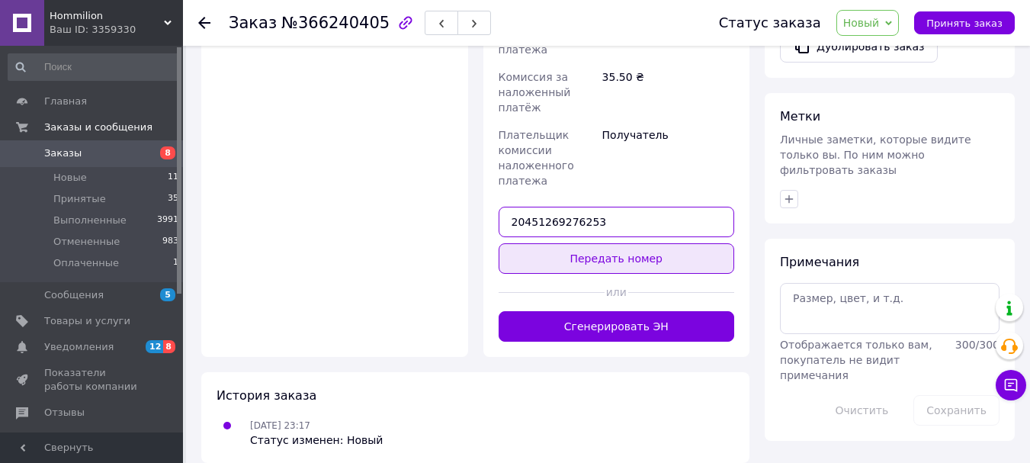
type input "20451269276253"
click at [649, 243] on button "Передать номер" at bounding box center [617, 258] width 236 height 30
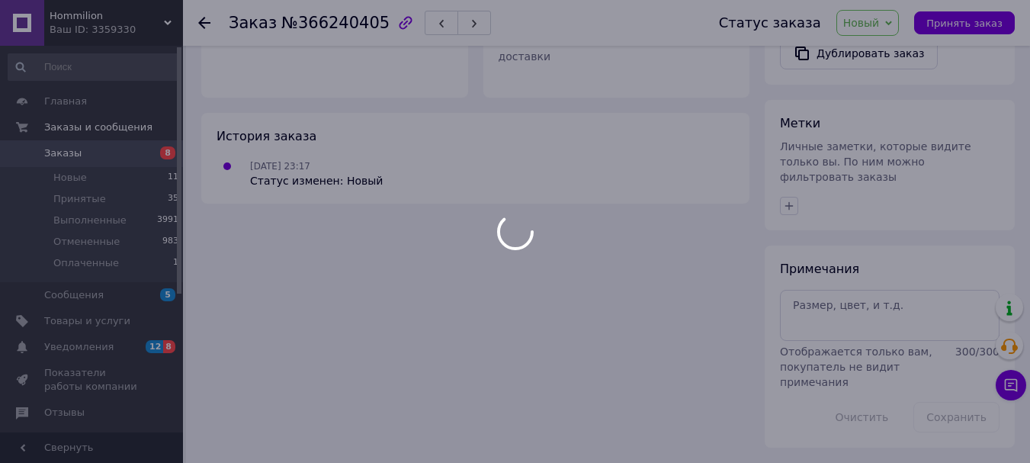
scroll to position [616, 0]
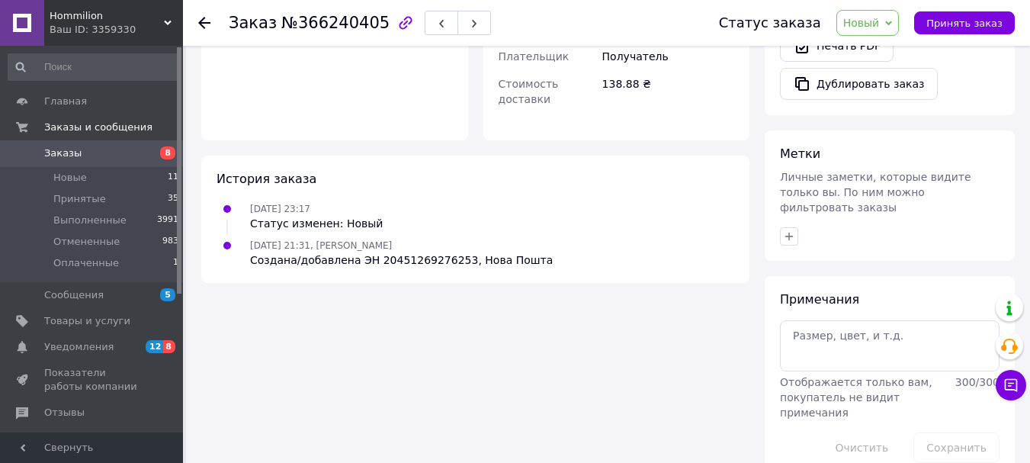
click at [63, 150] on span "Заказы" at bounding box center [62, 153] width 37 height 14
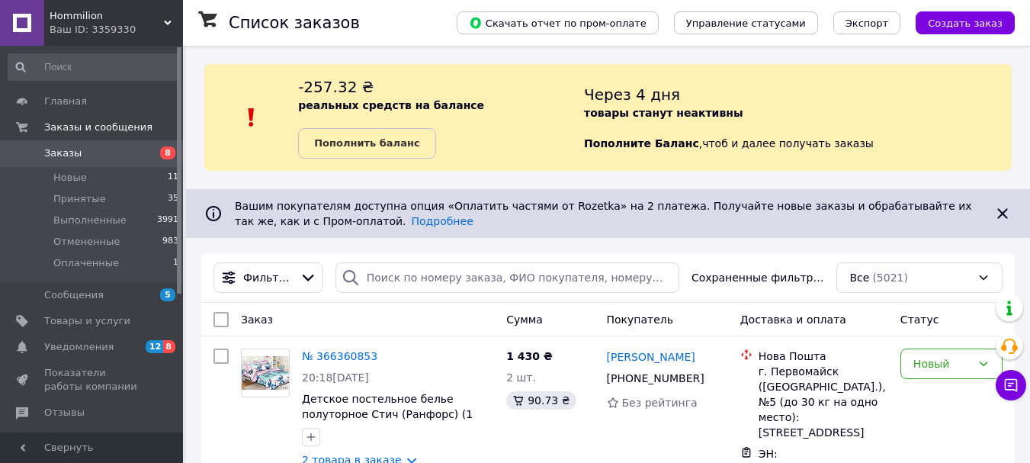
click at [51, 151] on span "Заказы" at bounding box center [62, 153] width 37 height 14
click at [47, 143] on link "Заказы 8" at bounding box center [94, 153] width 188 height 26
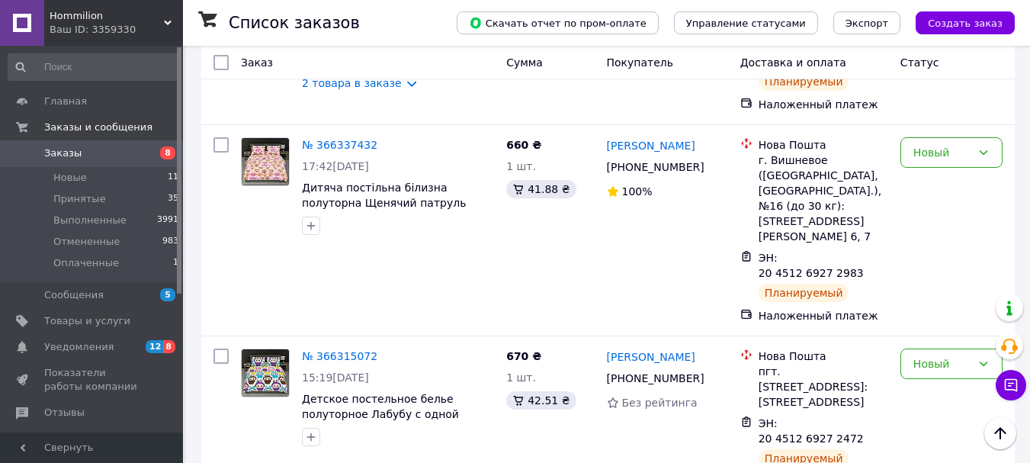
scroll to position [915, 0]
